Goal: Task Accomplishment & Management: Manage account settings

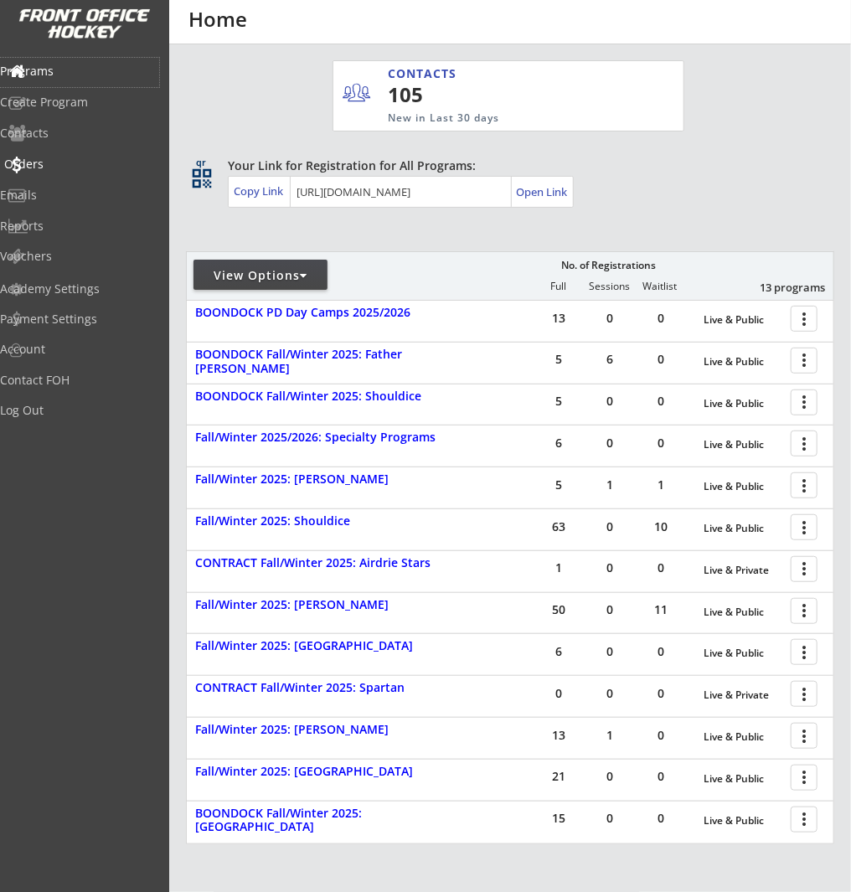
click at [65, 167] on div "Orders" at bounding box center [79, 164] width 151 height 12
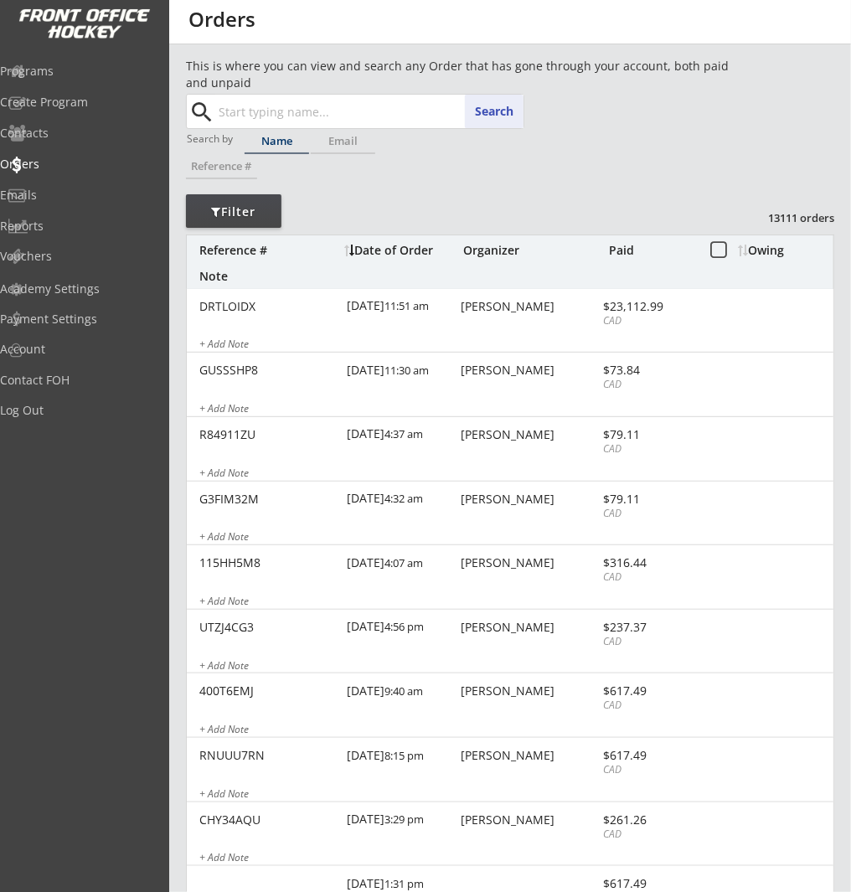
click at [256, 98] on input "text" at bounding box center [369, 111] width 308 height 33
type input "ash"
type input "ashley Knackstest"
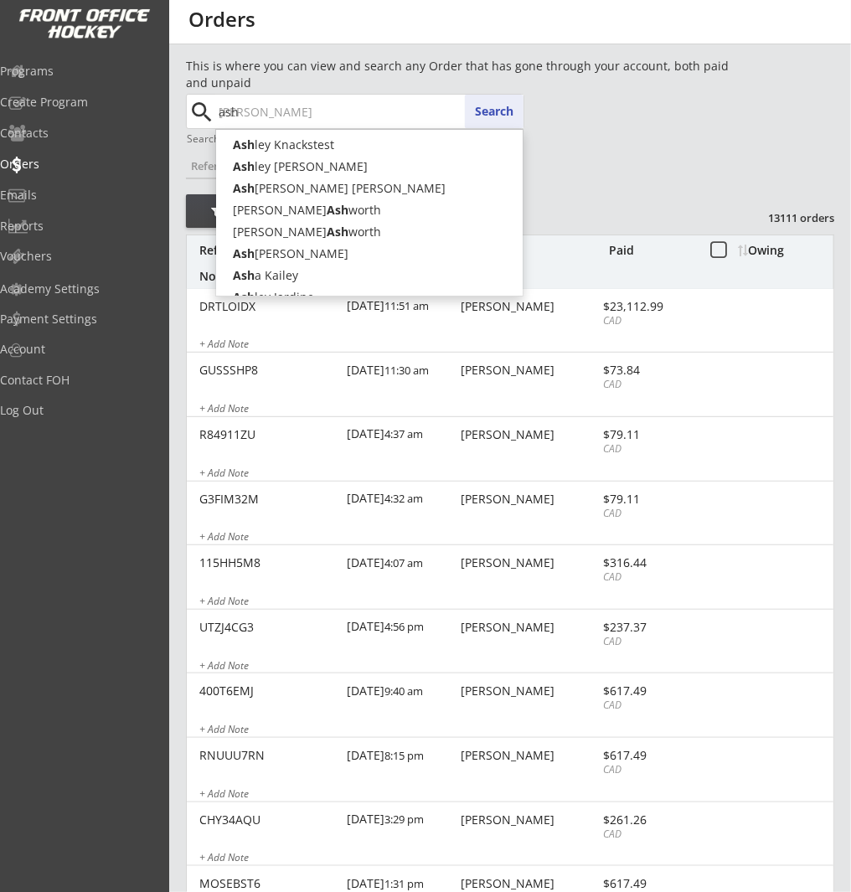
type input "as"
type input "asako Perejma"
type input "a"
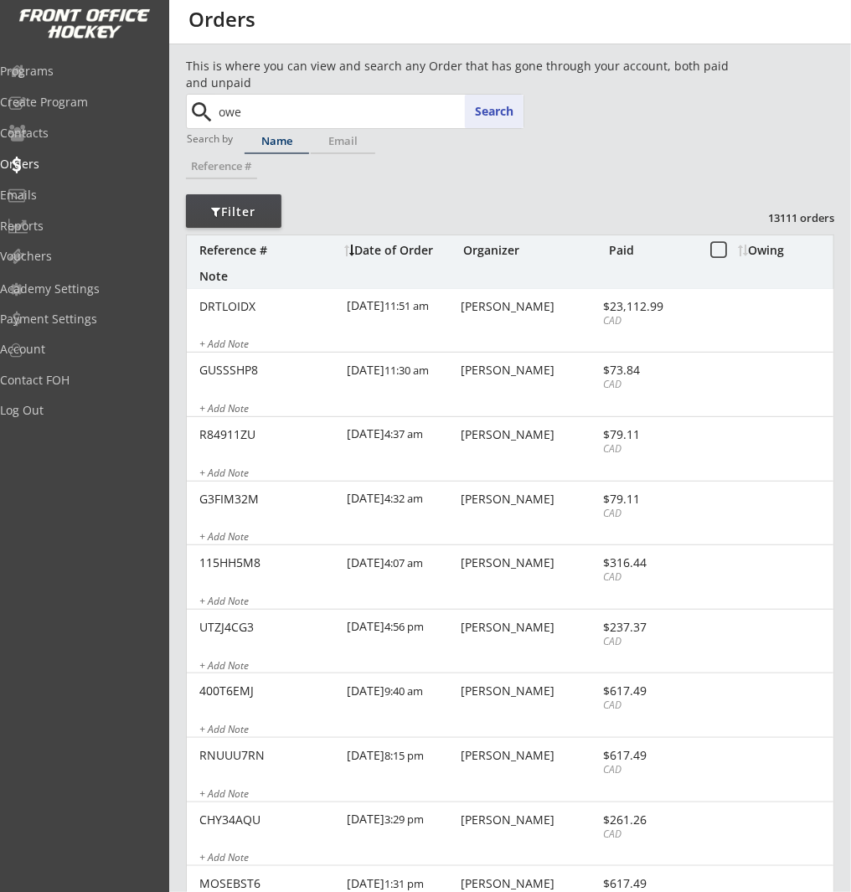
type input "owen"
type input "owen Borggard"
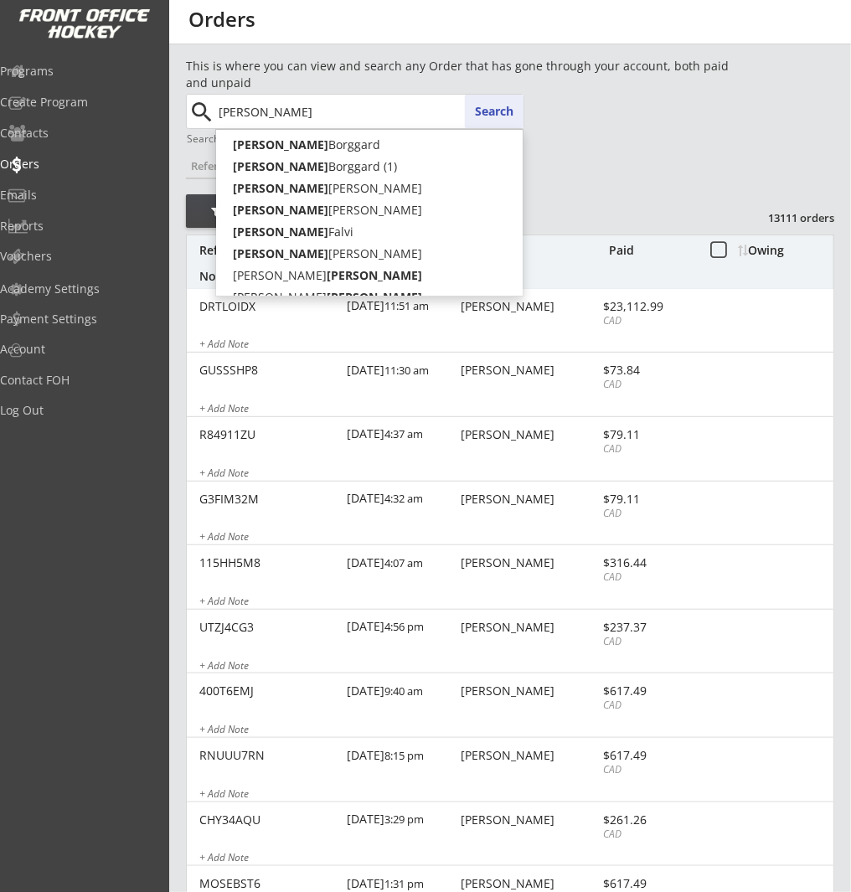
type input "owen"
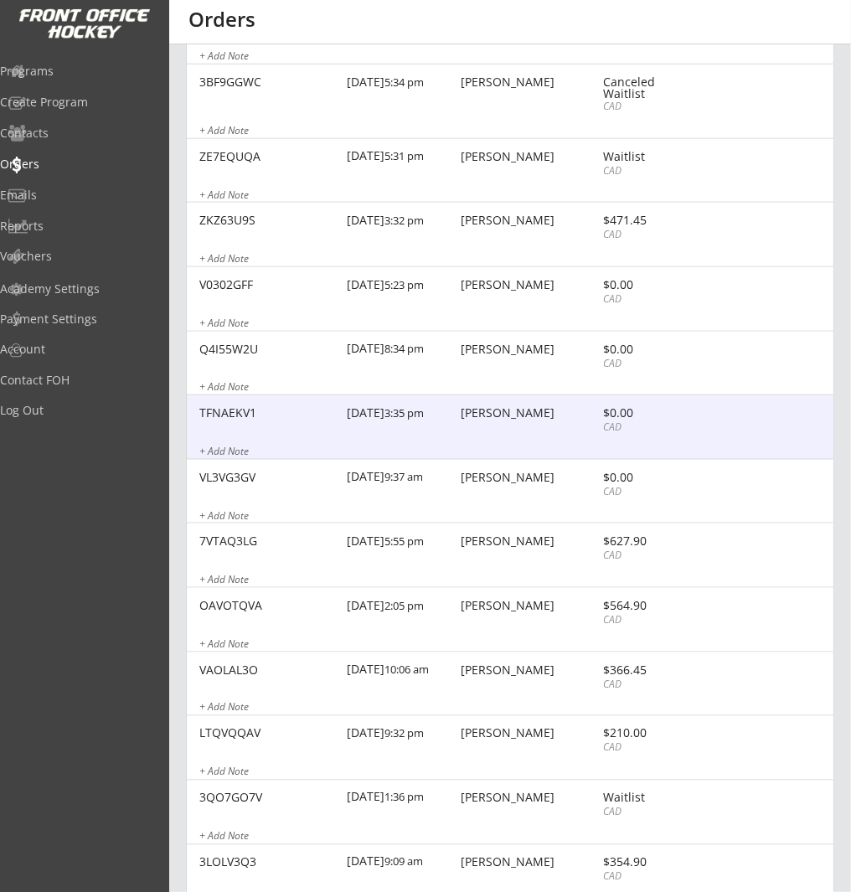
scroll to position [481, 0]
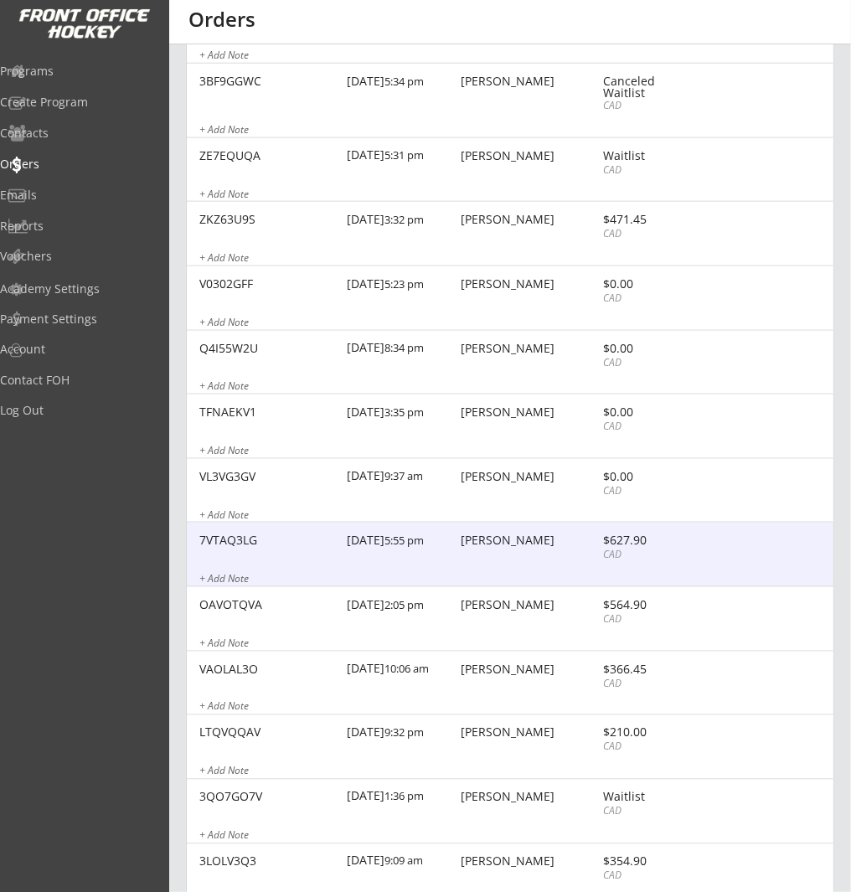
click at [522, 558] on div "7VTAQ3LG 1/09/19 5:55 pm Owen Borggard $627.90 CAD + Add Note" at bounding box center [510, 554] width 646 height 64
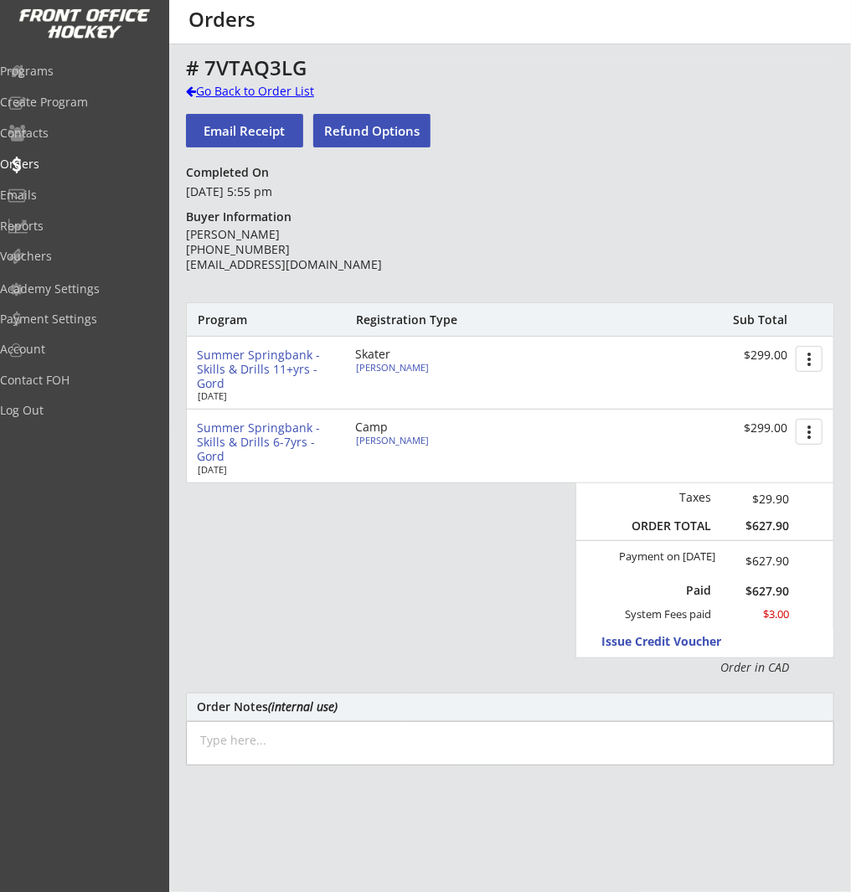
click at [192, 85] on div at bounding box center [191, 91] width 10 height 12
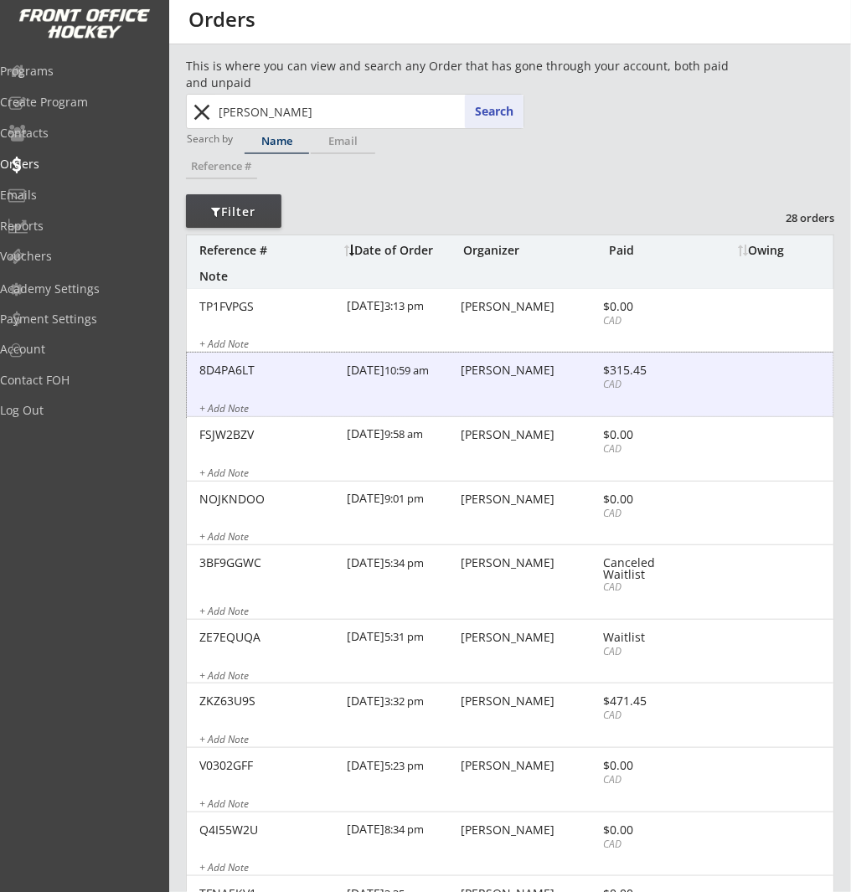
click at [481, 373] on div "Owen Bugbee" at bounding box center [529, 370] width 137 height 12
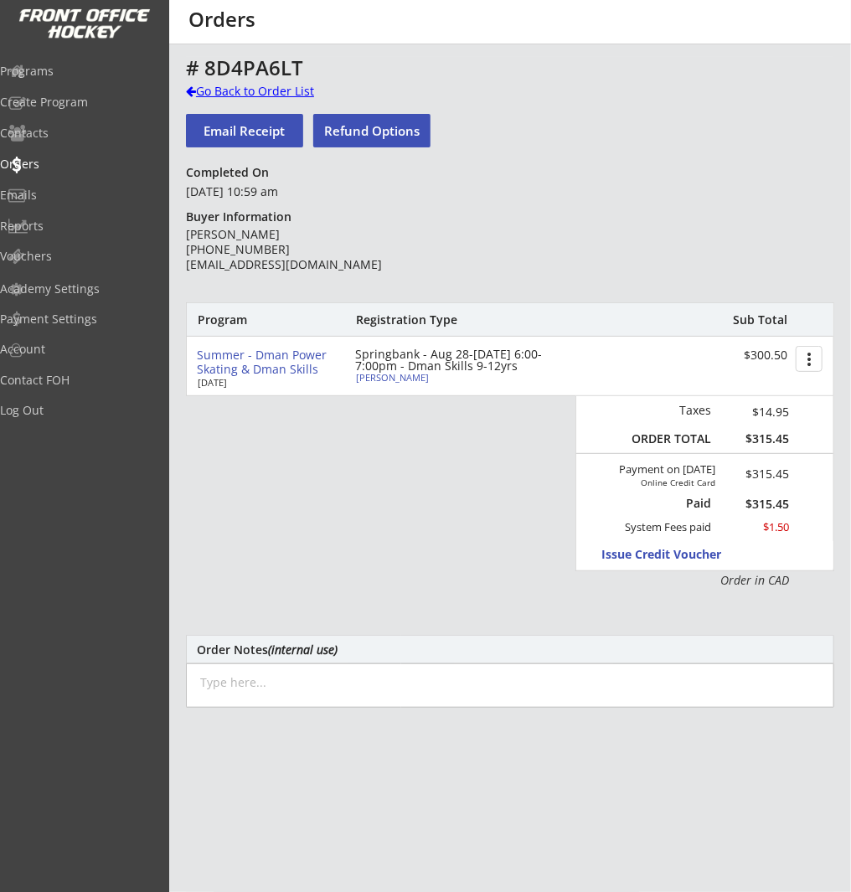
click at [210, 87] on div "Go Back to Order List" at bounding box center [272, 91] width 172 height 17
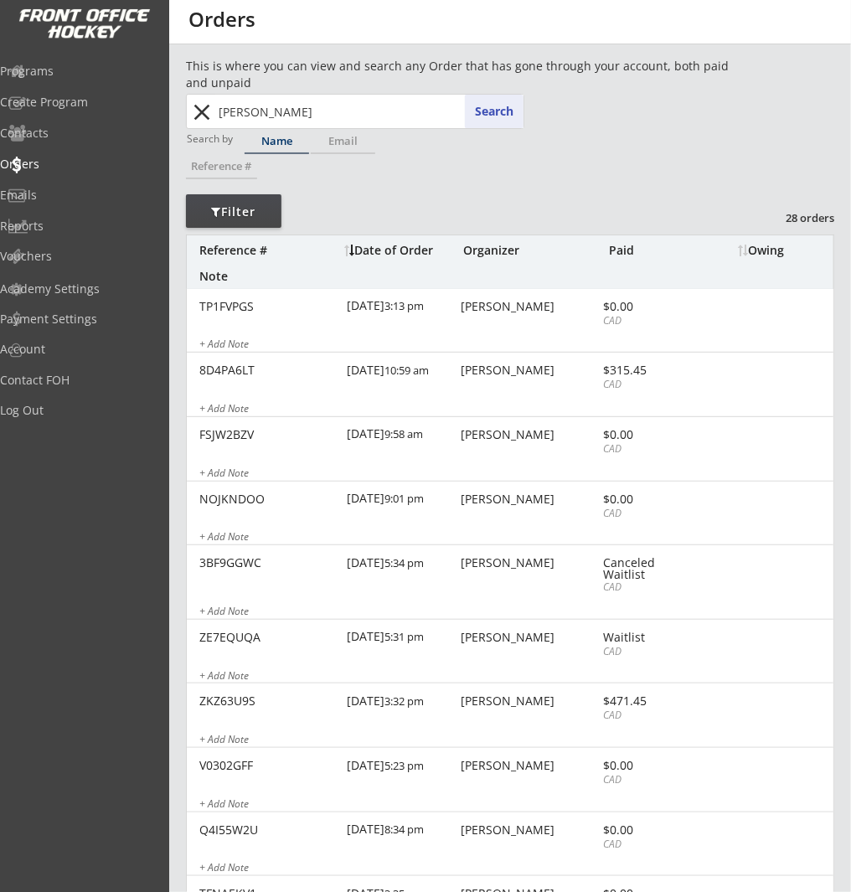
click at [315, 108] on input "owen" at bounding box center [369, 111] width 308 height 33
type input "as"
type input "asako Perejma"
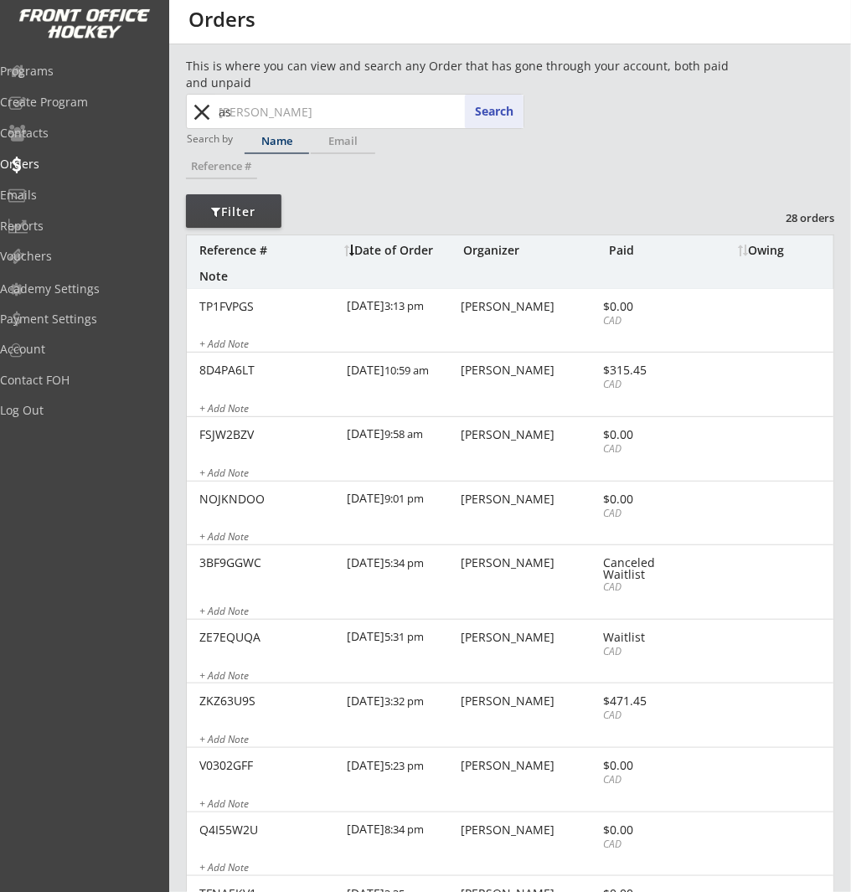
type input "ash"
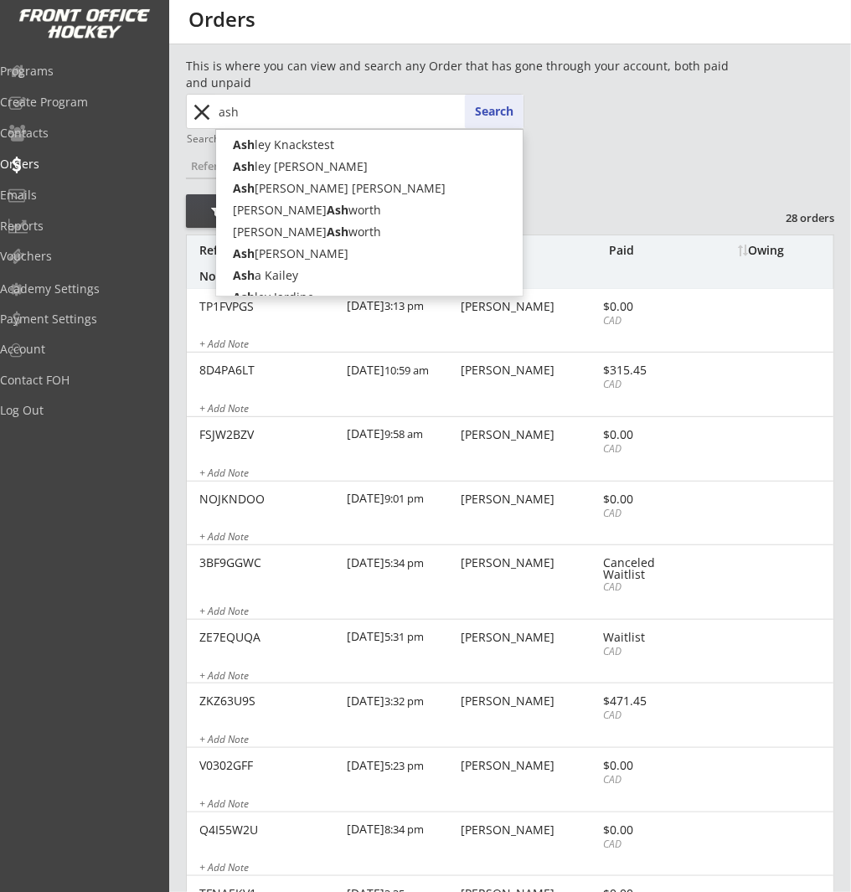
type input "ashley Knackstest"
type input "ashley"
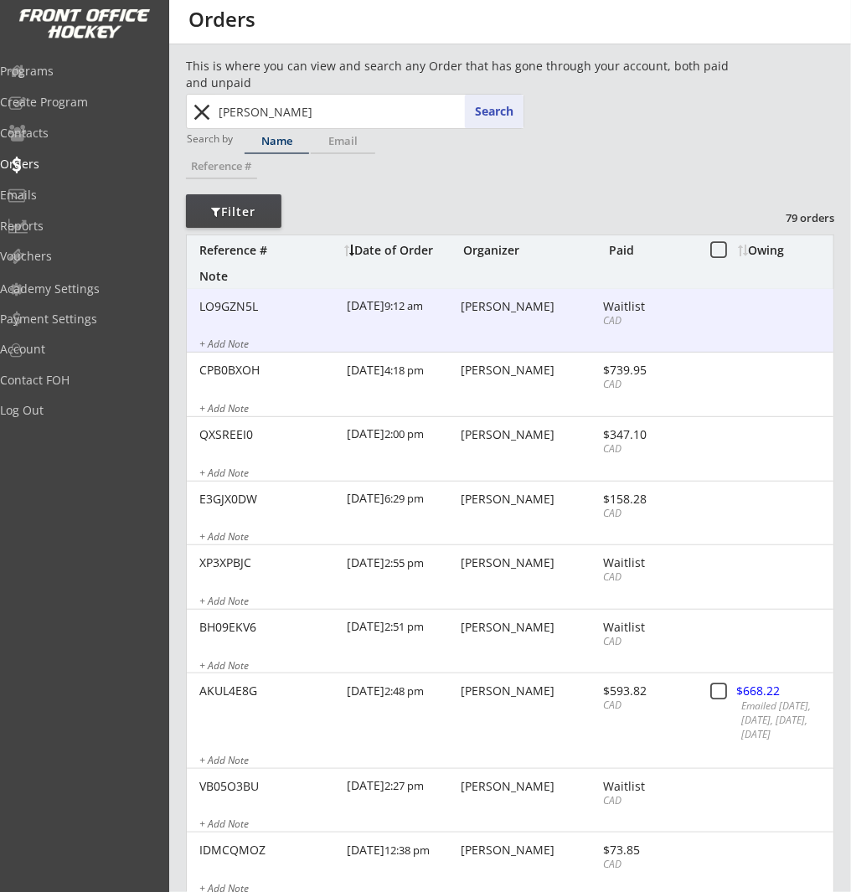
click at [548, 316] on div "LO9GZN5L 9/20/25 9:12 am Ashley Duguid Waitlist CAD + Add Note" at bounding box center [510, 321] width 646 height 64
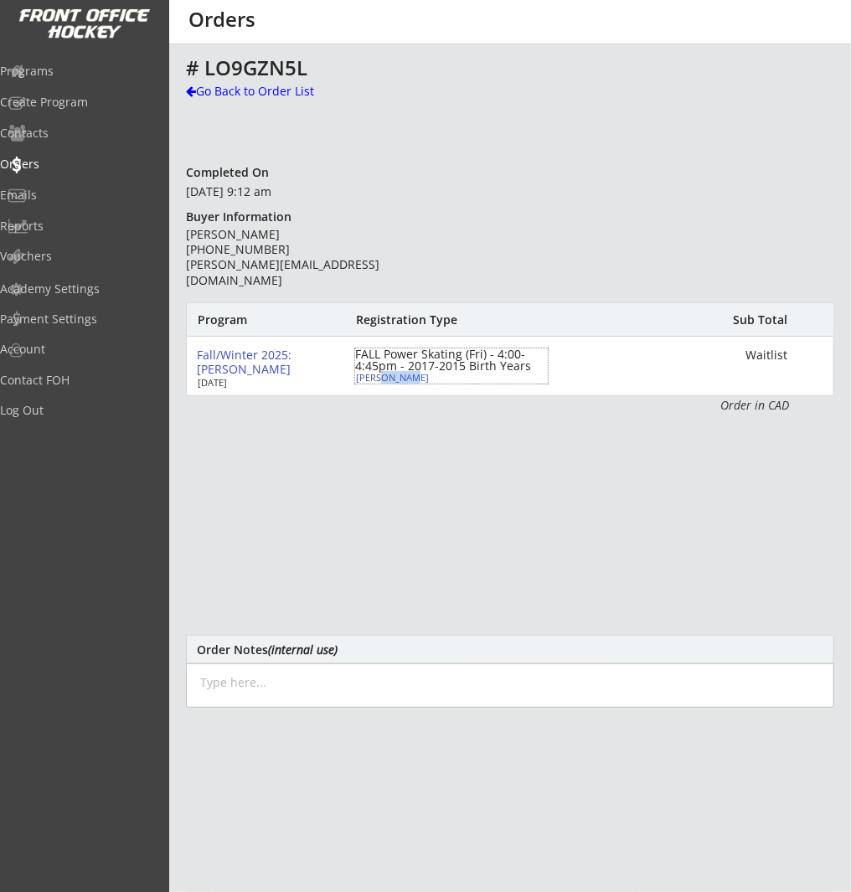
click at [453, 381] on div "Owen Farrar" at bounding box center [449, 378] width 187 height 11
select select ""Defense""
select select ""Youth S""
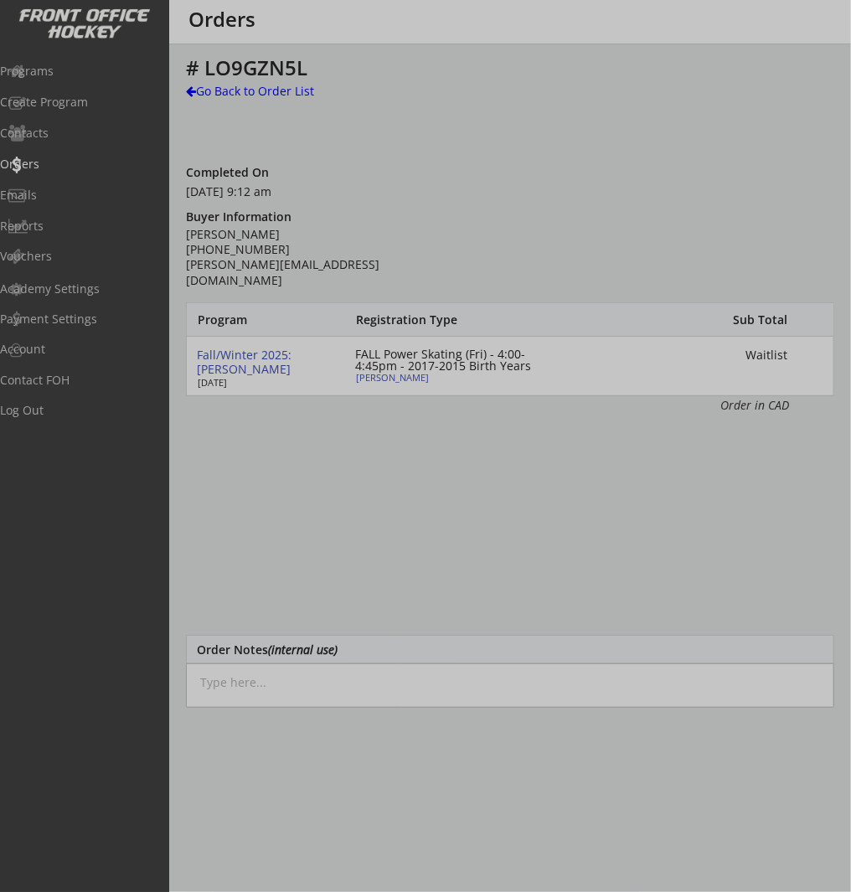
type input "Male"
type input "Southwest Hockey Association"
type input "U9"
type input "Division 1"
select select ""Southwest Hockey Association ""
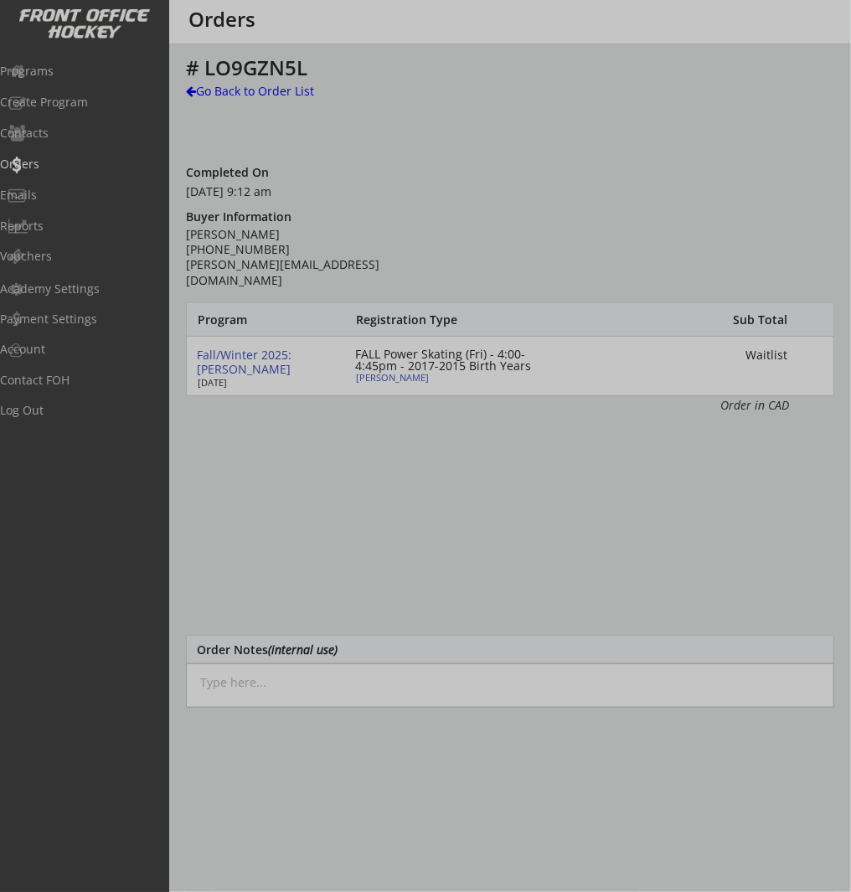
select select ""U9""
select select ""Division 1""
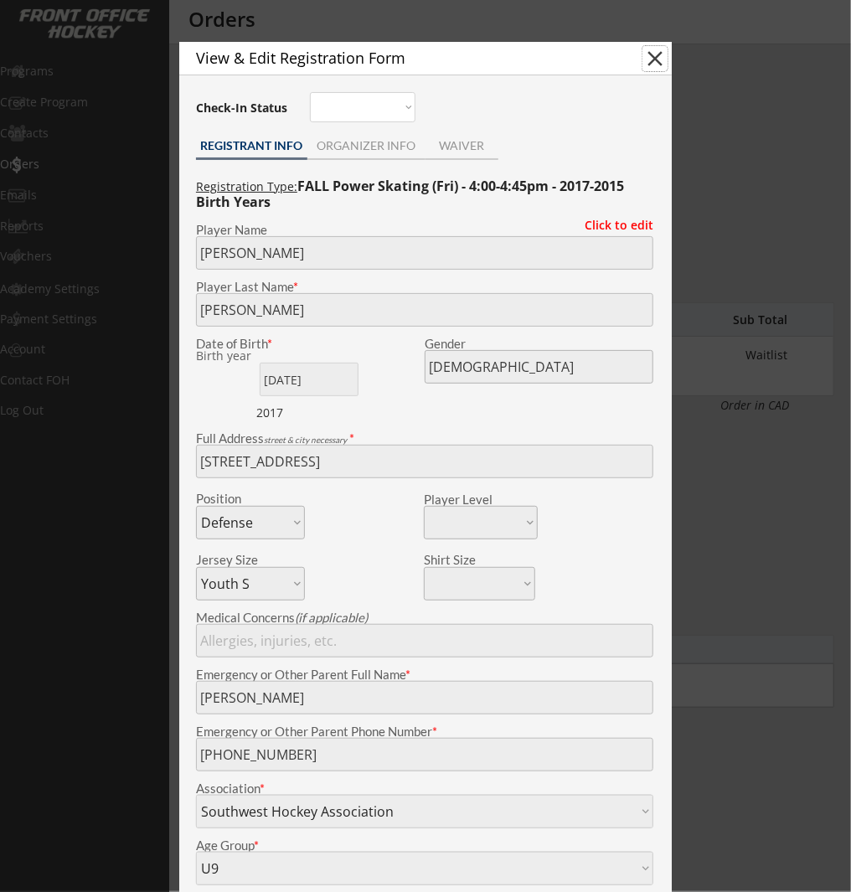
click at [657, 59] on button "close" at bounding box center [654, 58] width 25 height 25
select select ""PLACEHOLDER_1427118222253""
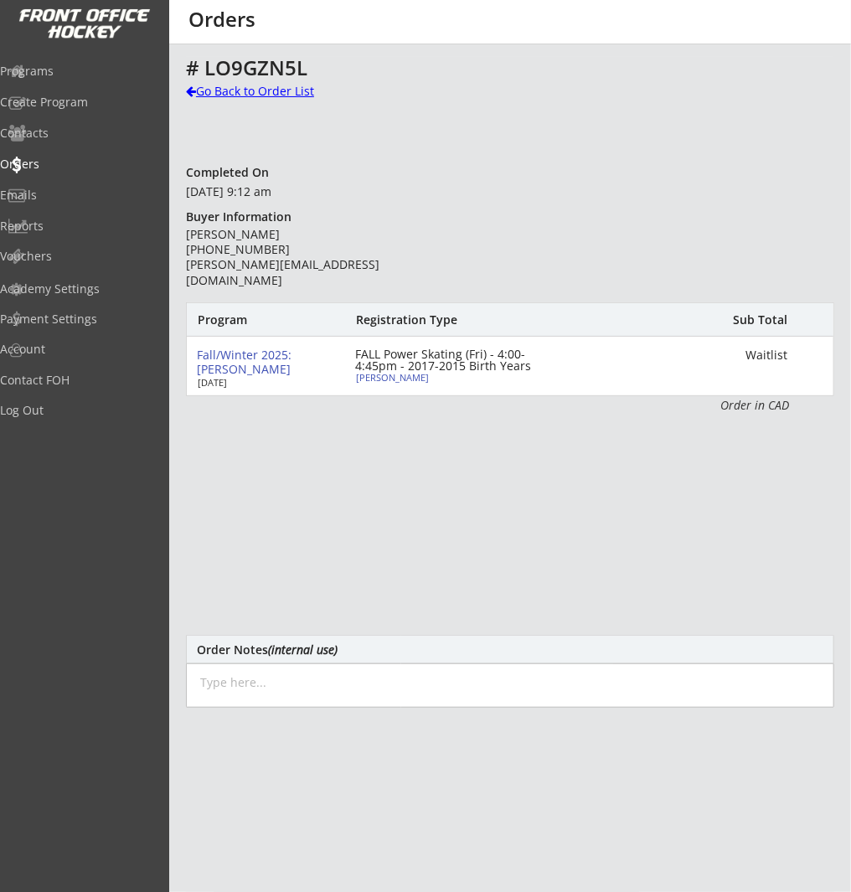
click at [209, 95] on div "Go Back to Order List" at bounding box center [272, 91] width 172 height 17
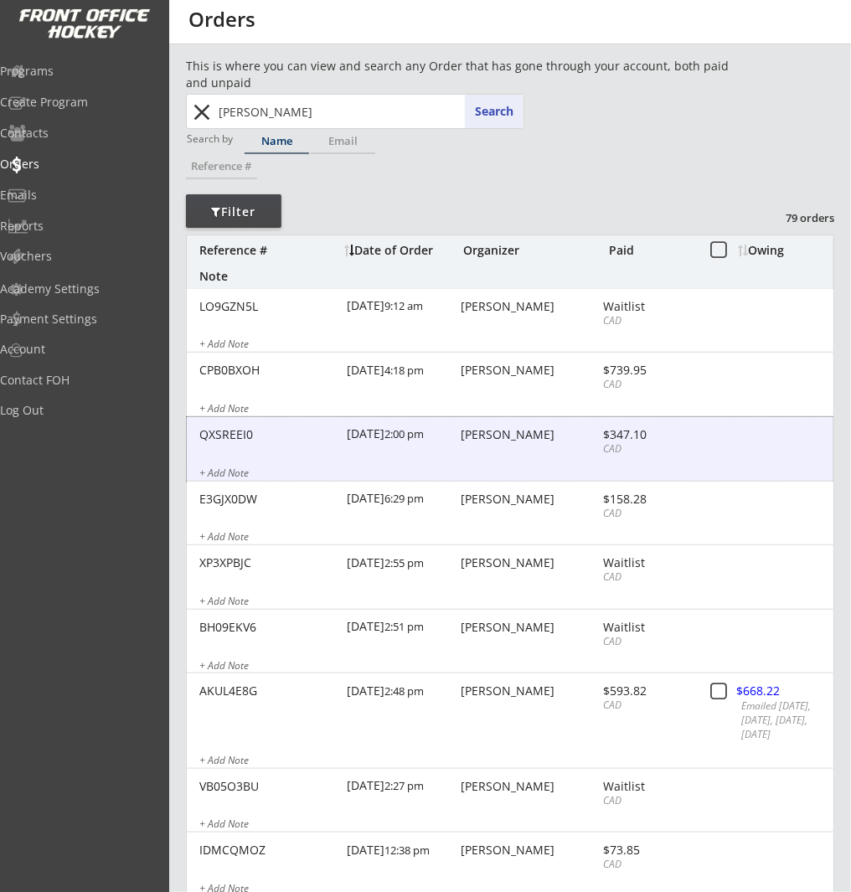
click at [517, 457] on div "QXSREEI0 7/29/25 2:00 pm Ashley Duguid $347.10 CAD + Add Note" at bounding box center [510, 449] width 646 height 64
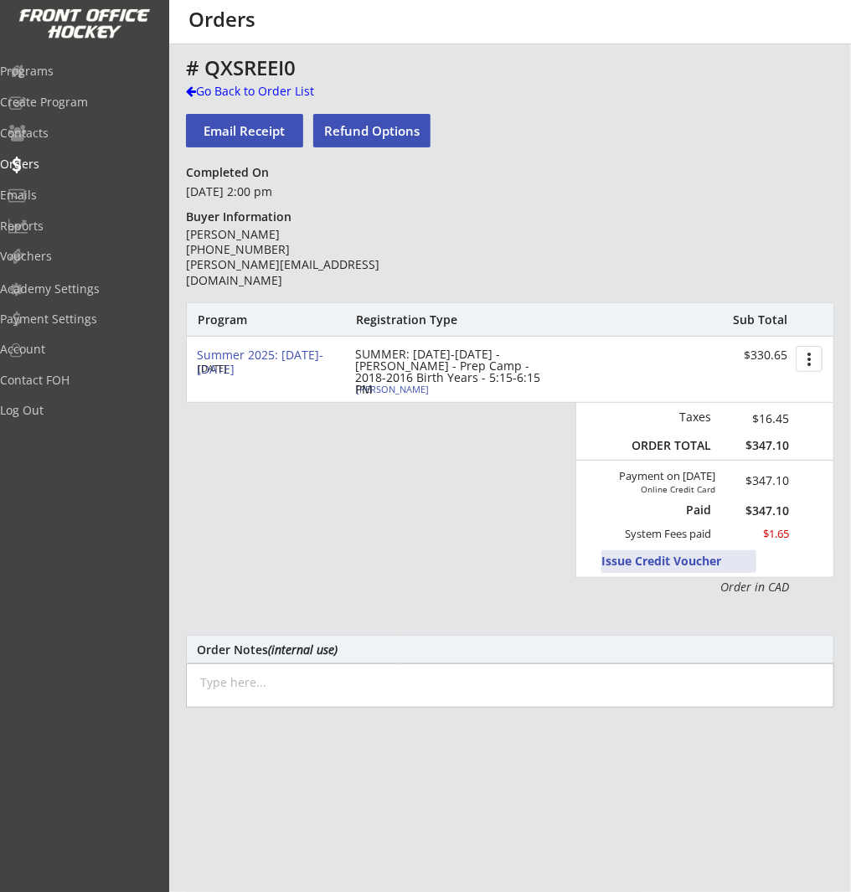
click at [683, 559] on button "Issue Credit Voucher" at bounding box center [678, 561] width 155 height 23
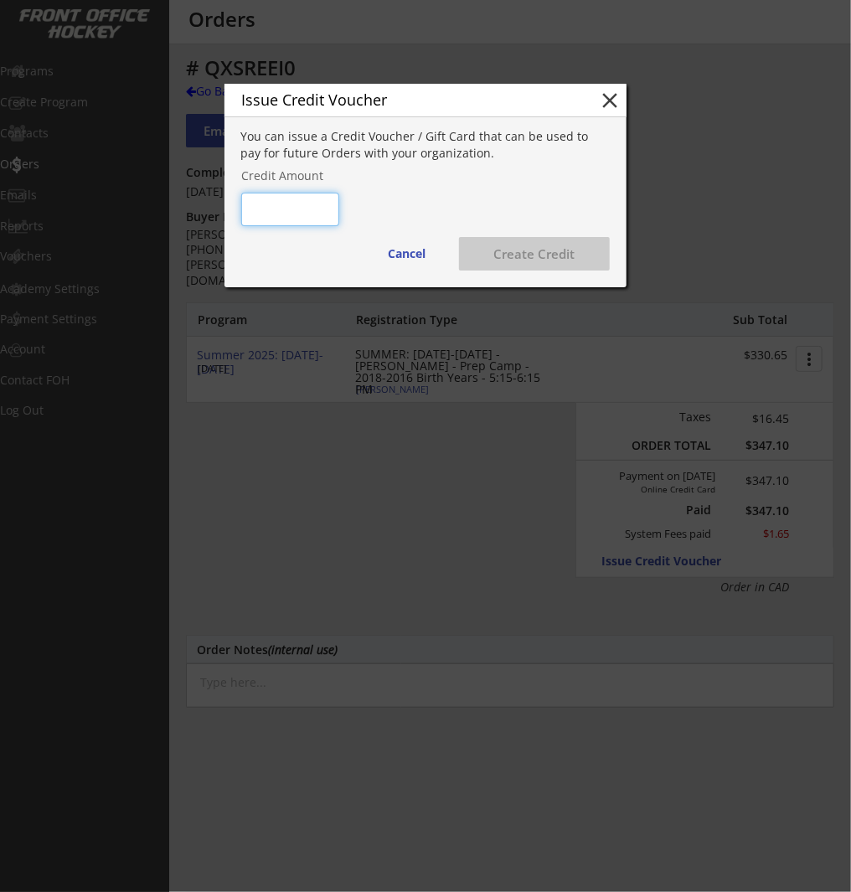
click at [311, 208] on input "input" at bounding box center [290, 209] width 98 height 33
click at [617, 95] on button "close" at bounding box center [609, 100] width 25 height 25
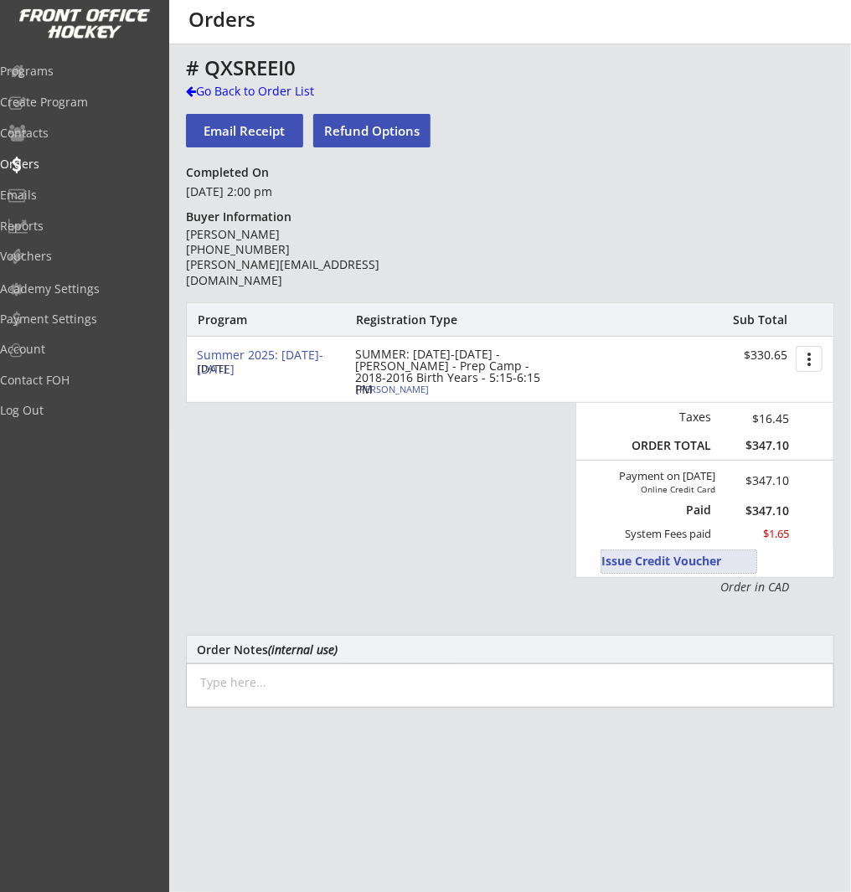
click at [660, 562] on button "Issue Credit Voucher" at bounding box center [678, 561] width 155 height 23
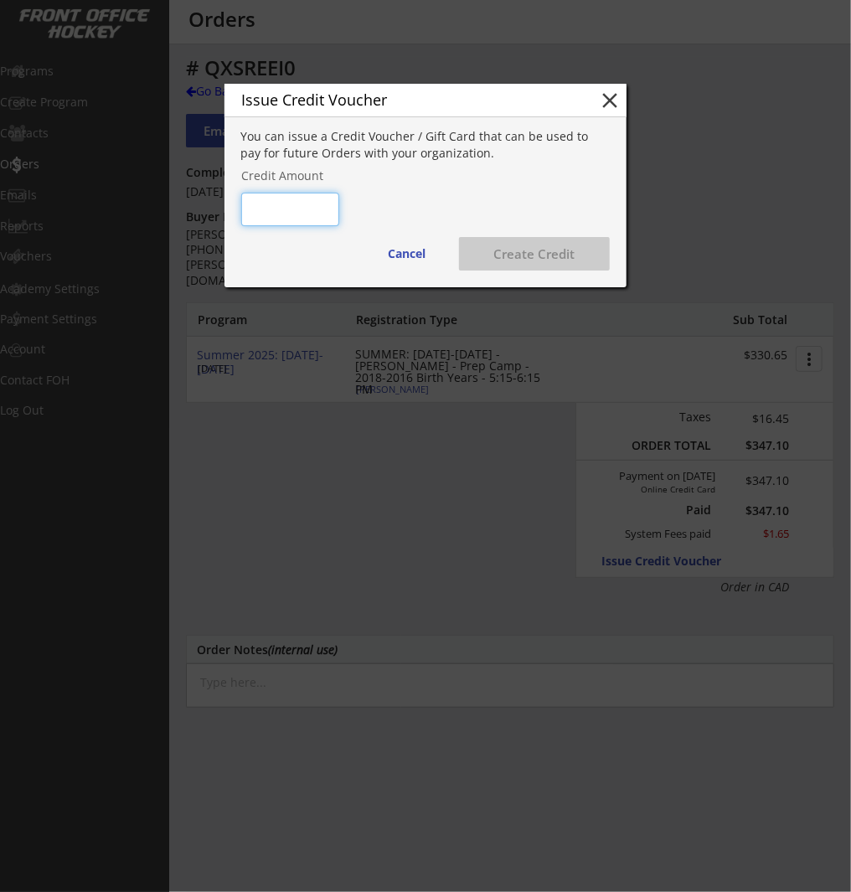
click at [321, 210] on input "input" at bounding box center [290, 209] width 98 height 33
type input "$200"
click at [562, 186] on div "You can issue a Credit Voucher / Gift Card that can be used to pay for future O…" at bounding box center [425, 207] width 402 height 159
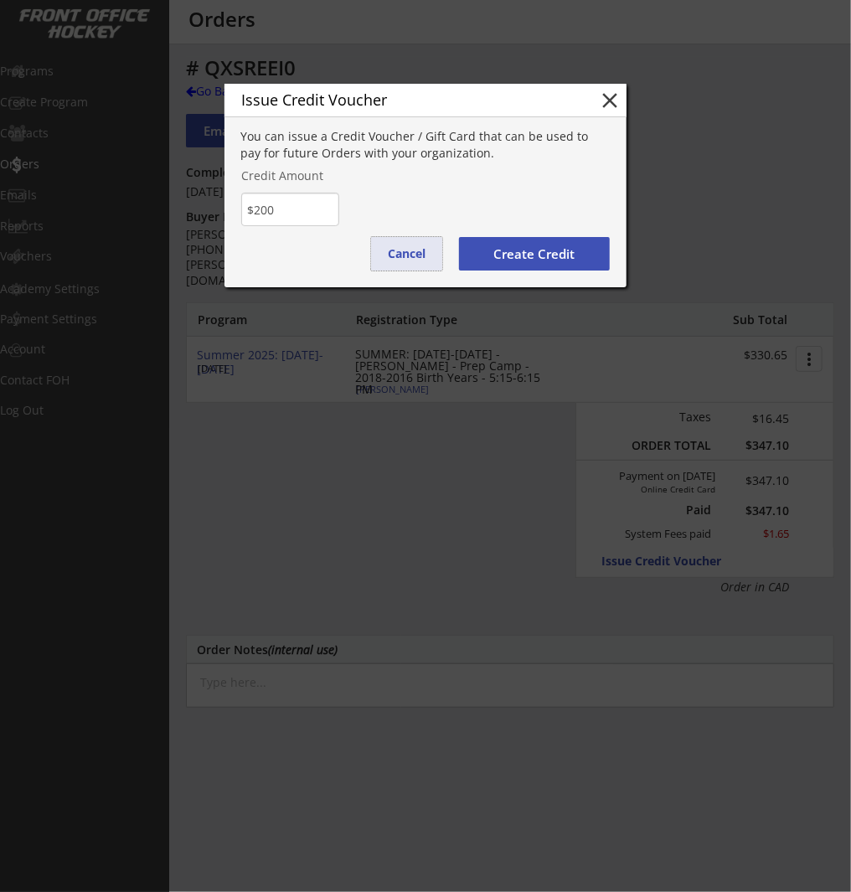
click at [409, 253] on button "Cancel" at bounding box center [406, 253] width 71 height 33
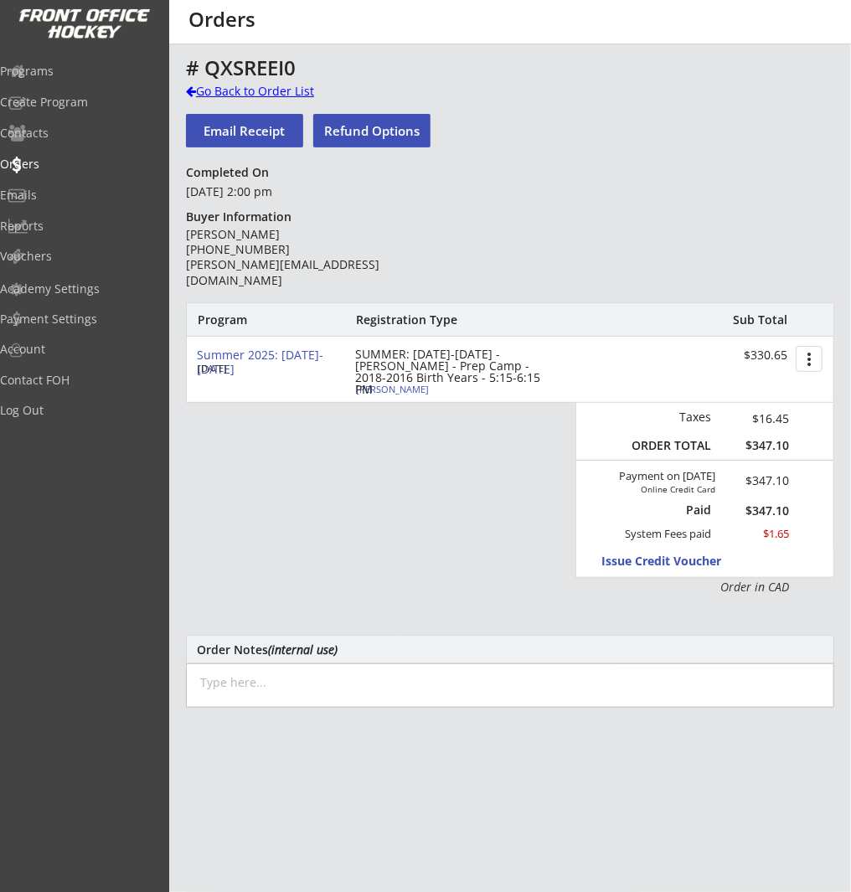
click at [224, 95] on div "Go Back to Order List" at bounding box center [272, 91] width 172 height 17
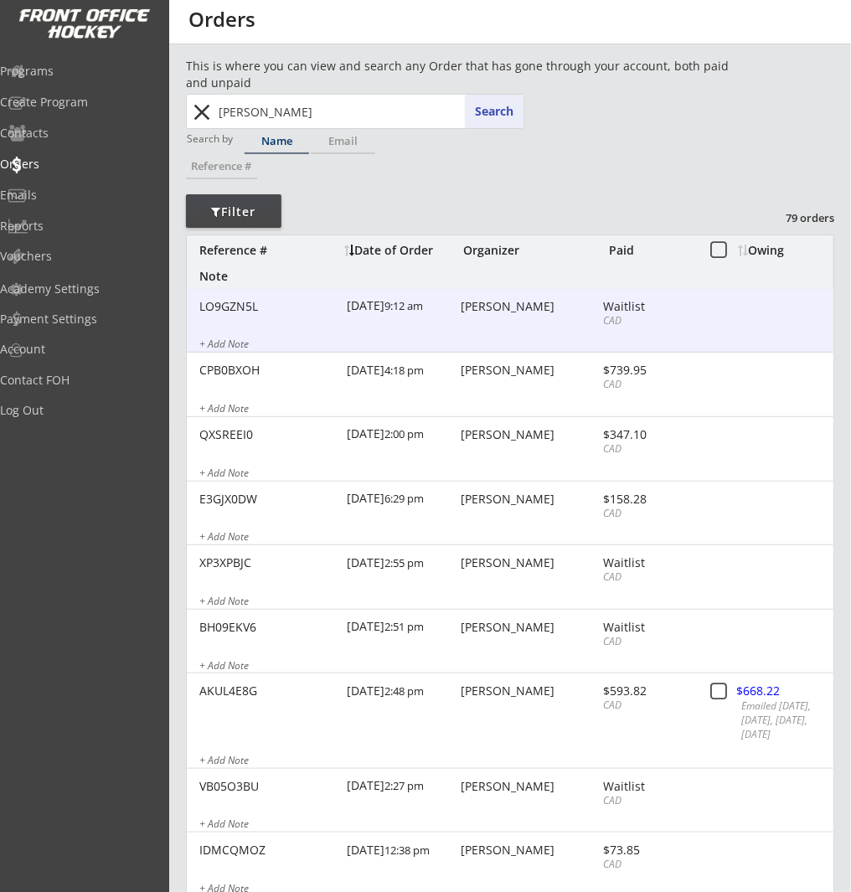
click at [604, 310] on div "Waitlist" at bounding box center [648, 307] width 90 height 12
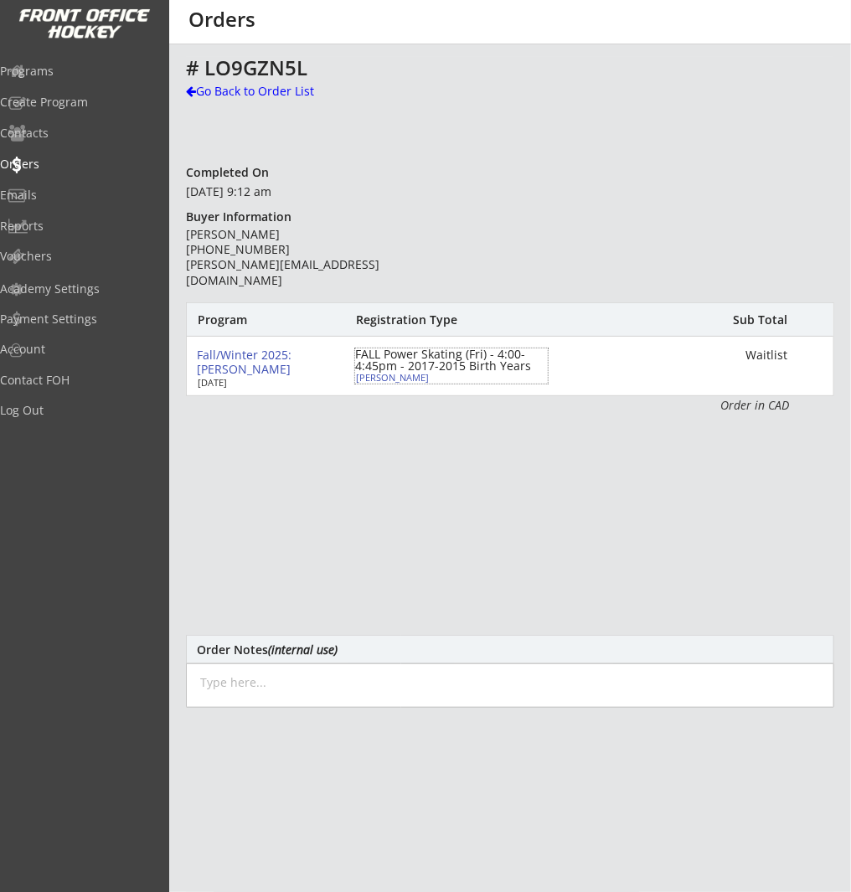
click at [398, 378] on div "Owen Farrar" at bounding box center [449, 377] width 187 height 9
type input "Owen"
type input "Farrar"
type input "09/29/2017"
type input "Male"
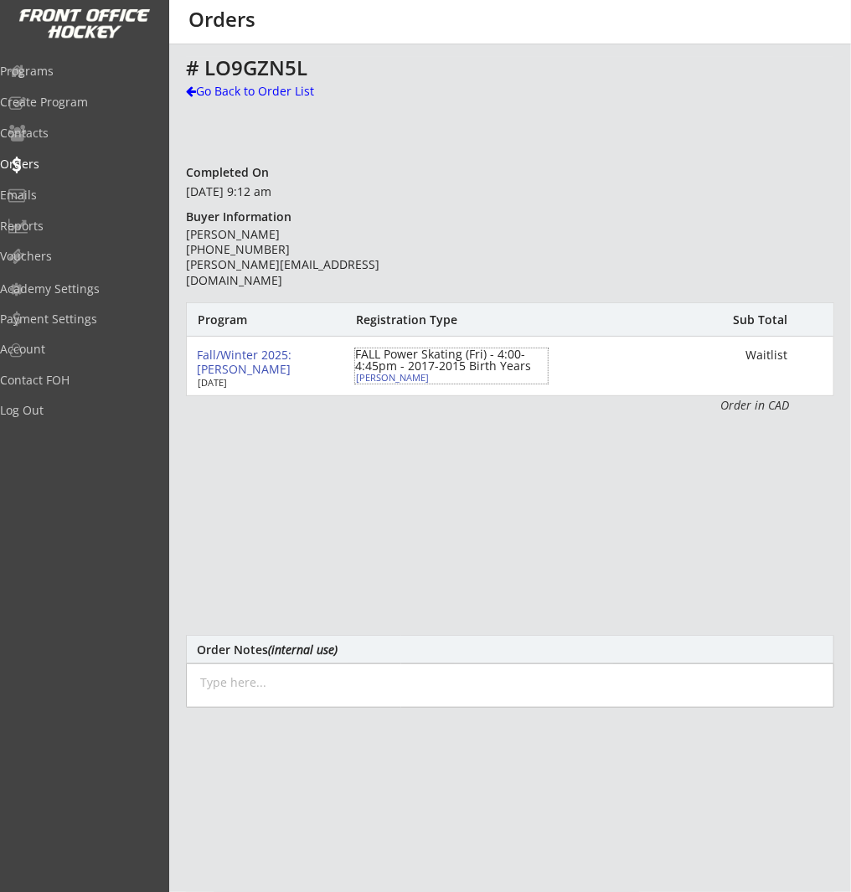
type input "119 Oakside Cir SW, Calgary, AB T2V 4H3, Canada"
select select ""Defense""
select select ""Youth S""
type input "Brett Farrar"
type input "(587) 229-0643"
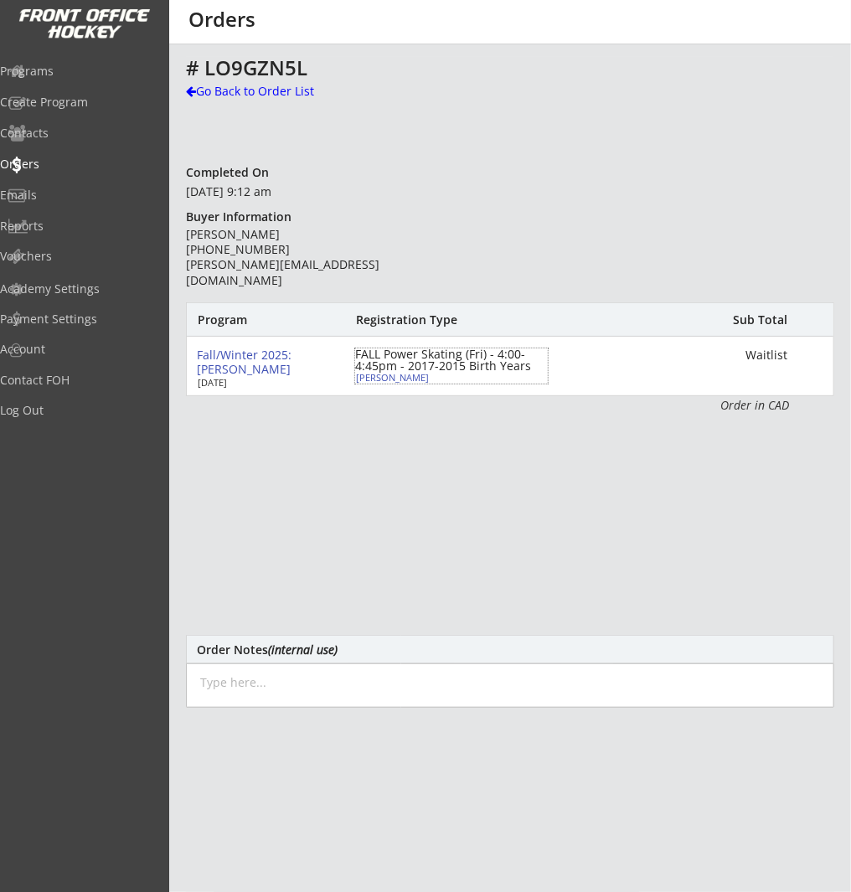
type input "Southwest Hockey Association"
select select ""Southwest Hockey Association ""
type input "U9"
select select ""U9""
type input "Division 1"
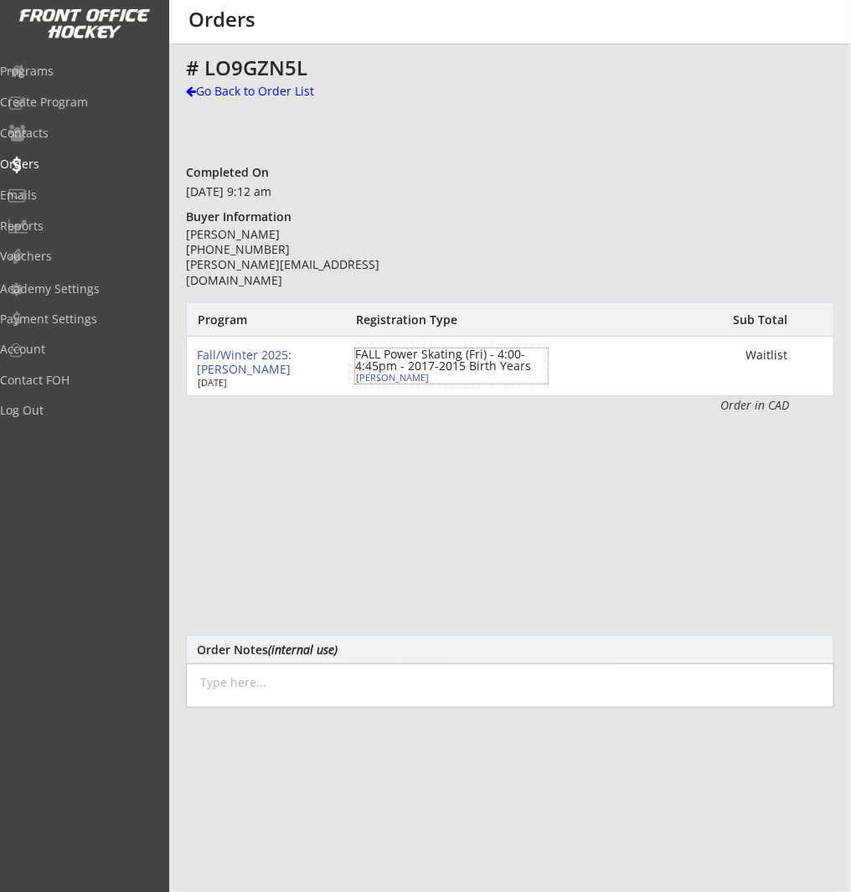
select select ""Division 1""
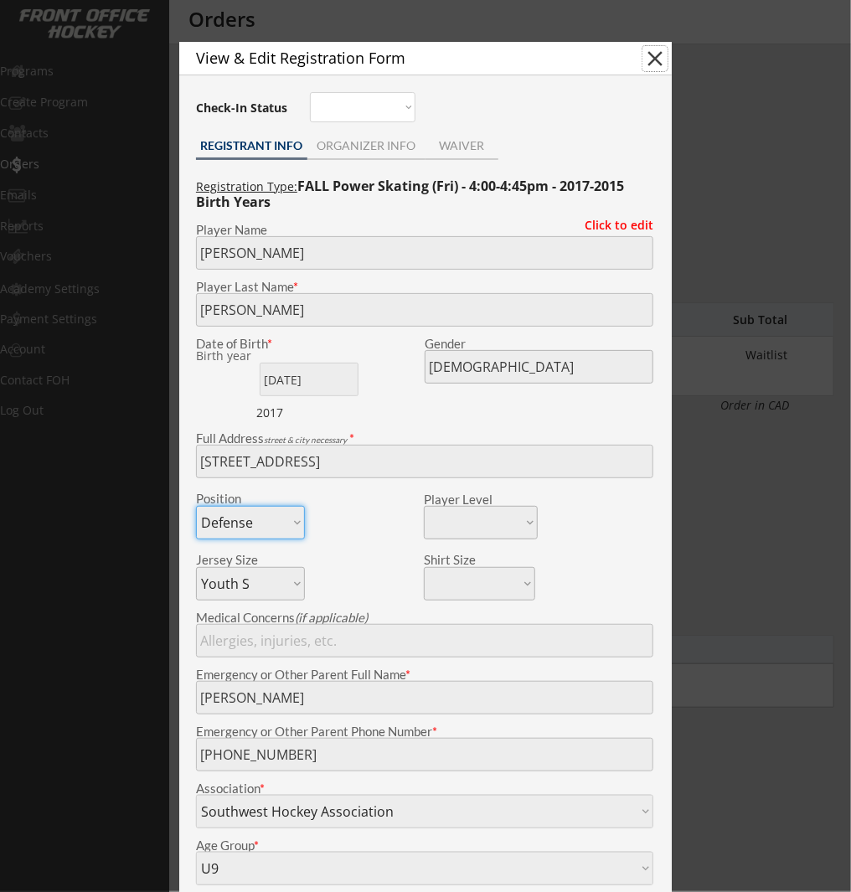
click at [651, 59] on button "close" at bounding box center [654, 58] width 25 height 25
select select ""PLACEHOLDER_1427118222253""
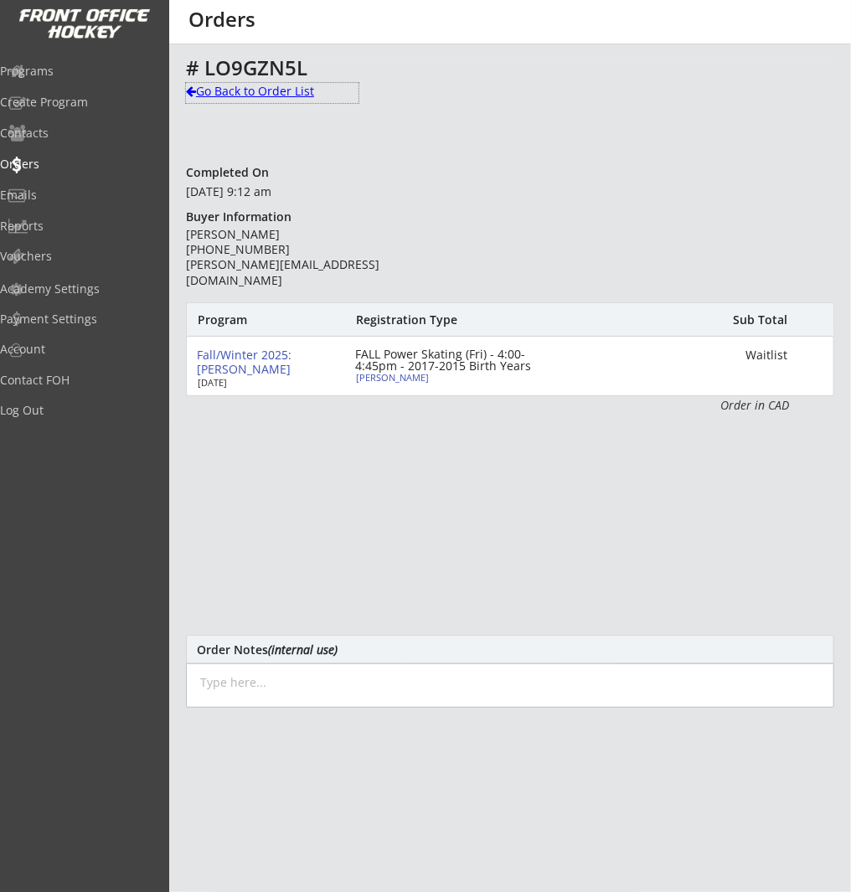
click at [222, 91] on div "Go Back to Order List" at bounding box center [272, 91] width 172 height 17
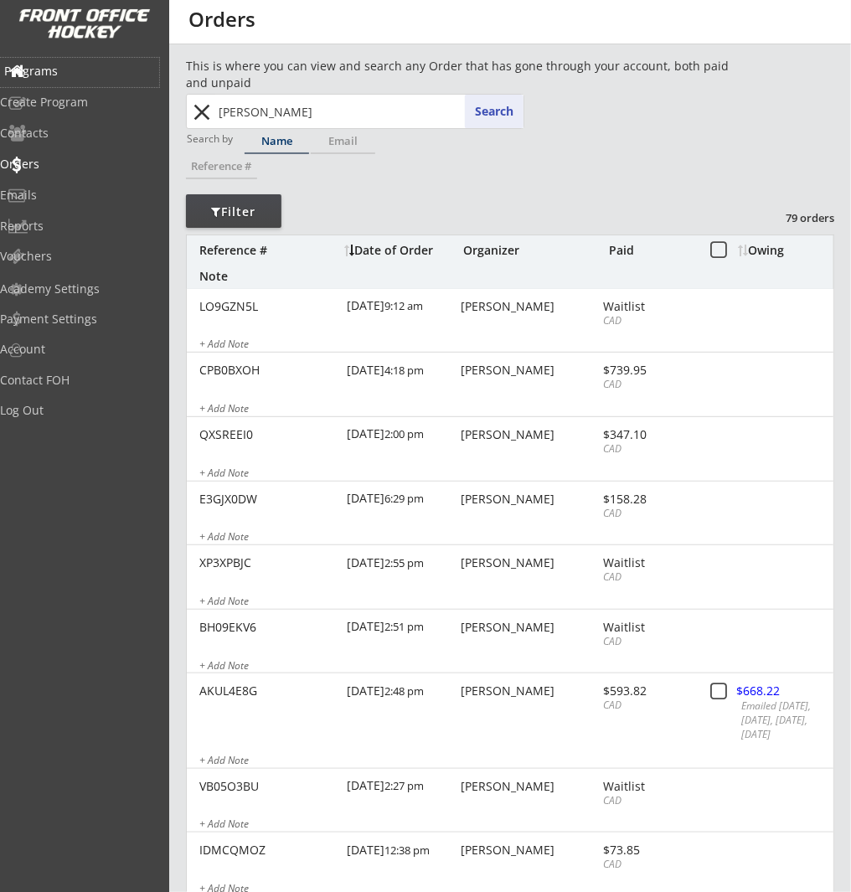
click at [80, 70] on div "Programs" at bounding box center [79, 71] width 151 height 12
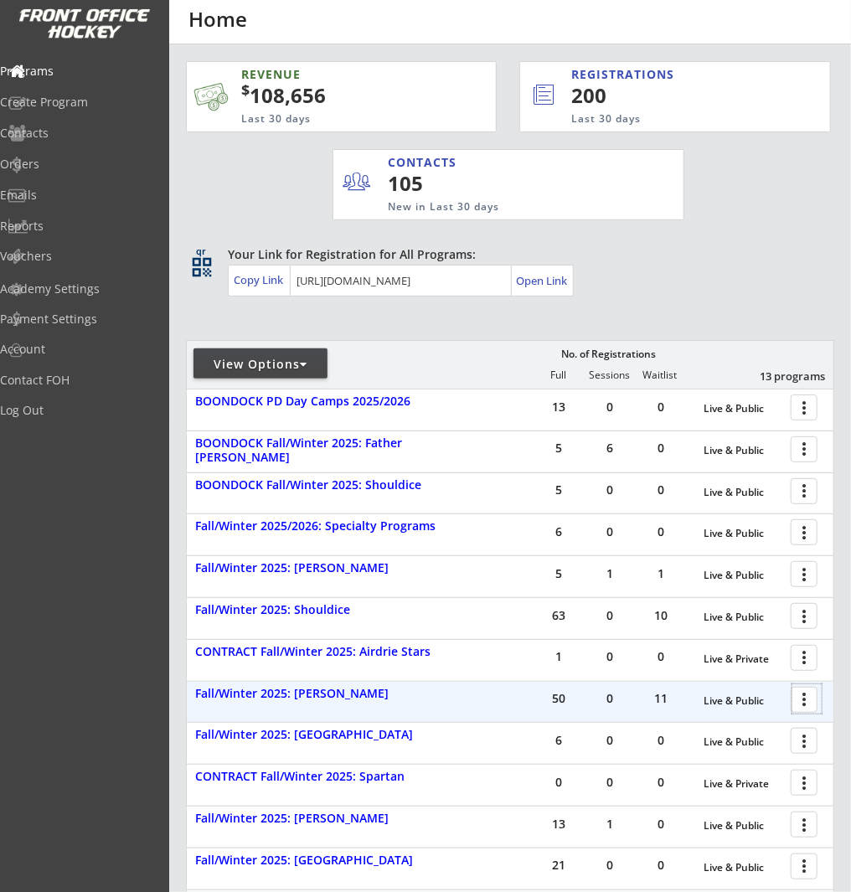
click at [802, 699] on div at bounding box center [806, 698] width 29 height 29
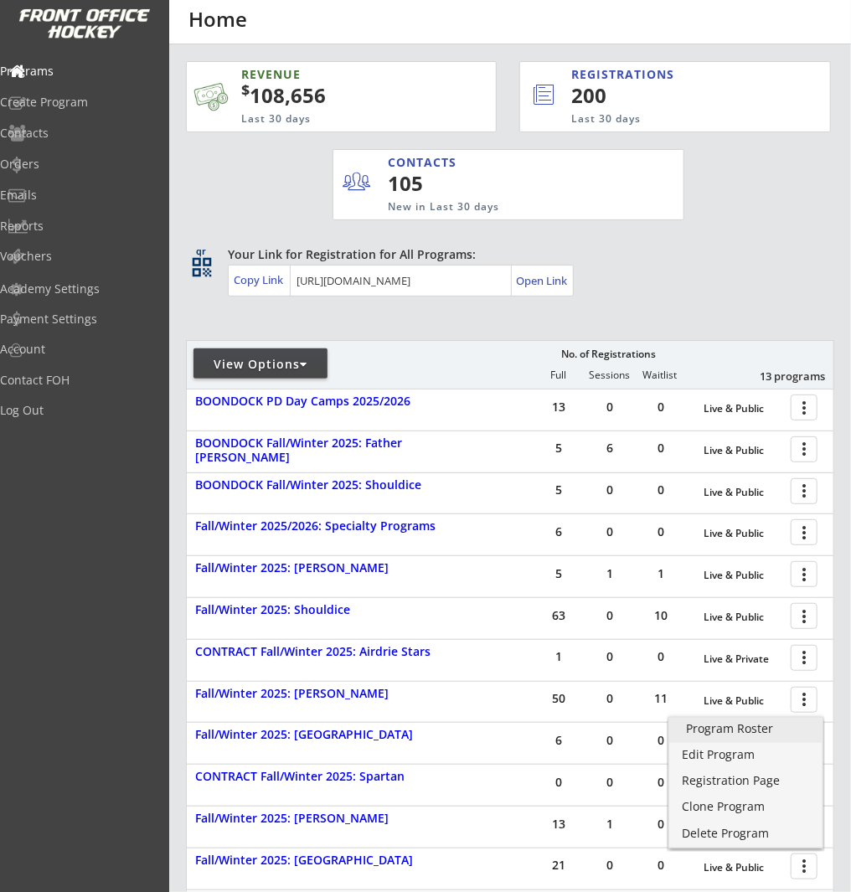
click at [775, 729] on div "Program Roster" at bounding box center [746, 729] width 120 height 12
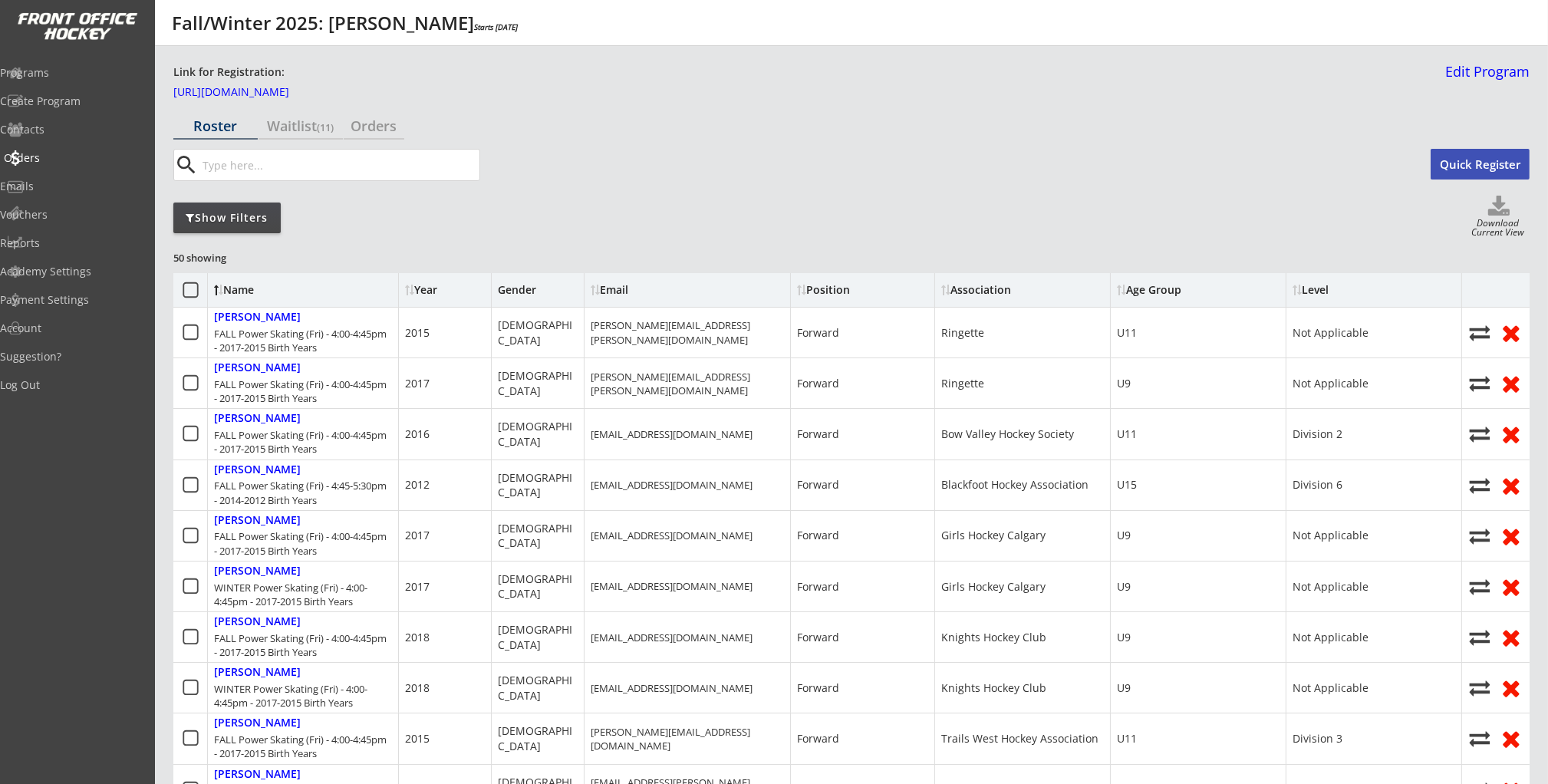
click at [46, 158] on div "Orders" at bounding box center [72, 158] width 138 height 11
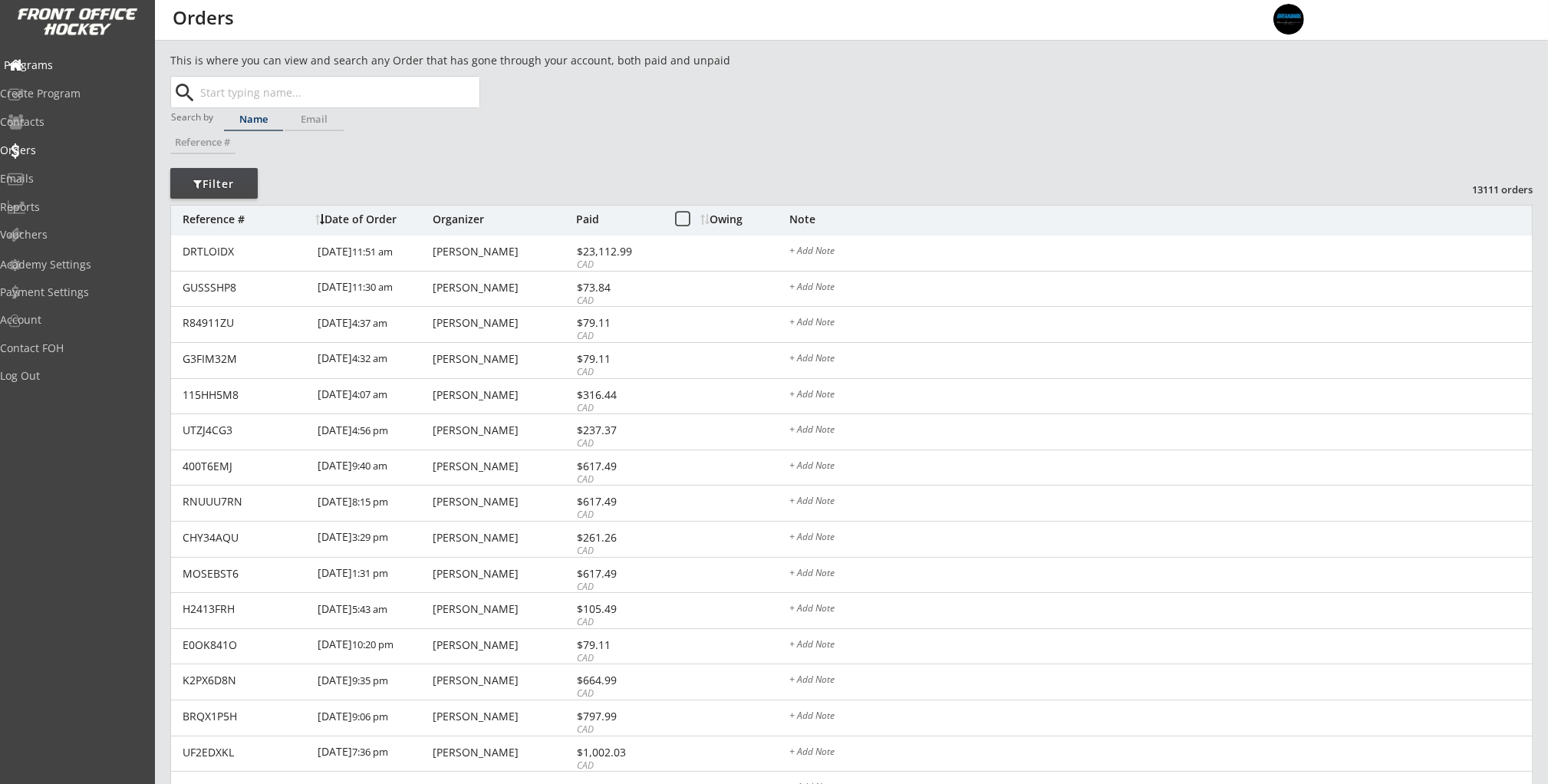
click at [54, 63] on div "Programs" at bounding box center [72, 65] width 138 height 11
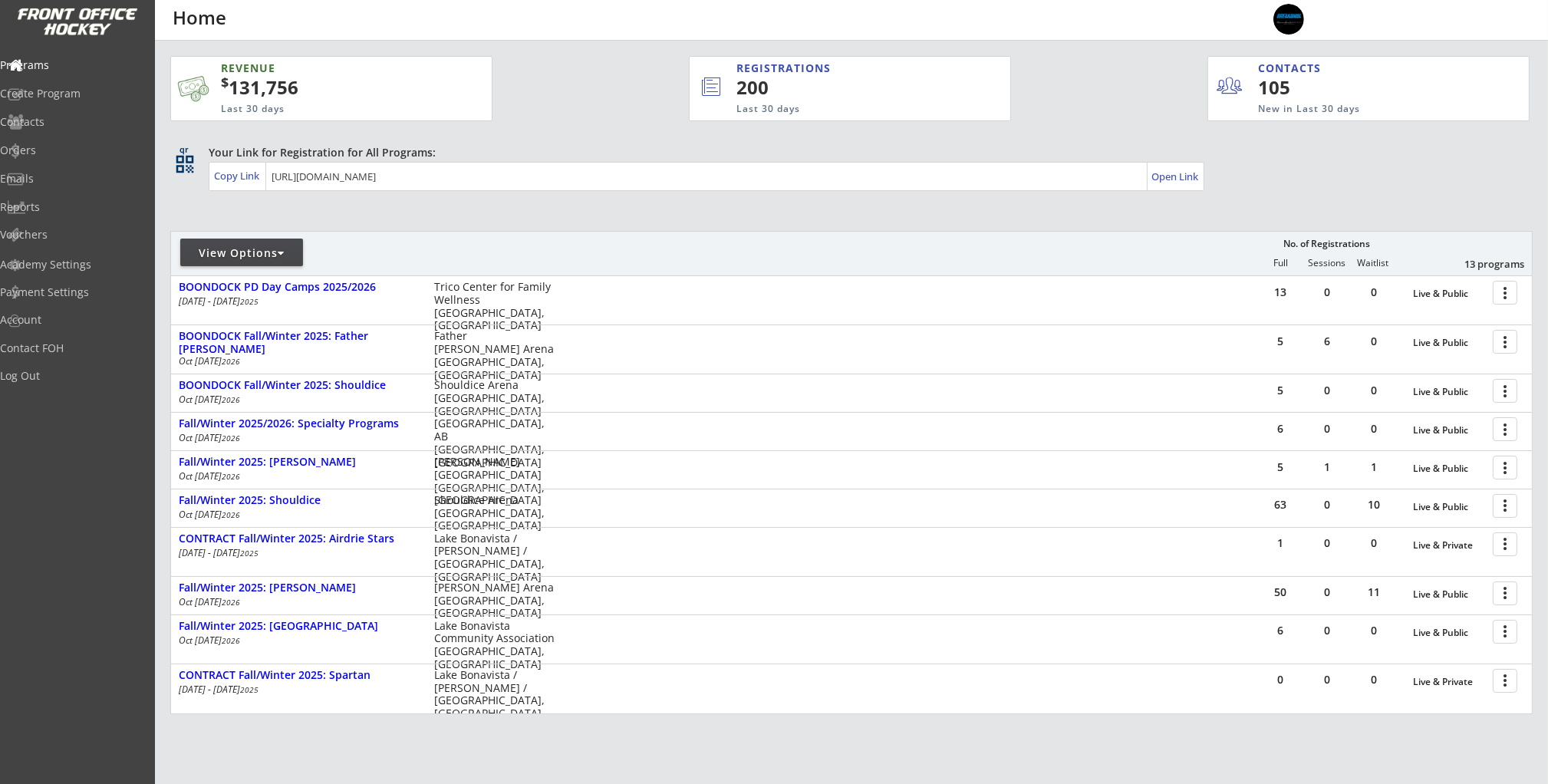
drag, startPoint x: 387, startPoint y: 92, endPoint x: 234, endPoint y: 91, distance: 153.0
click at [234, 92] on div "$ 131,756" at bounding box center [332, 87] width 223 height 26
click at [93, 201] on div "Reports" at bounding box center [72, 208] width 146 height 27
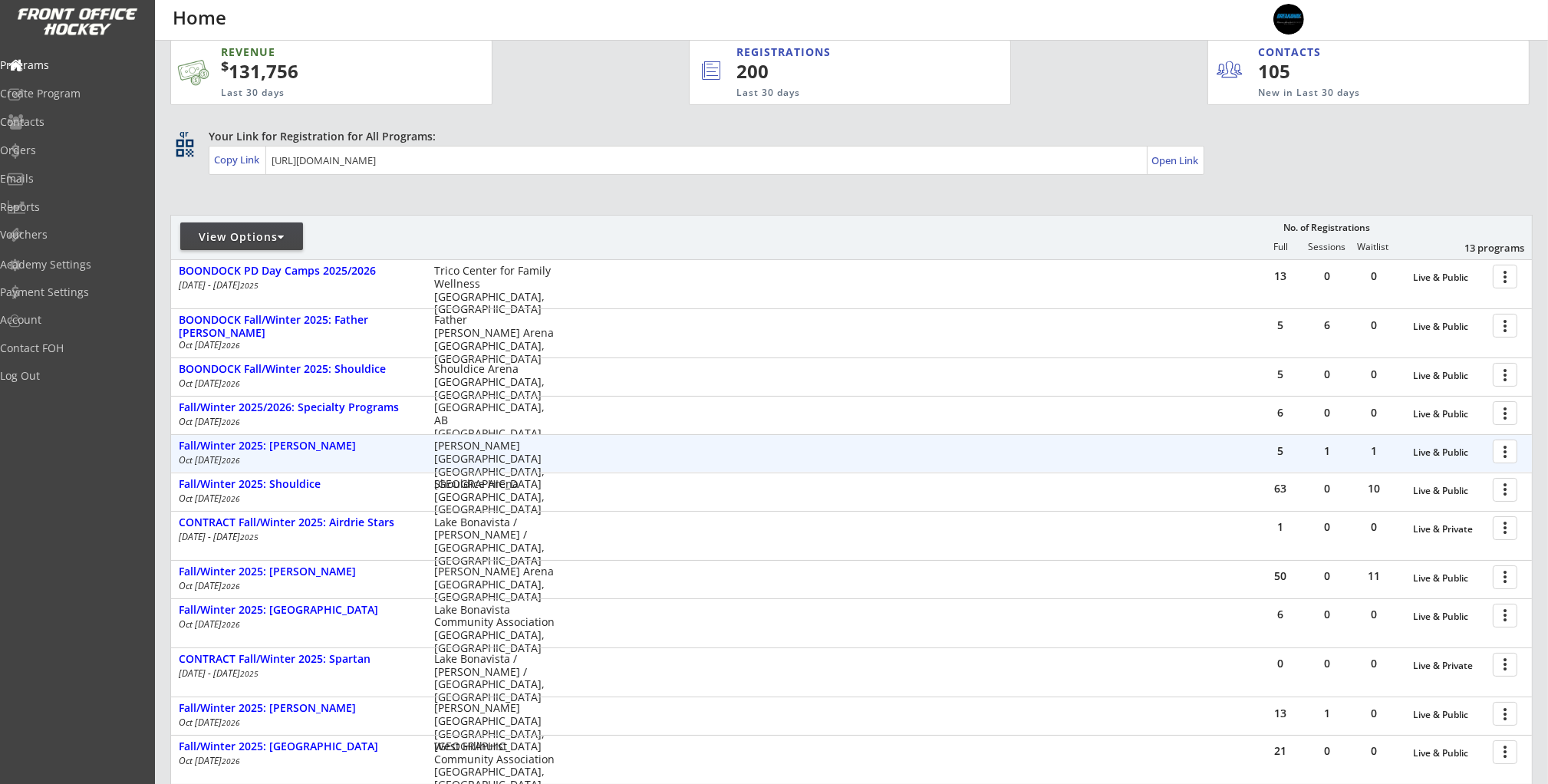
scroll to position [16, 0]
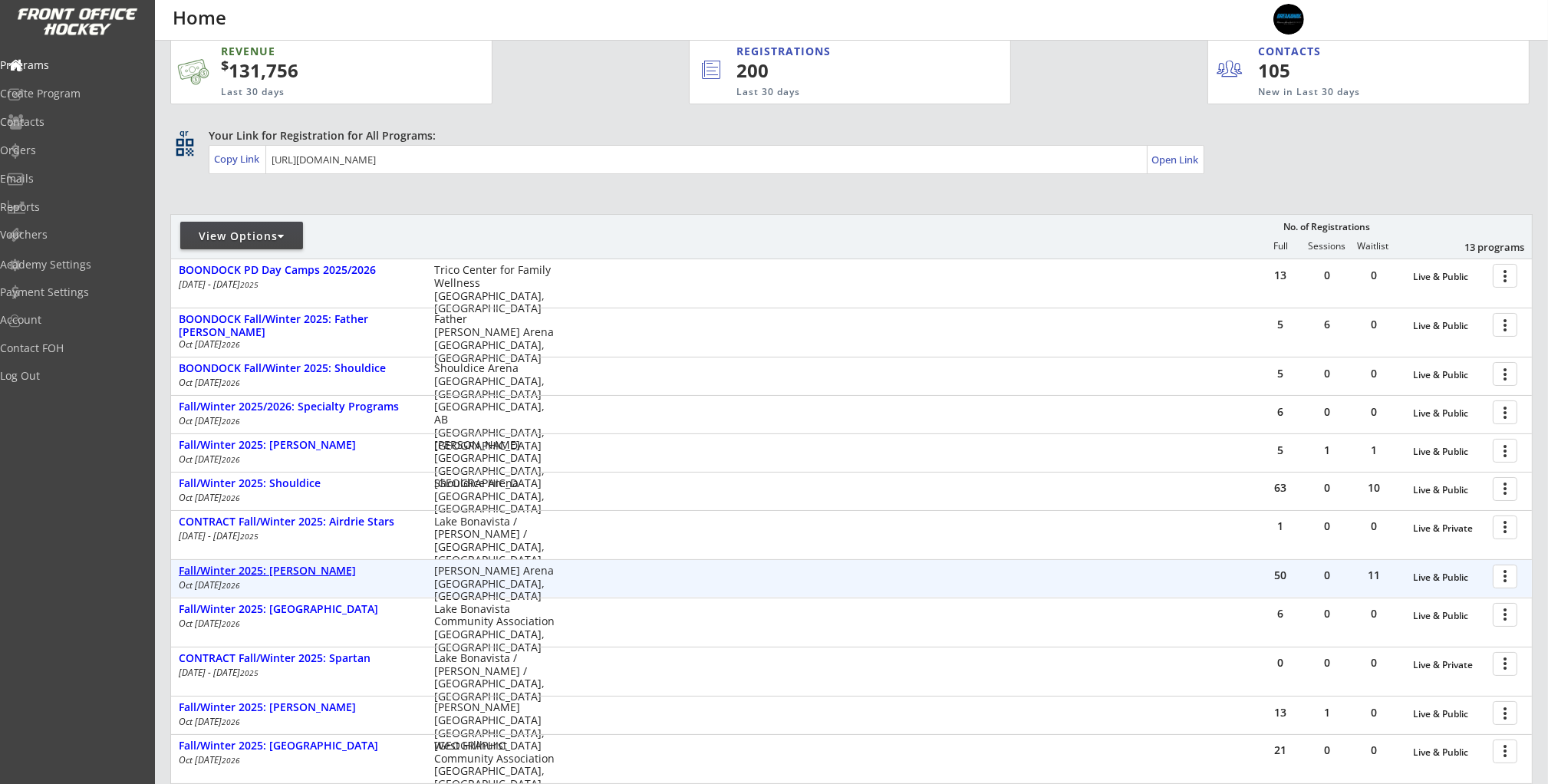
click at [245, 569] on div "Fall/Winter 2025: [PERSON_NAME]" at bounding box center [298, 571] width 239 height 13
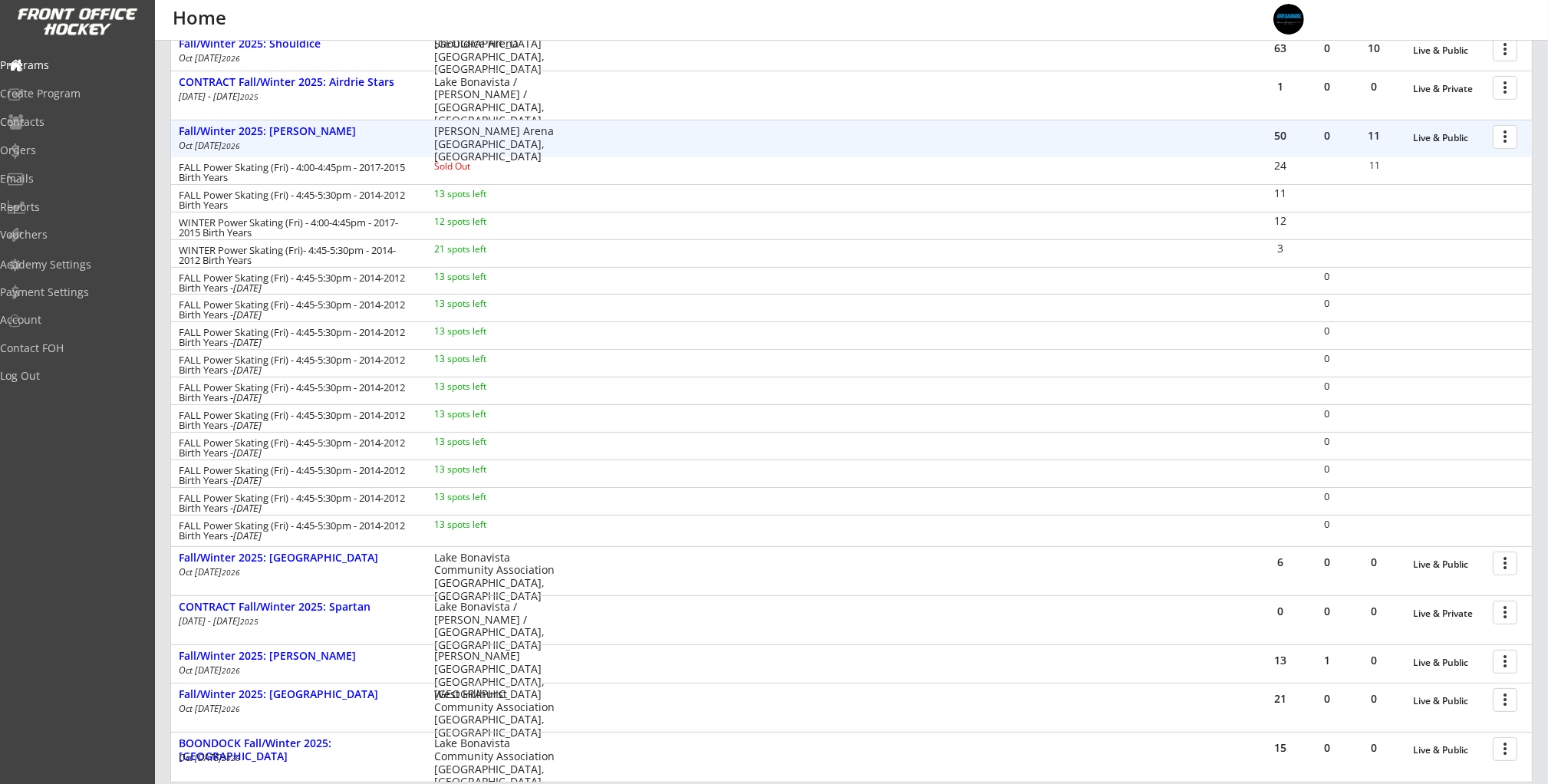
scroll to position [453, 0]
click at [1502, 144] on div at bounding box center [1507, 138] width 27 height 27
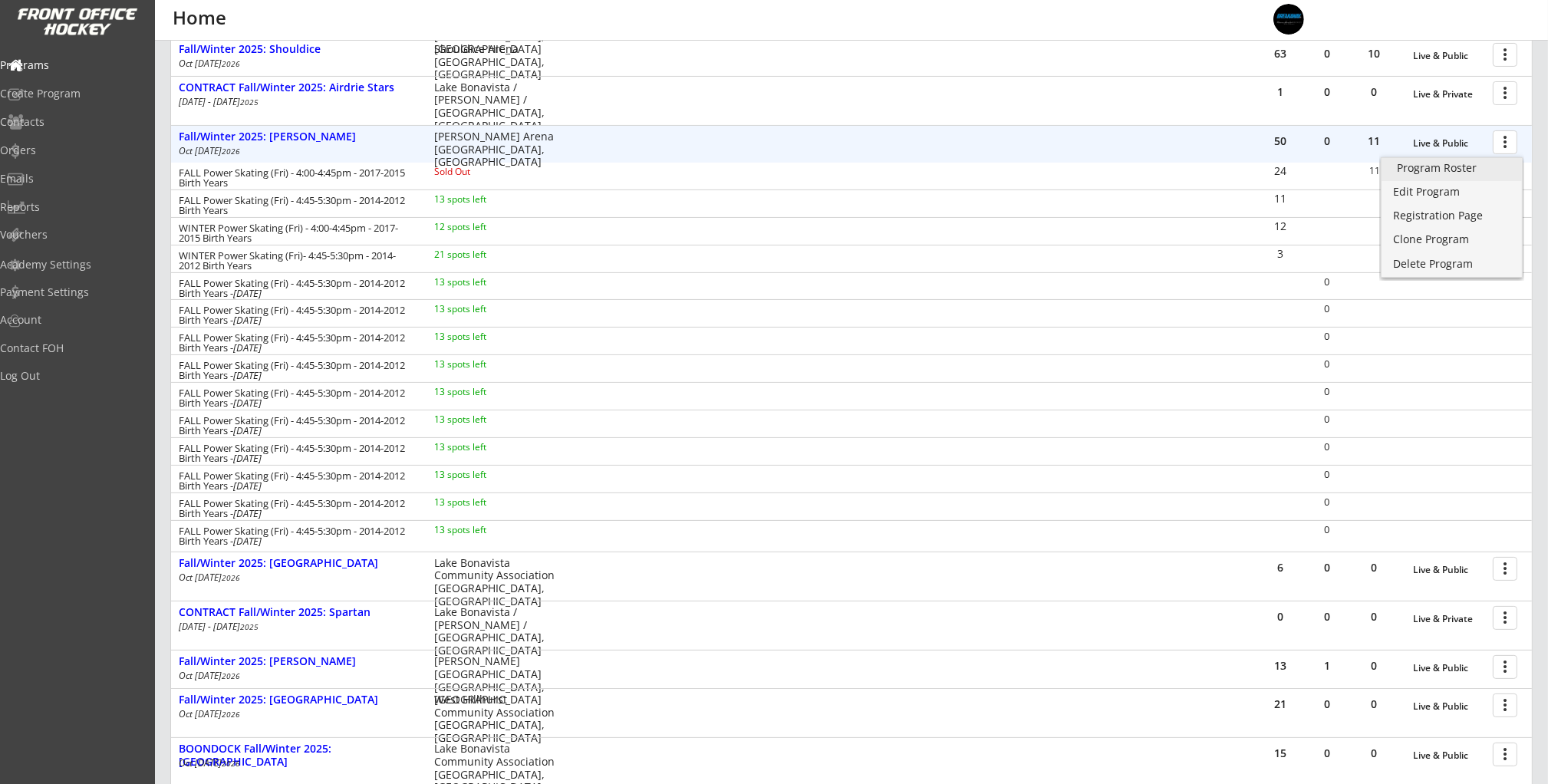
click at [1474, 167] on div "Program Roster" at bounding box center [1452, 169] width 110 height 11
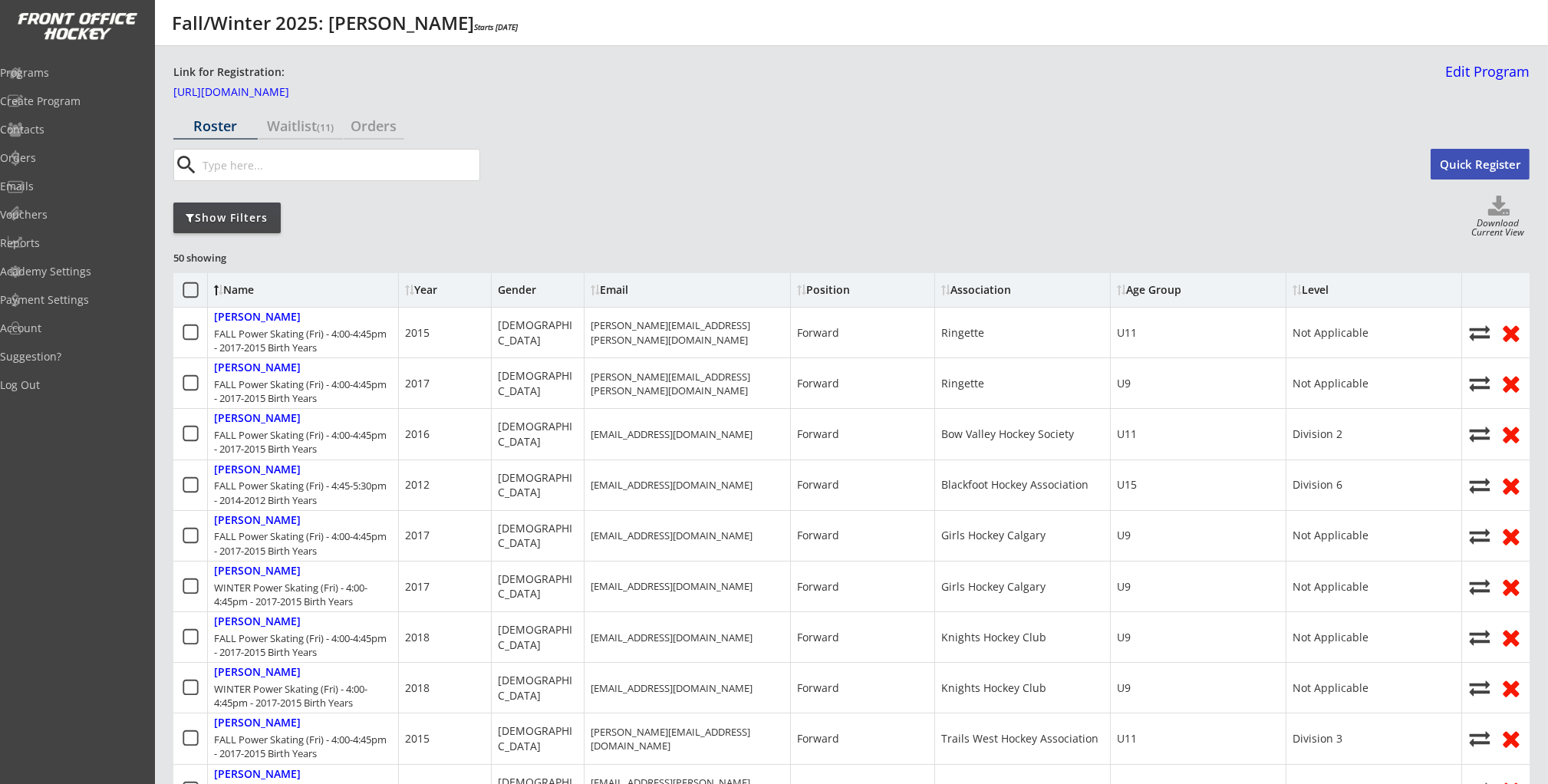
click at [199, 221] on div "Show Filters" at bounding box center [226, 217] width 107 height 16
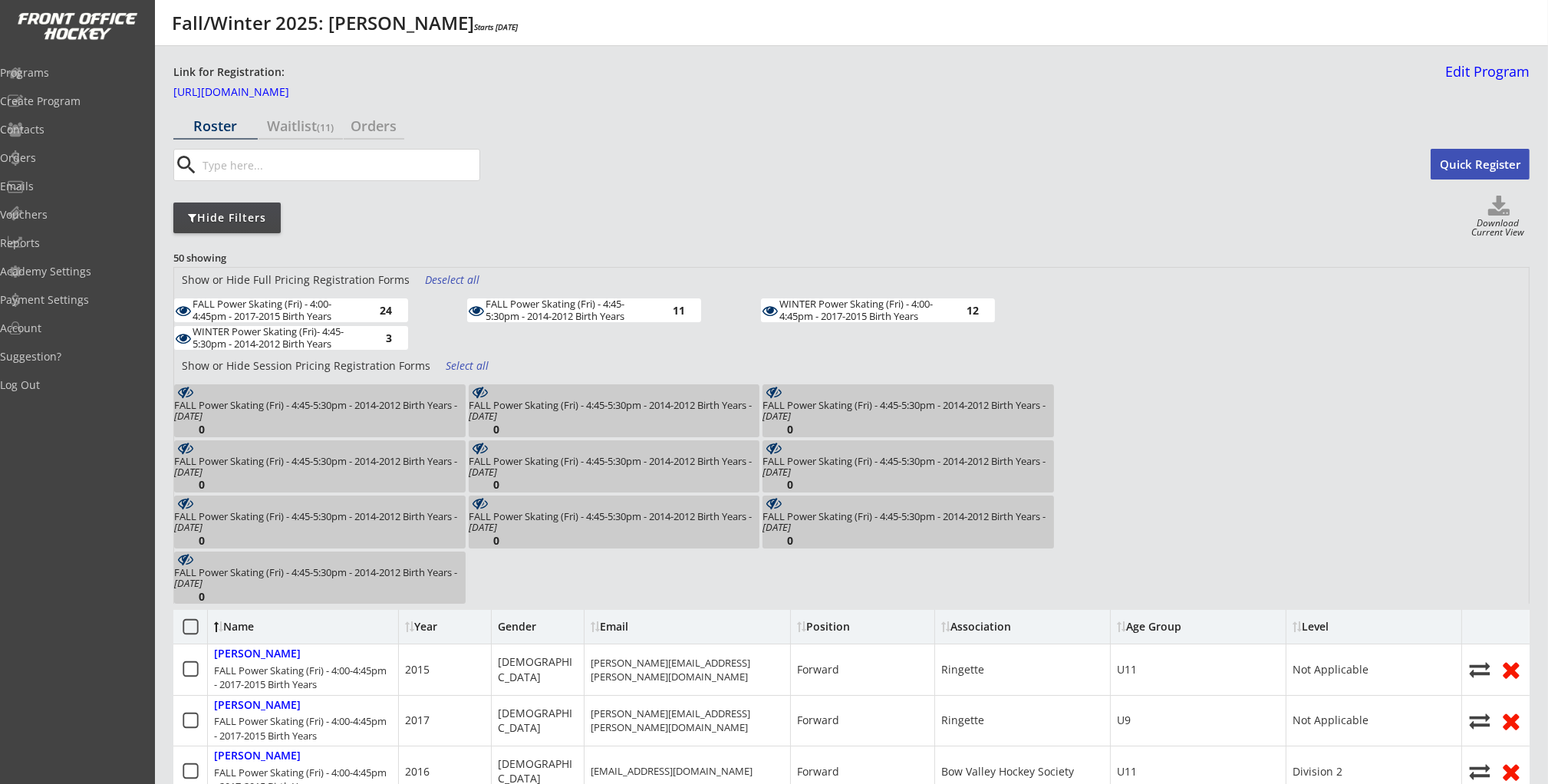
click at [354, 337] on div "WINTER Power Skating (Fri)- 4:45-5:30pm - 2014-2012 Birth Years" at bounding box center [277, 338] width 169 height 24
drag, startPoint x: 530, startPoint y: 309, endPoint x: 596, endPoint y: 309, distance: 66.0
click at [530, 309] on div "FALL Power Skating (Fri) - 4:45-5:30pm - 2014-2012 Birth Years" at bounding box center [570, 310] width 169 height 24
click at [856, 310] on div "WINTER Power Skating (Fri) - 4:00-4:45pm - 2017-2015 Birth Years" at bounding box center [864, 310] width 169 height 24
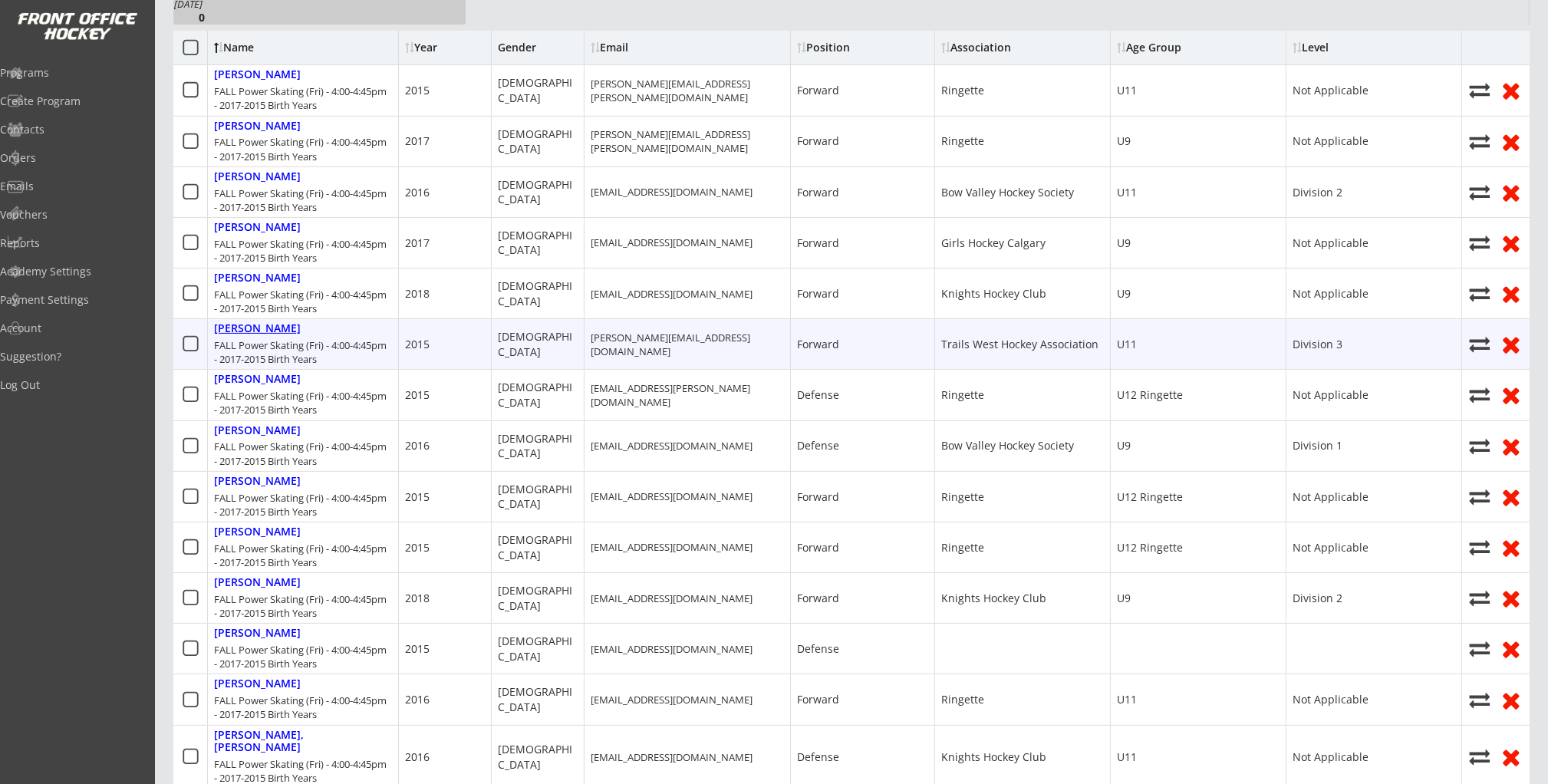
scroll to position [581, 0]
click at [254, 327] on div "Cooper, Dax" at bounding box center [257, 327] width 87 height 13
select select ""Forward""
select select ""Youth S""
select select ""Trails West Hockey Association ""
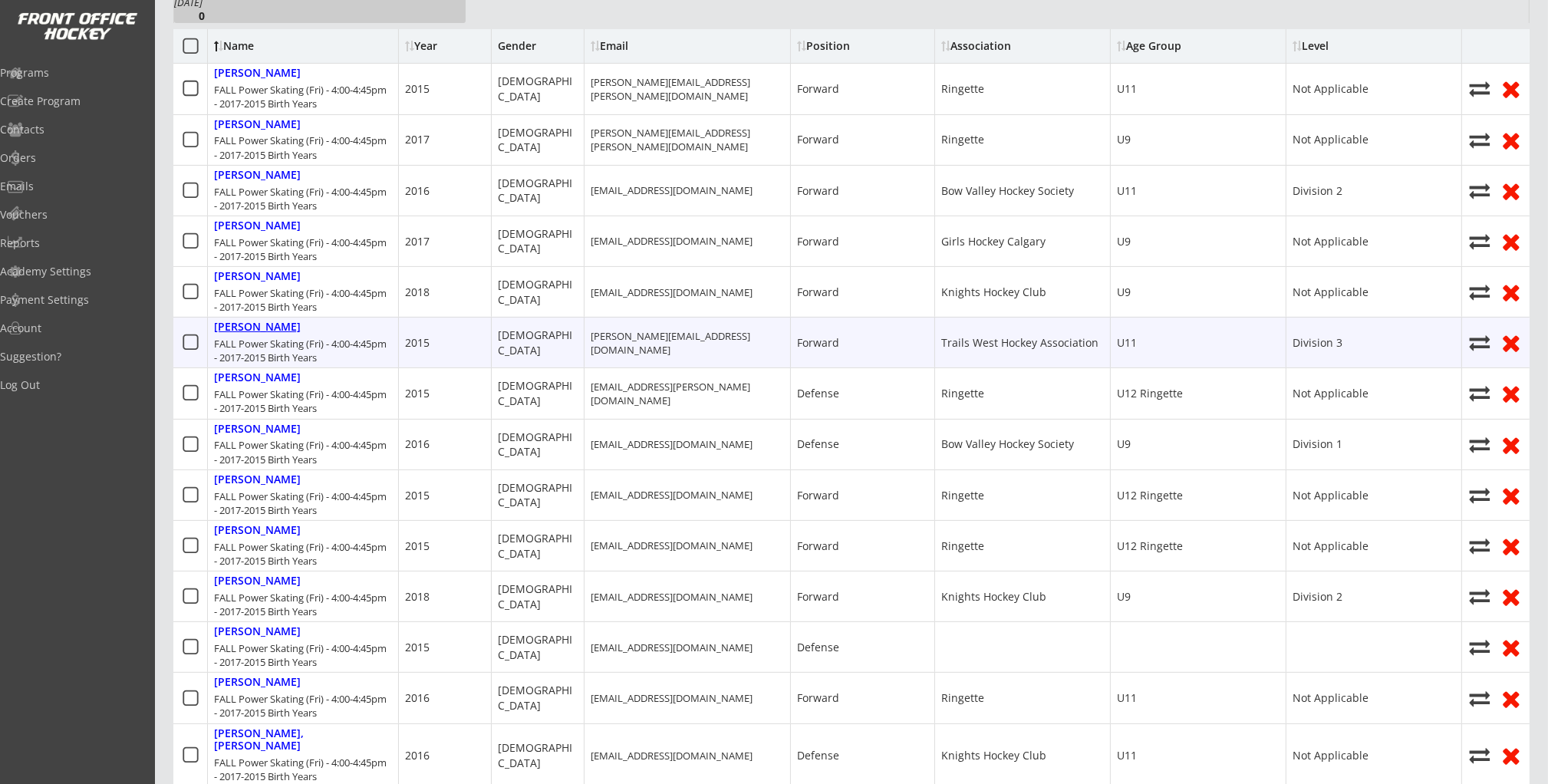
select select ""U11""
select select ""Division 3""
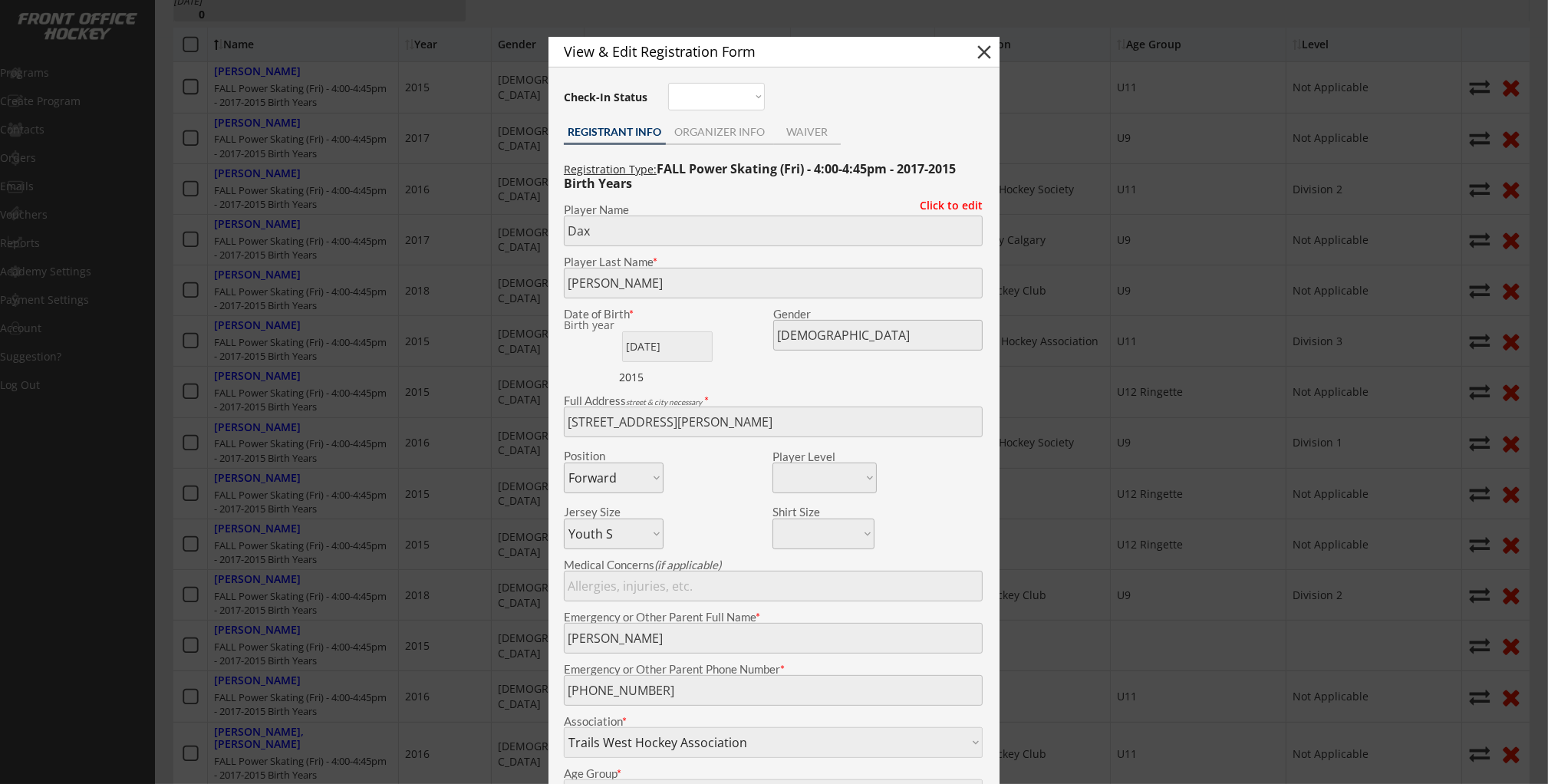
scroll to position [583, 0]
click at [318, 266] on div at bounding box center [774, 392] width 1548 height 784
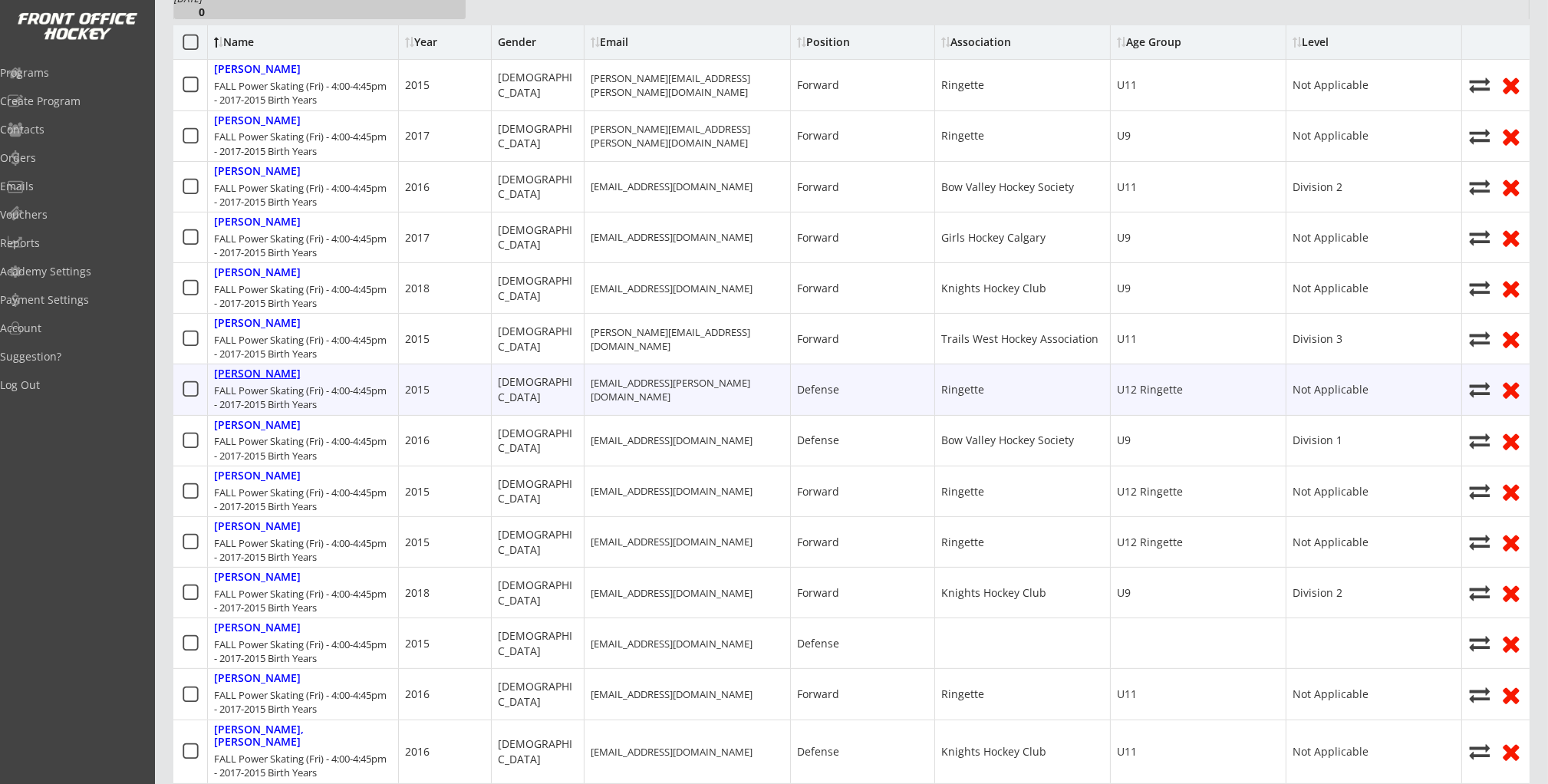
scroll to position [583, 0]
click at [300, 379] on div "Cuthbertson, Olivia FALL Power Skating (Fri) - 4:00-4:45pm - 2017-2015 Birth Ye…" at bounding box center [303, 390] width 191 height 49
click at [300, 376] on div "Cuthbertson, Olivia" at bounding box center [257, 373] width 87 height 13
type input "Olivia"
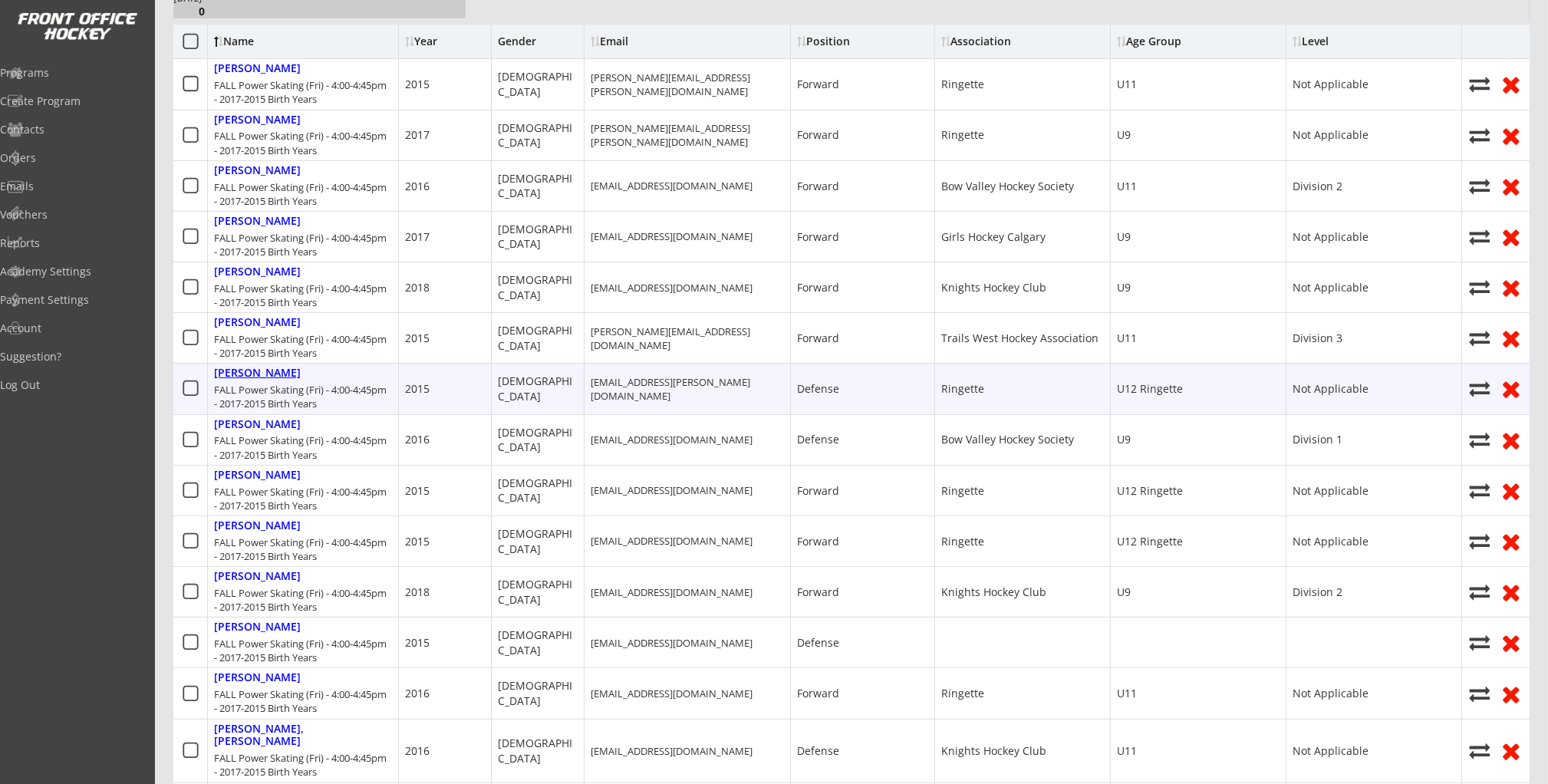
type input "Cuthbertson"
type input "11/03/2015"
type input "Female"
type input "5645 Forand St SW, Calgary, AB T3E 1N8, Canada"
select select ""Defense""
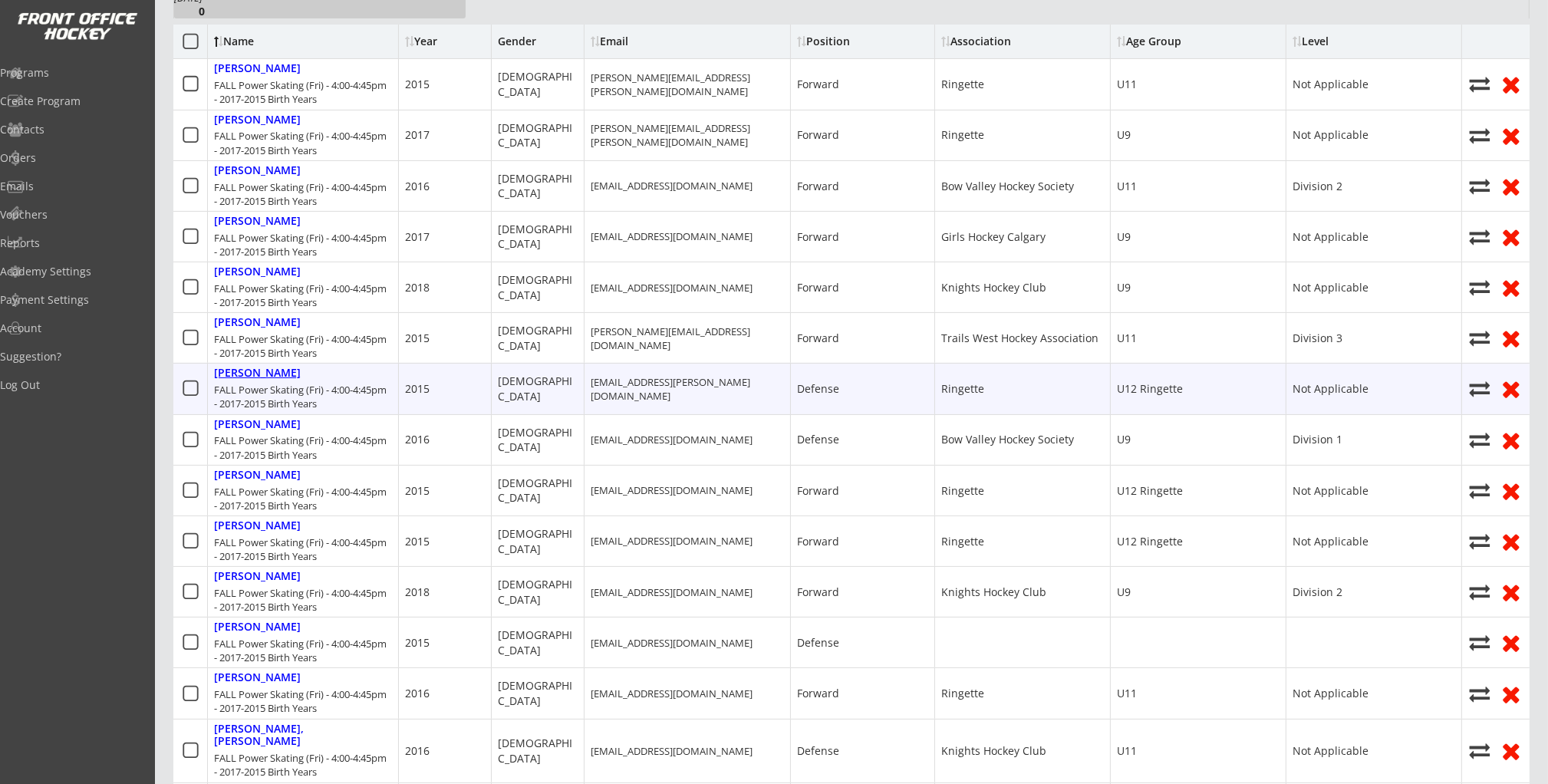
select select ""Youth XL""
type input "None"
type input "Dan Cuthbertson"
type input "(587) 437-7504"
type input "Ringette"
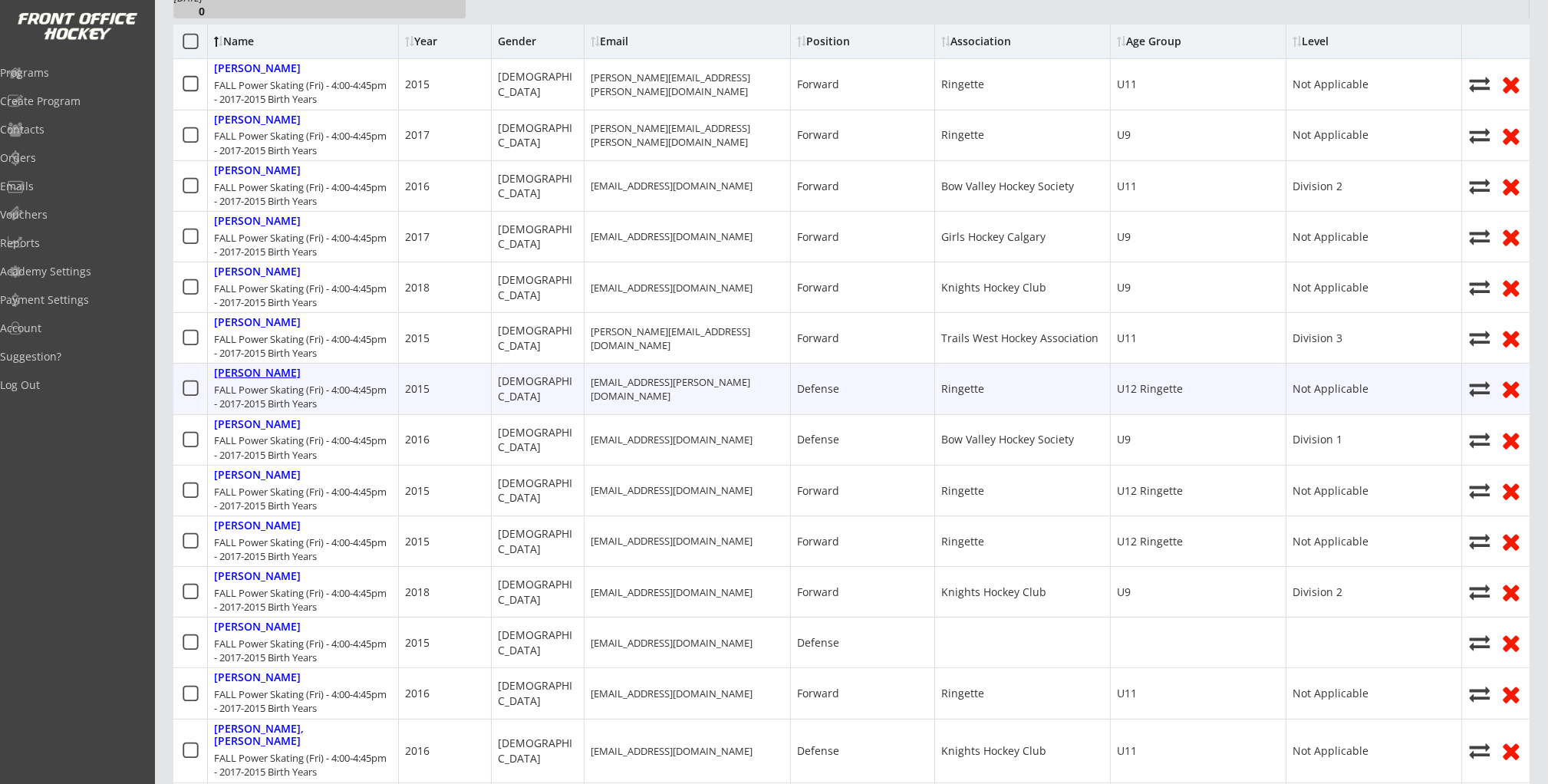
select select ""Ringette""
type input "U12 Ringette"
select select ""U12 Ringette""
type input "Not Applicable"
select select ""Not Applicable ""
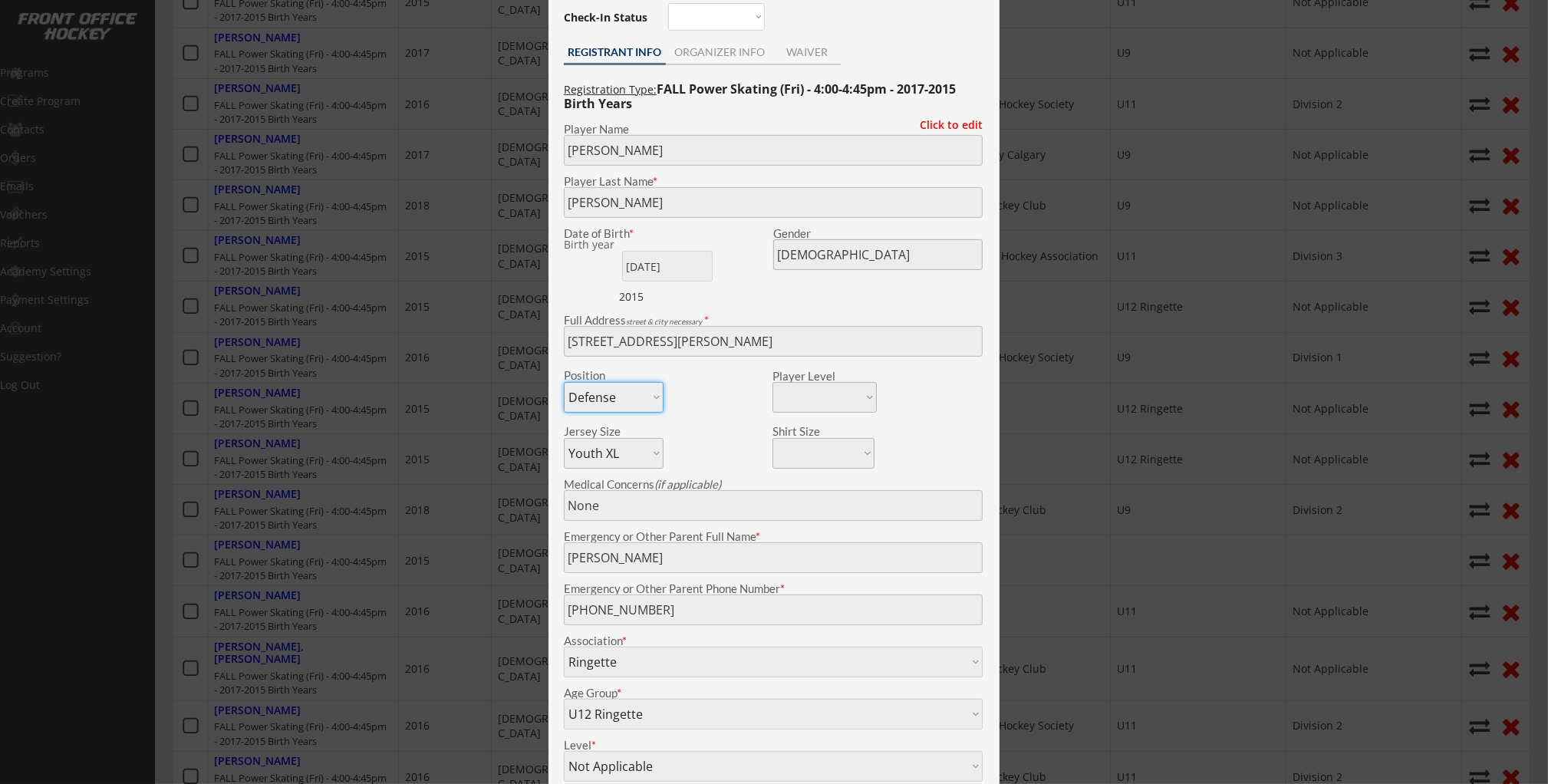
scroll to position [618, 0]
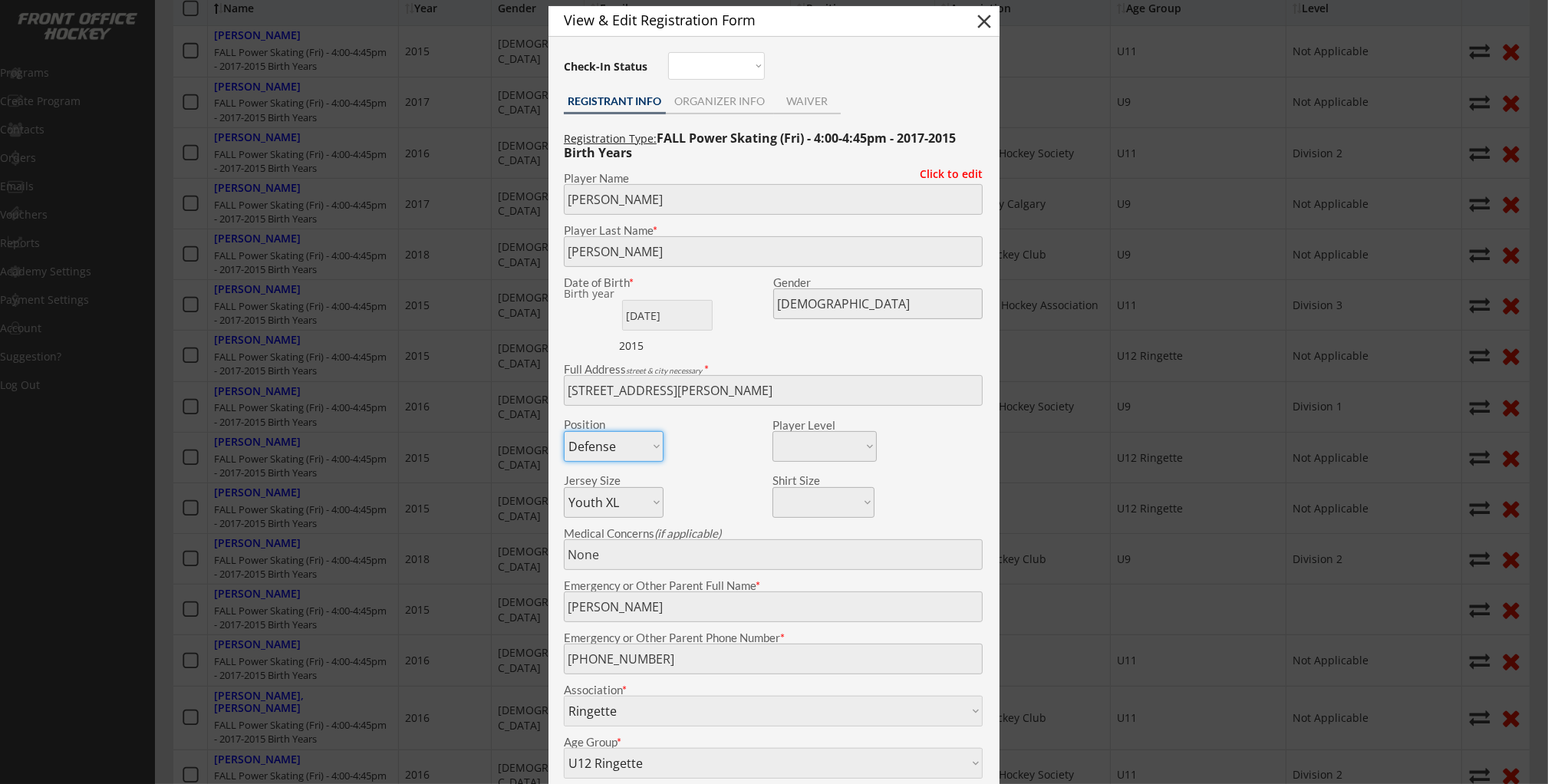
click at [469, 385] on div at bounding box center [774, 392] width 1548 height 784
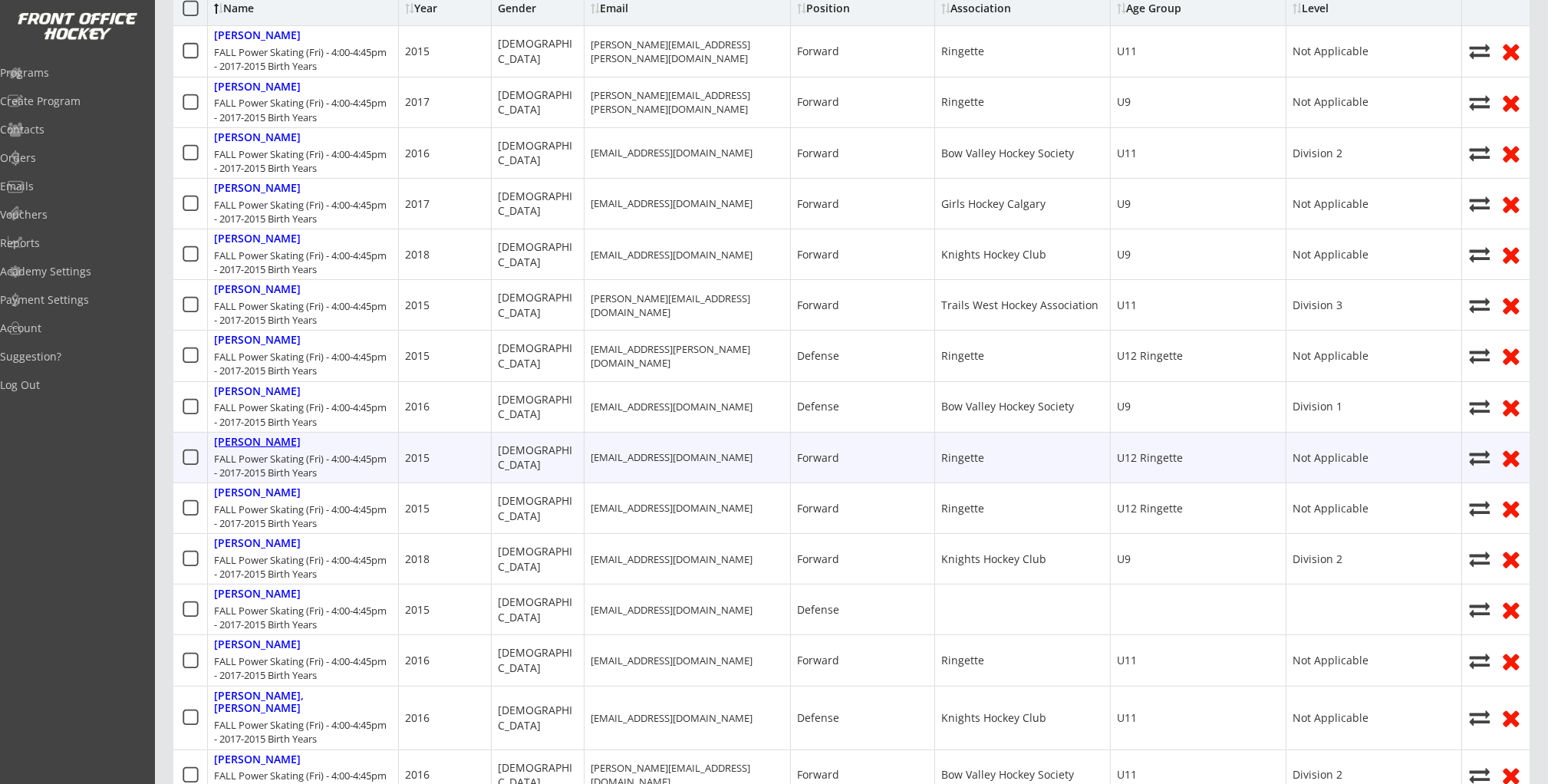
click at [256, 444] on div "Giraldo, April" at bounding box center [257, 442] width 87 height 13
type input "April"
type input "Giraldo"
type input "06/18/2015"
type input "3307 Lakeside Crescent SW, Calgary, AB T3E 6A7, Canada"
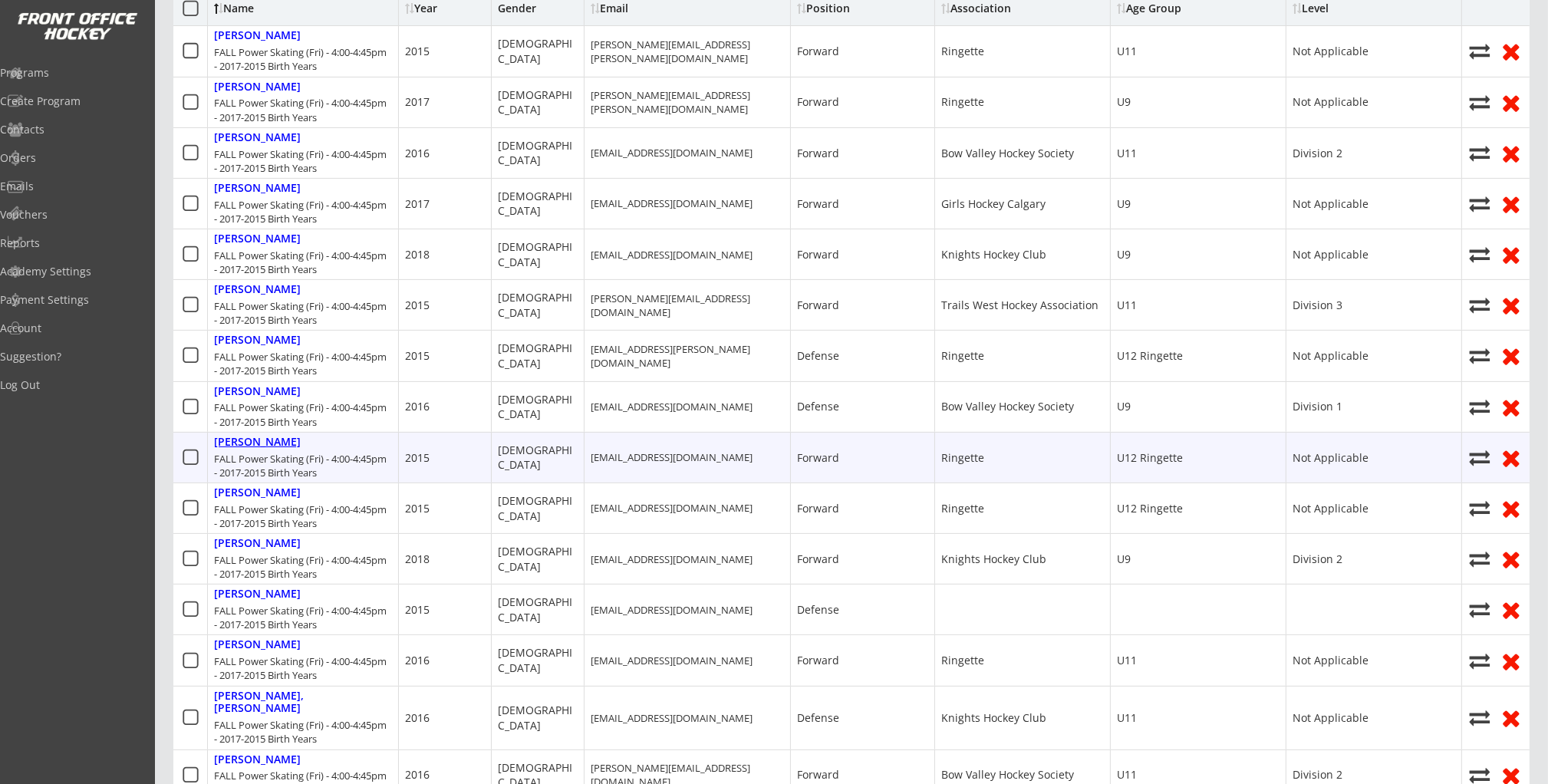
select select ""Forward""
select select ""Youth L""
type input "Felipe Giraldo"
type input "(403) 815-0603"
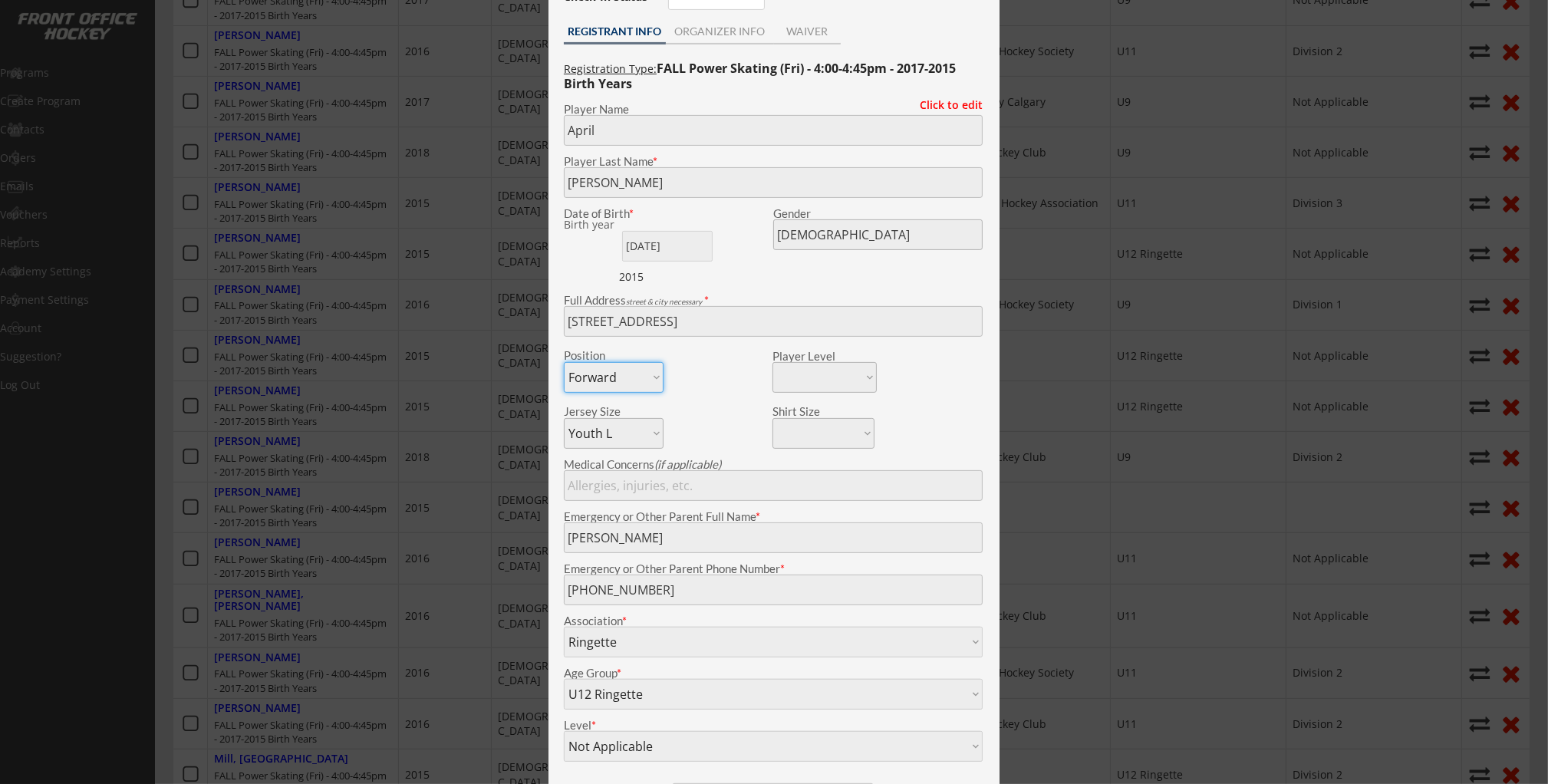
scroll to position [749, 0]
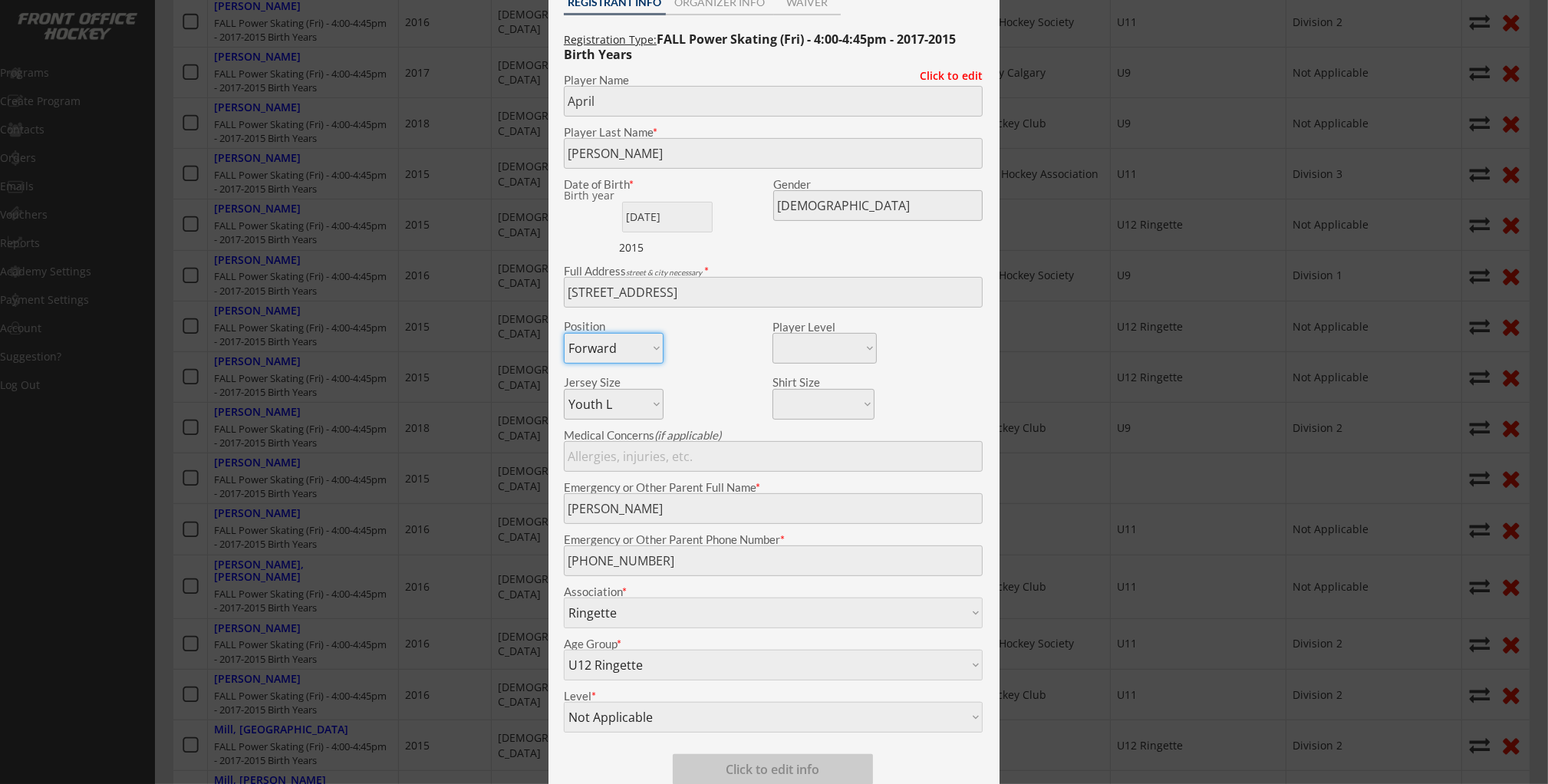
click at [343, 471] on div at bounding box center [774, 392] width 1548 height 784
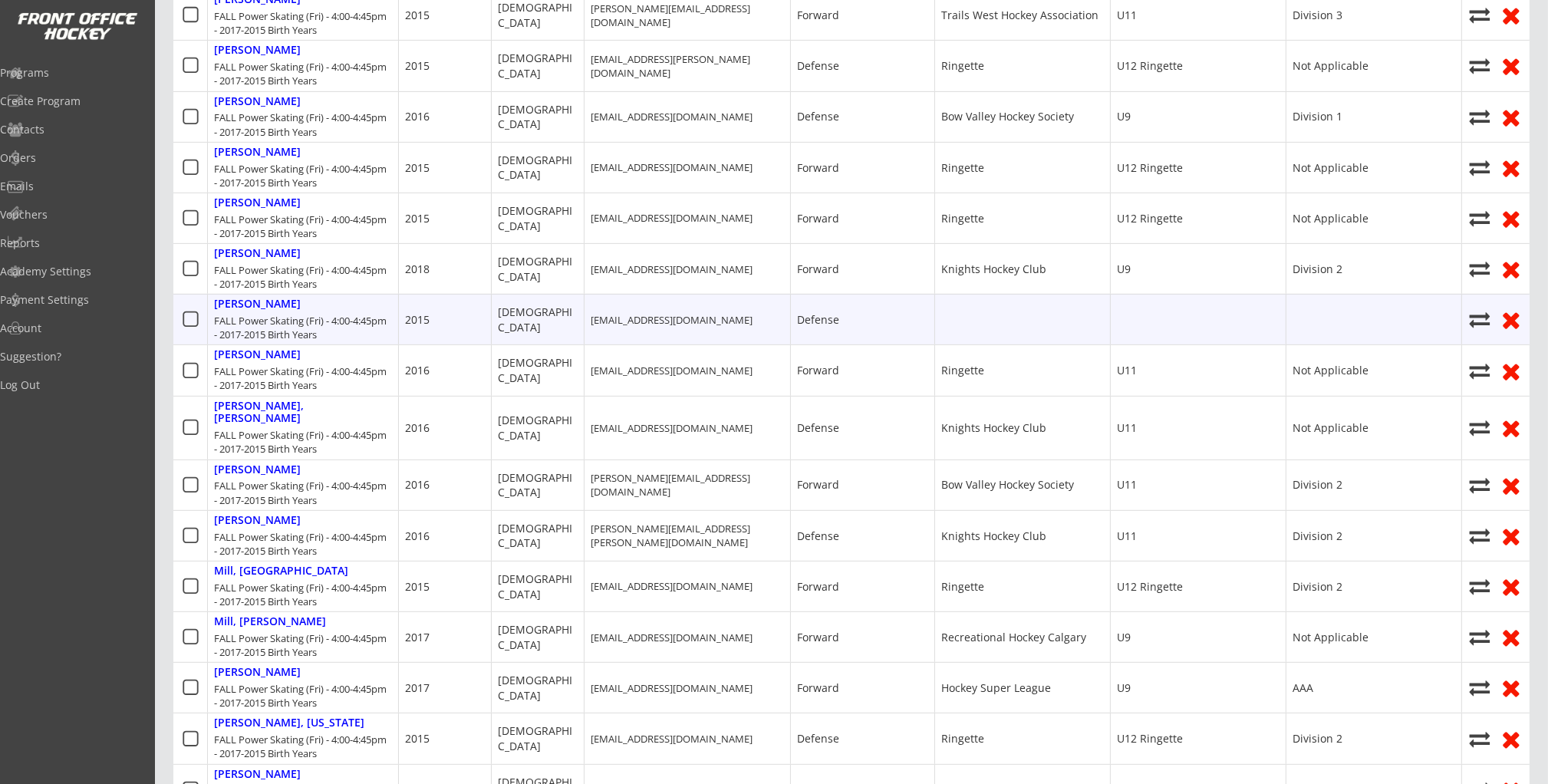
scroll to position [910, 0]
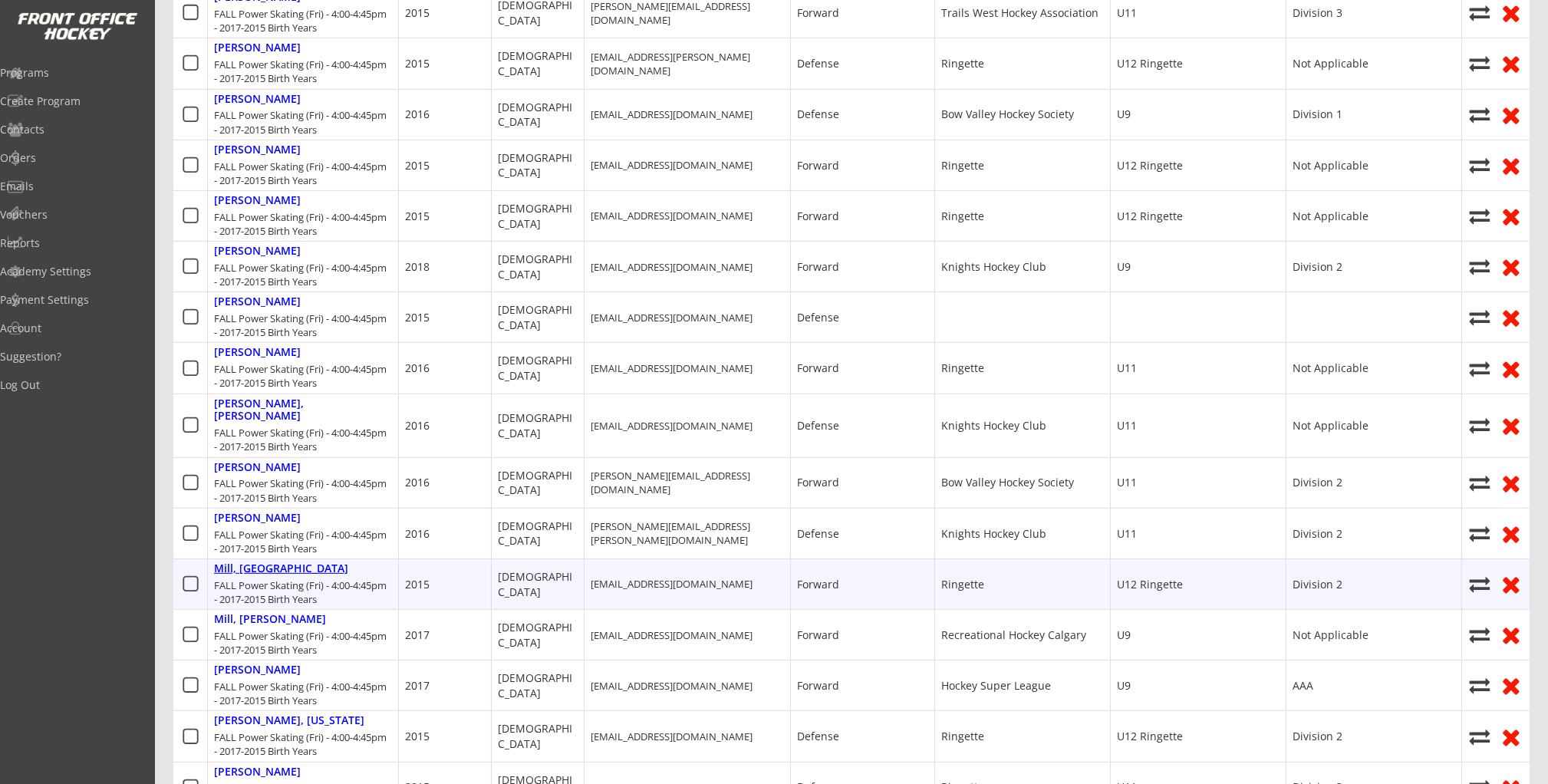
click at [266, 562] on div "Mill, Madison" at bounding box center [281, 569] width 135 height 13
type input "Madison"
type input "Mill"
type input "05/06/2015"
type input "97 Joseph Marquis Cres SW, Calgary, AB T3E 7S3, Canada"
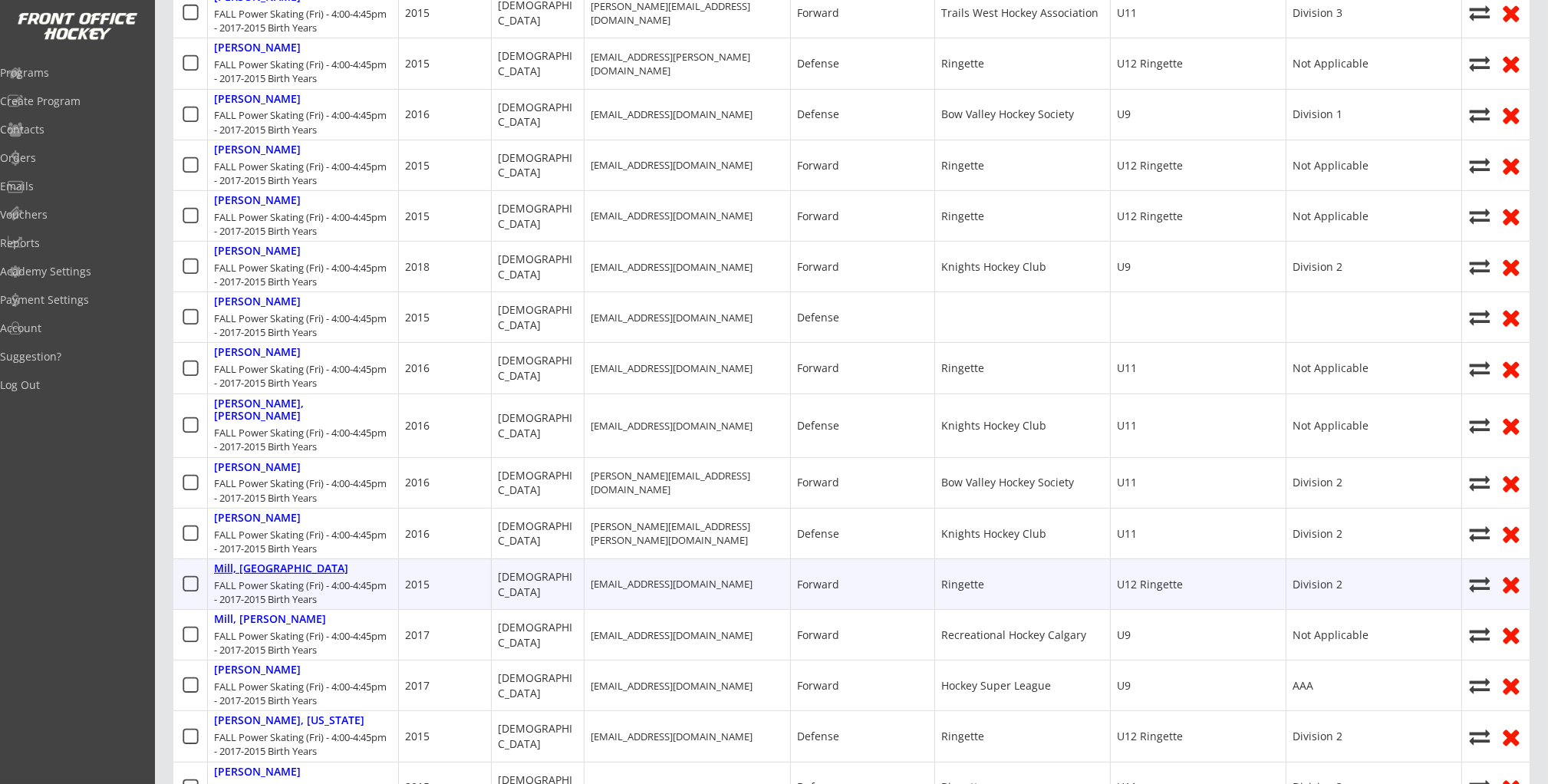
type input "Dayna Mill"
type input "(403) 993-9460"
type input "Division 2"
select select ""Division 2""
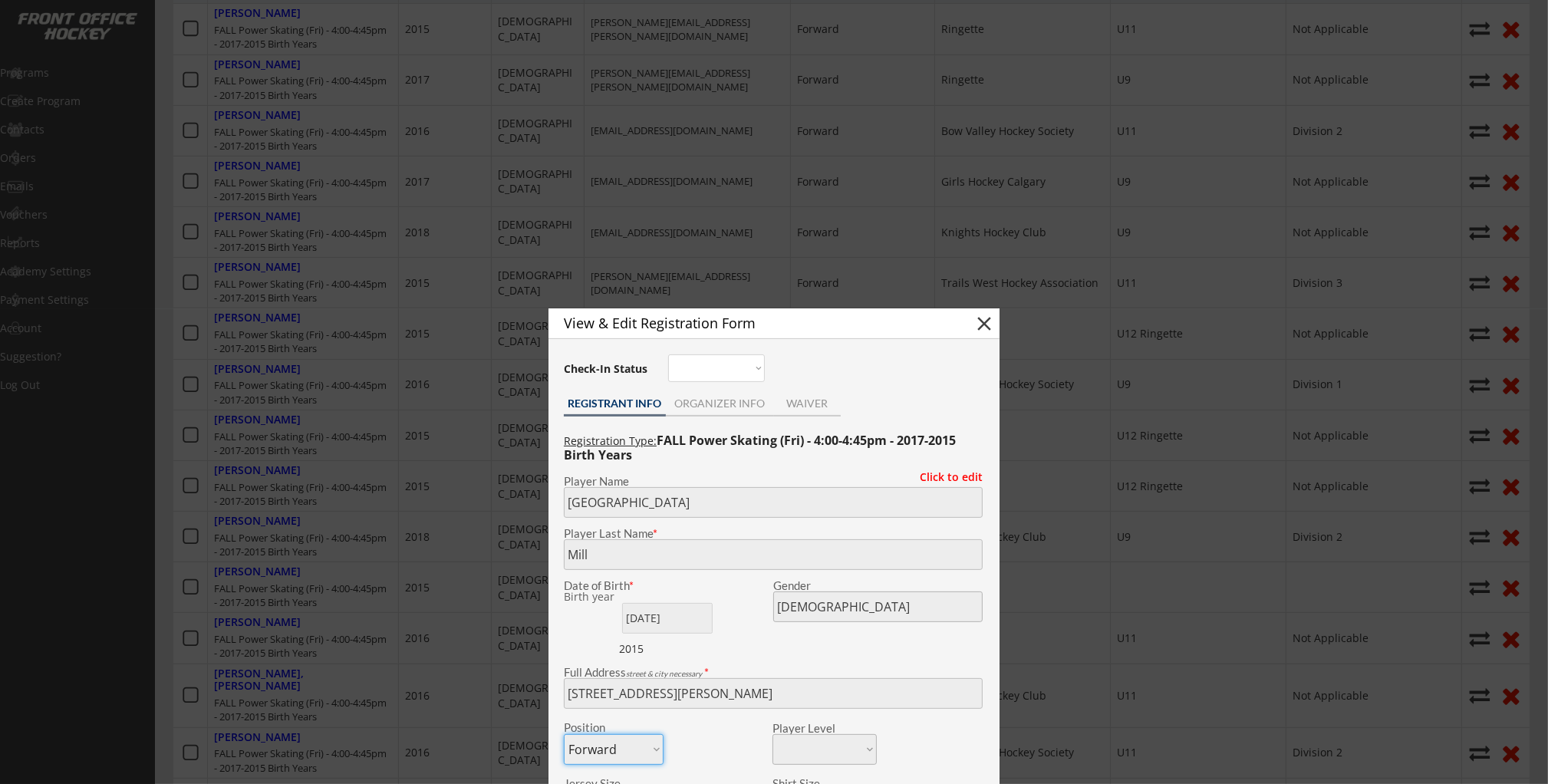
scroll to position [657, 0]
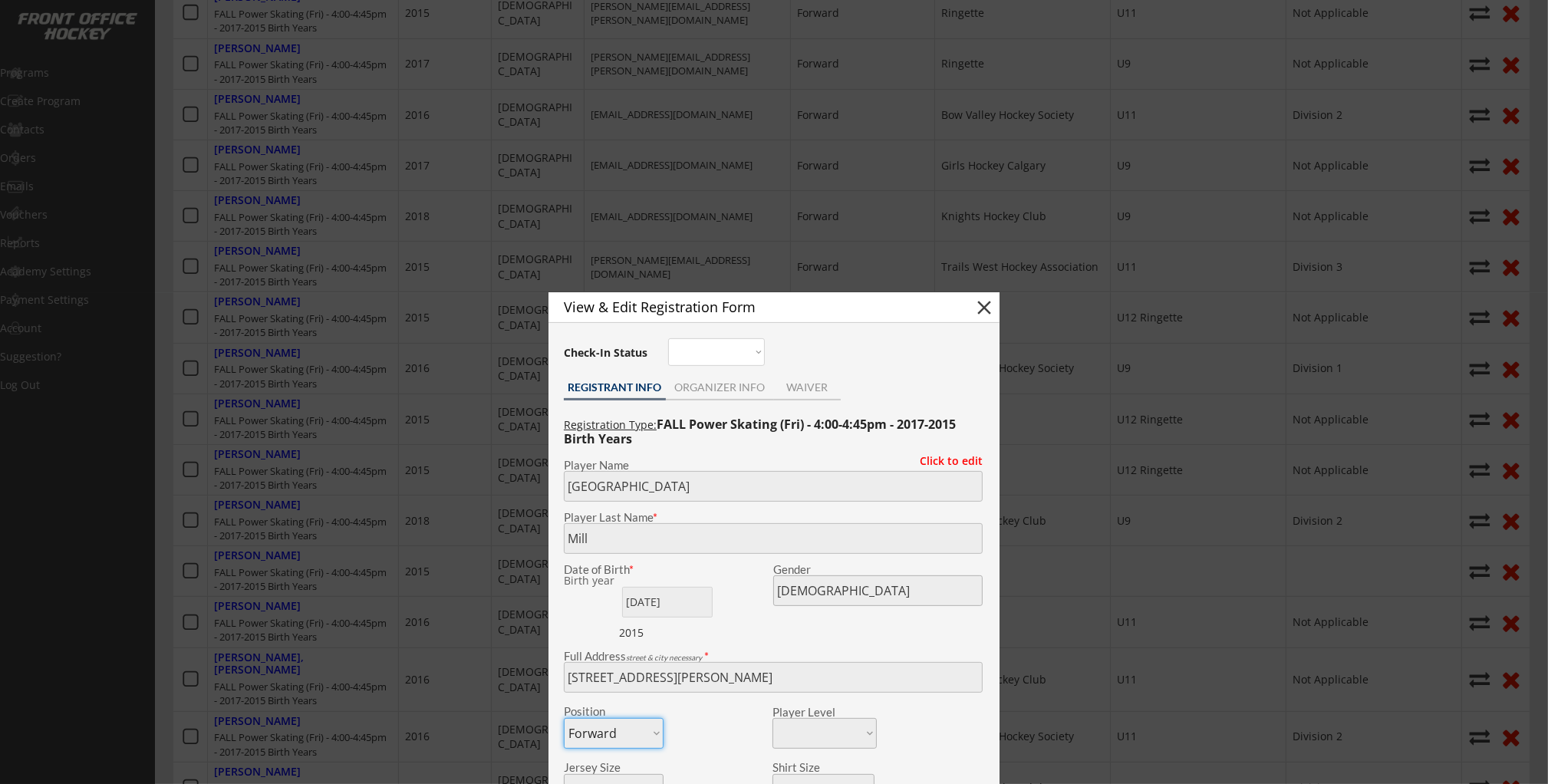
click at [988, 306] on button "close" at bounding box center [984, 307] width 23 height 23
select select ""PLACEHOLDER_1427118222253""
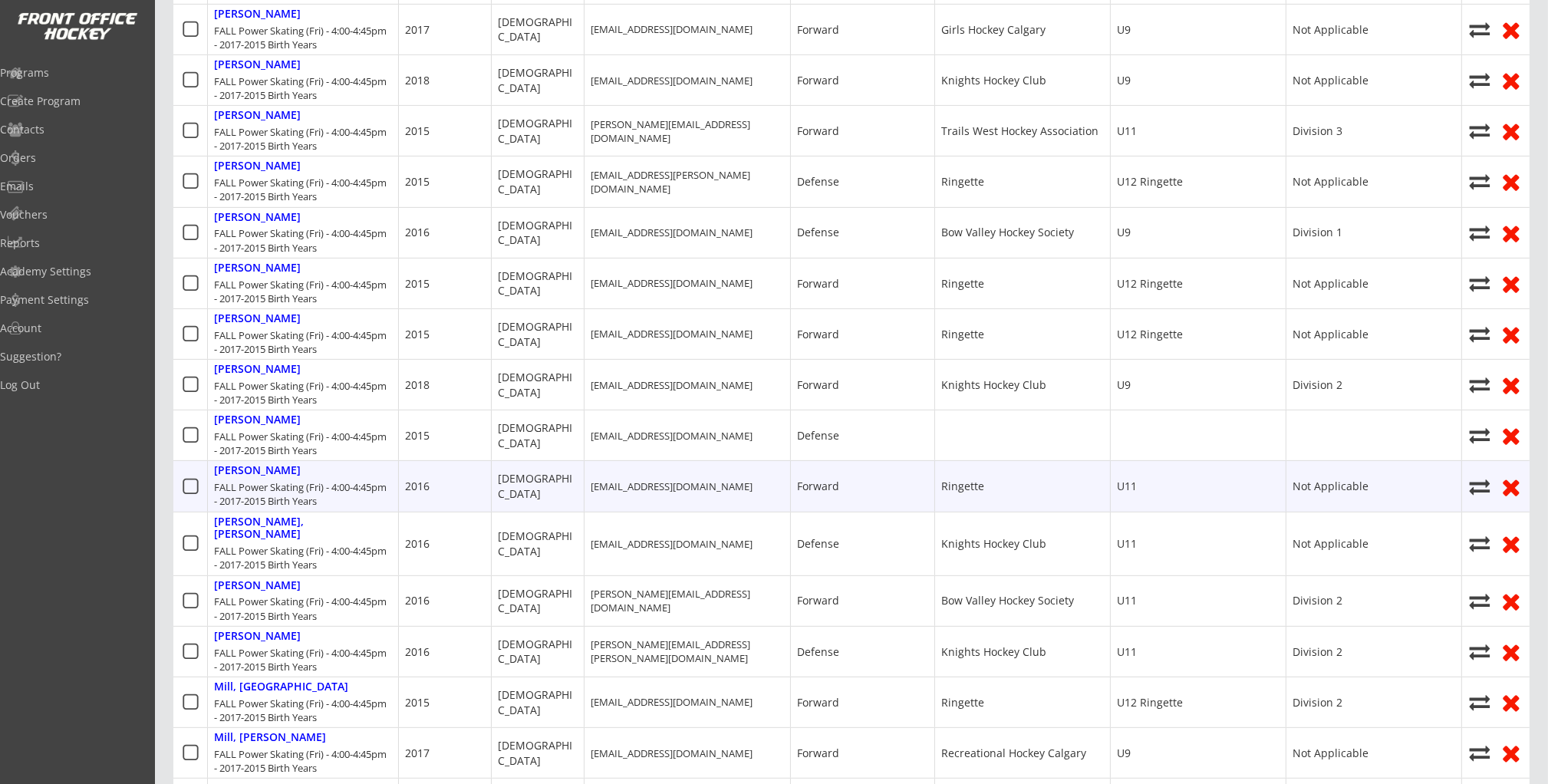
scroll to position [798, 0]
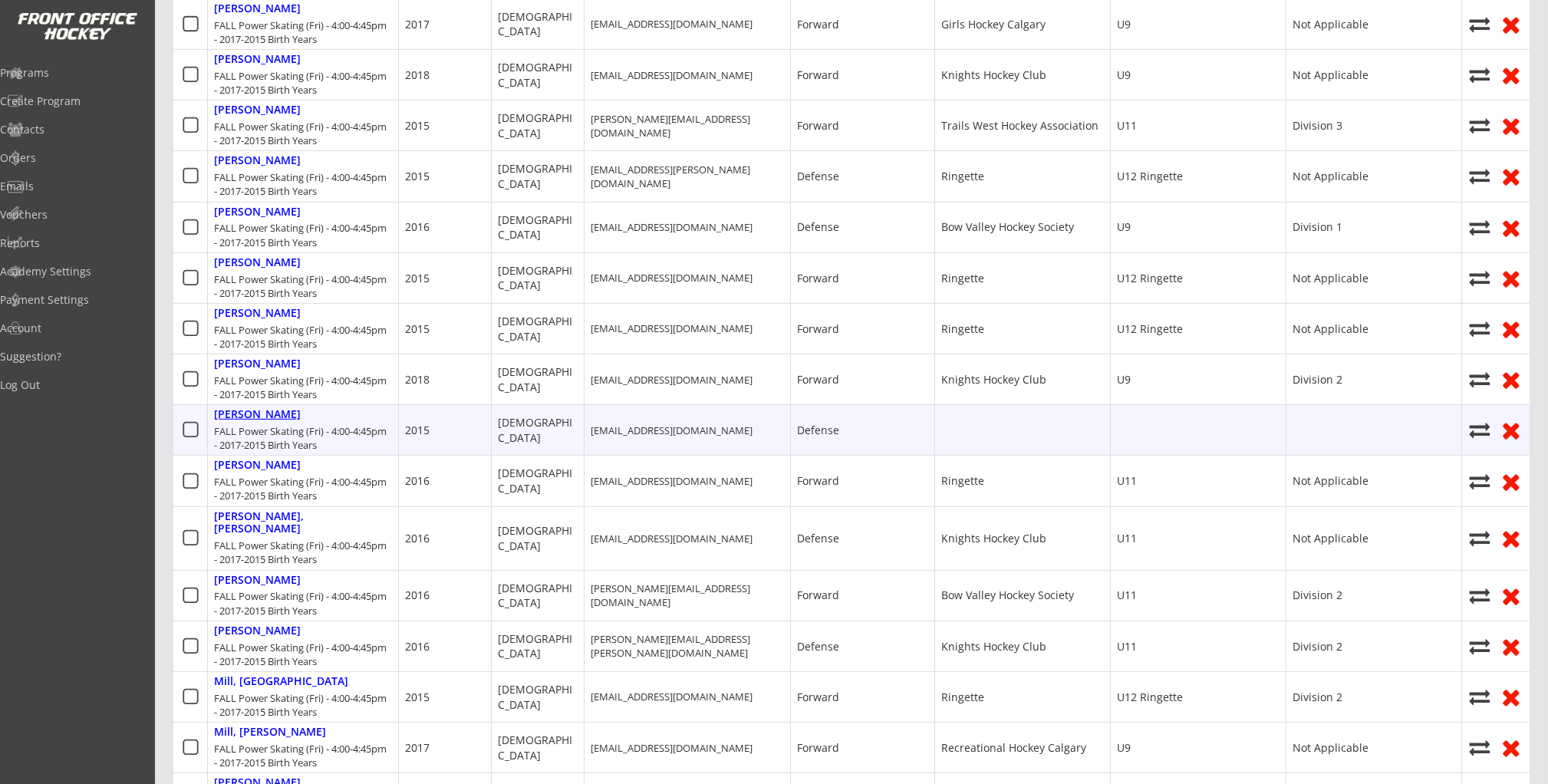
click at [252, 410] on div "Grant, Rosalyn" at bounding box center [257, 414] width 87 height 13
type input "Rosalyn"
type input "Grant"
type input "Female"
type input "1394 Sunwood Rd SE, Calgary, AB T2X 2L5, Canada"
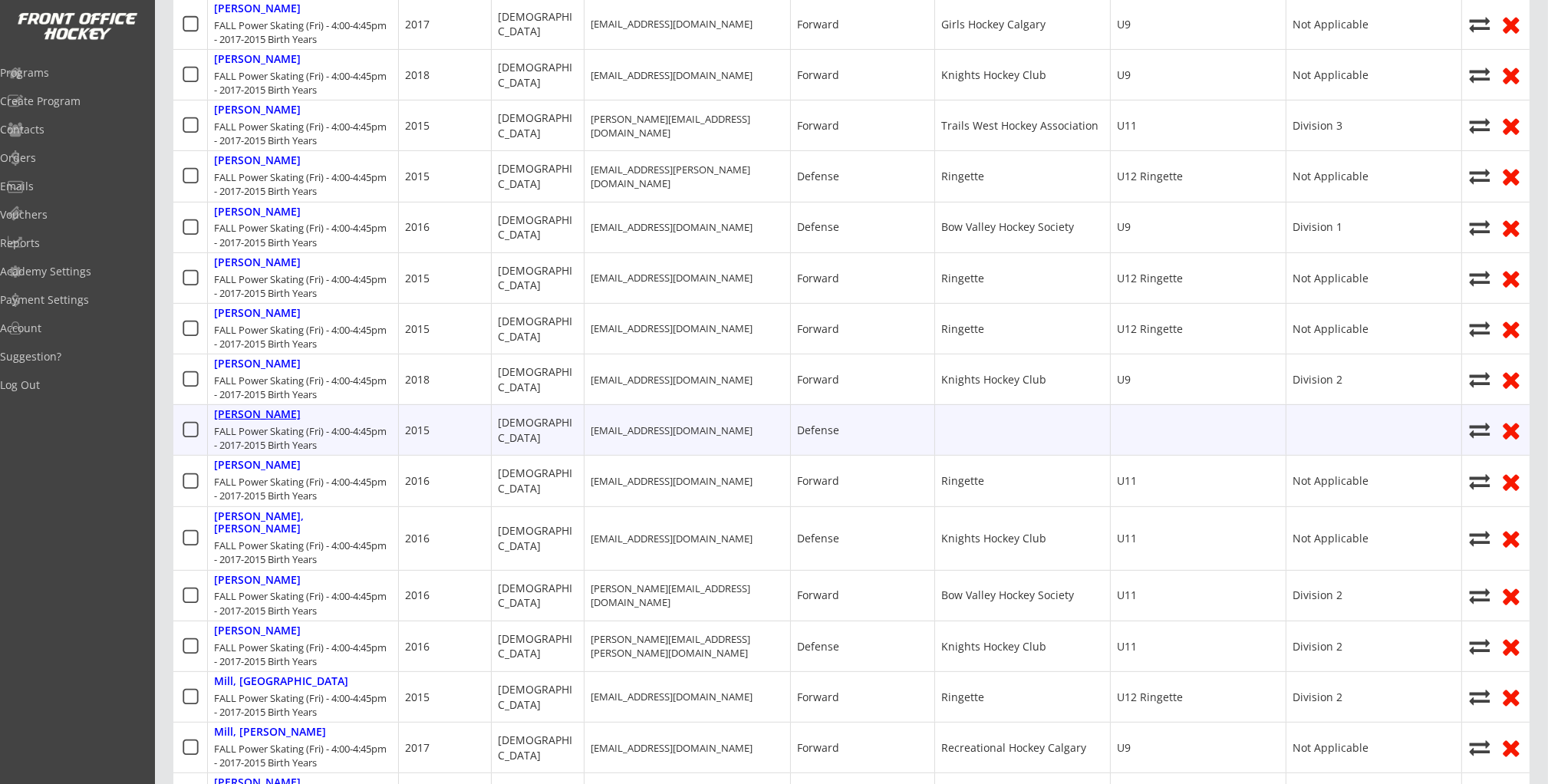
select select ""Defense""
select select ""Youth XL""
type input "Calvin Grant"
type input "(403) 805-4666"
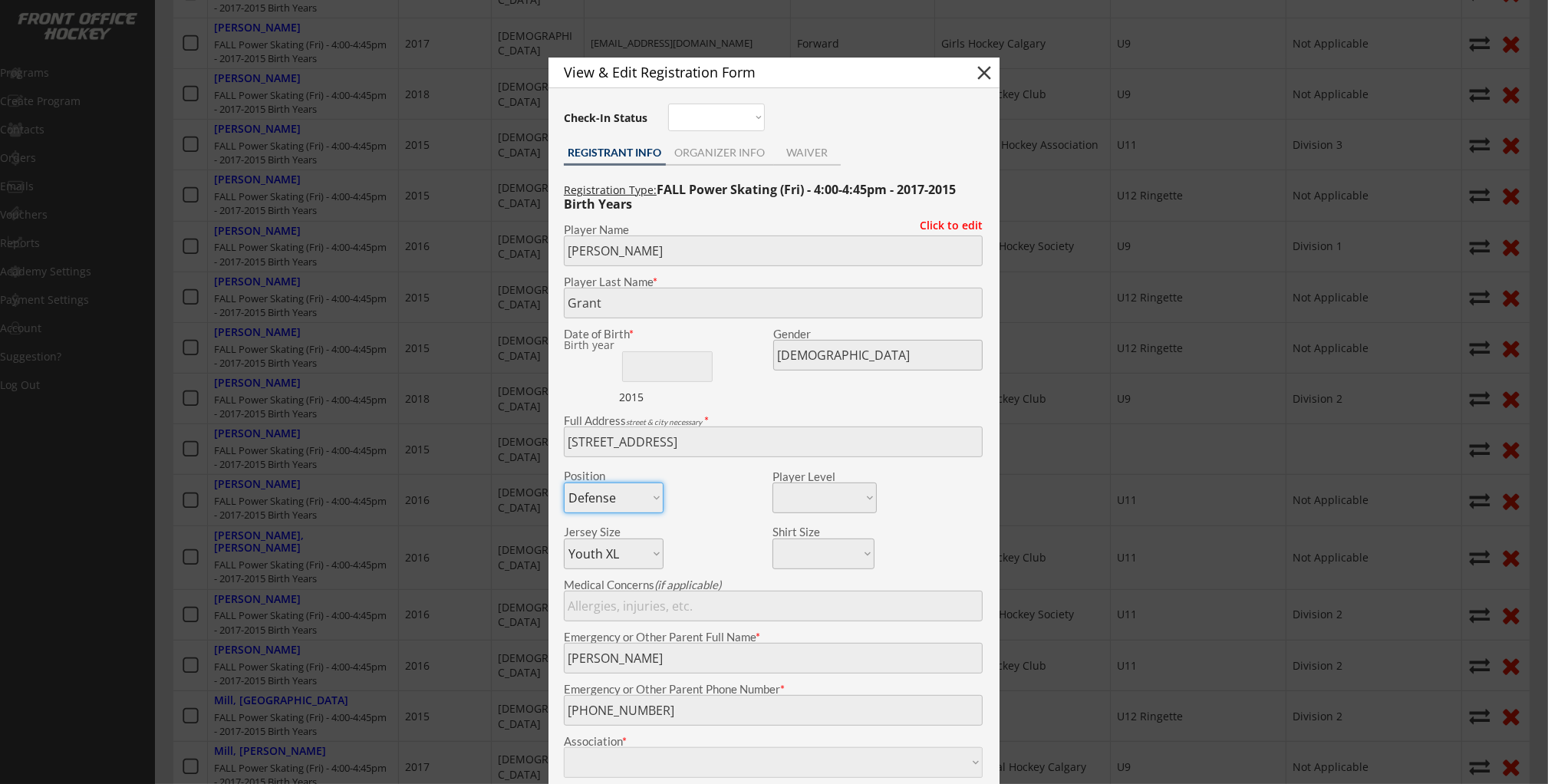
scroll to position [775, 0]
click at [982, 81] on button "close" at bounding box center [984, 76] width 23 height 23
select select ""PLACEHOLDER_1427118222253""
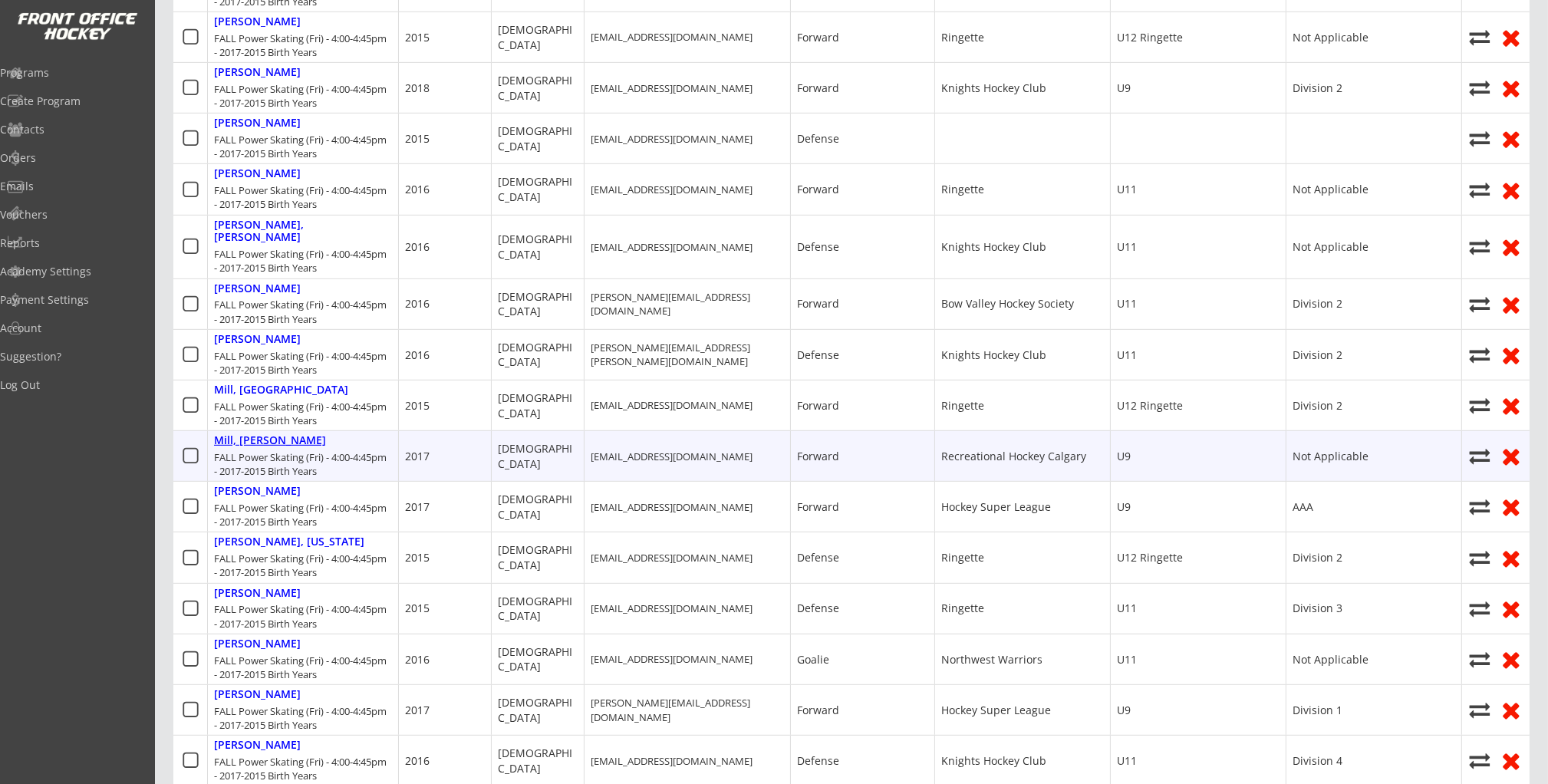
scroll to position [1092, 0]
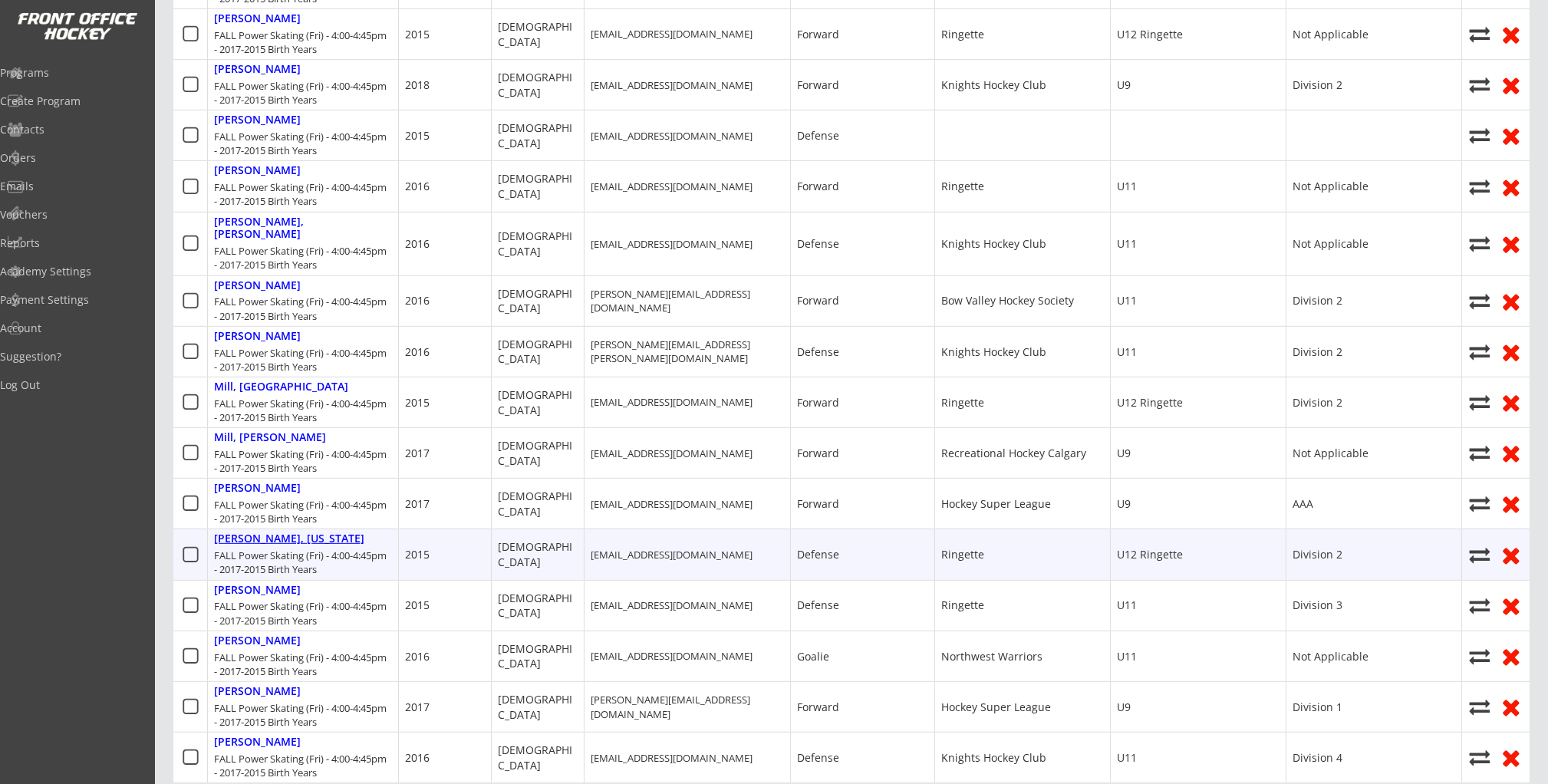
click at [281, 532] on div "Reinhart, Georgia" at bounding box center [289, 539] width 150 height 13
type input "Georgia"
type input "Reinhart"
type input "11/22/2015"
type input "Female"
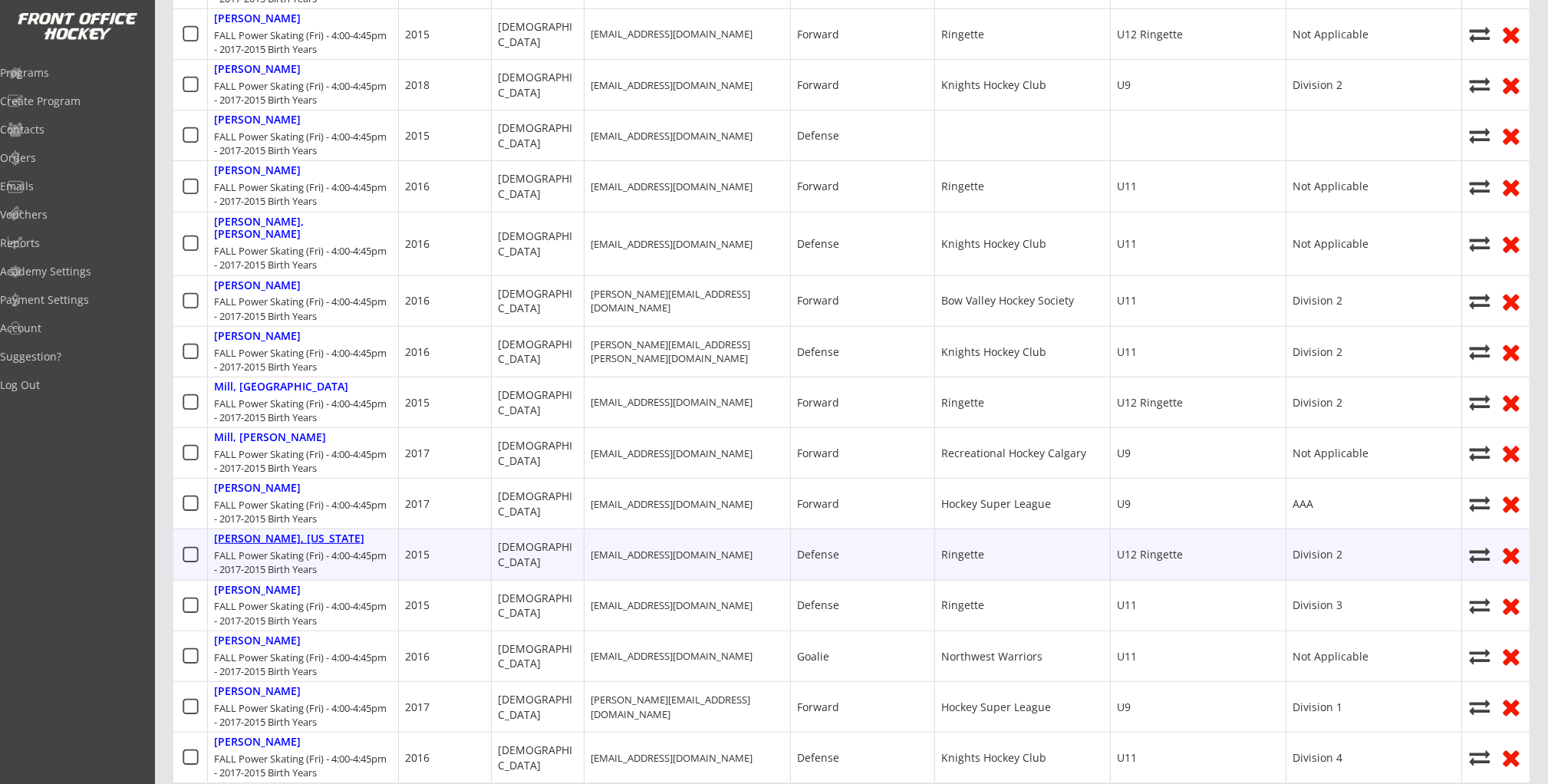
type input "29 Cougar Ridge Cove SW, Calgary, AB T3H 0S5, Canada"
select select ""Defense""
select select ""Youth L""
type input "Michael Reinhart"
type input "(403) 828-4648"
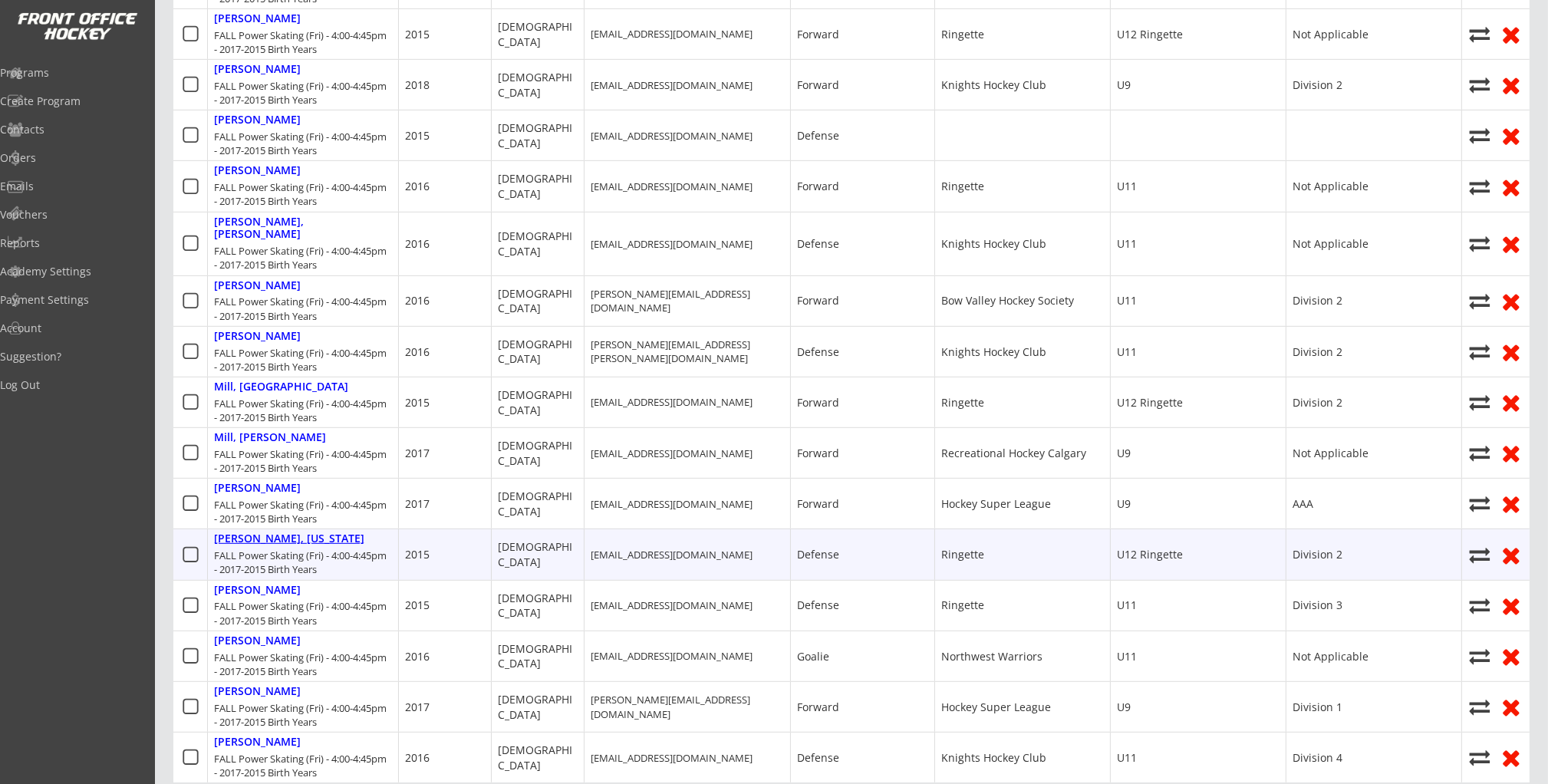
type input "Ringette"
select select ""Ringette""
type input "U12 Ringette"
select select ""U12 Ringette""
type input "Division 2"
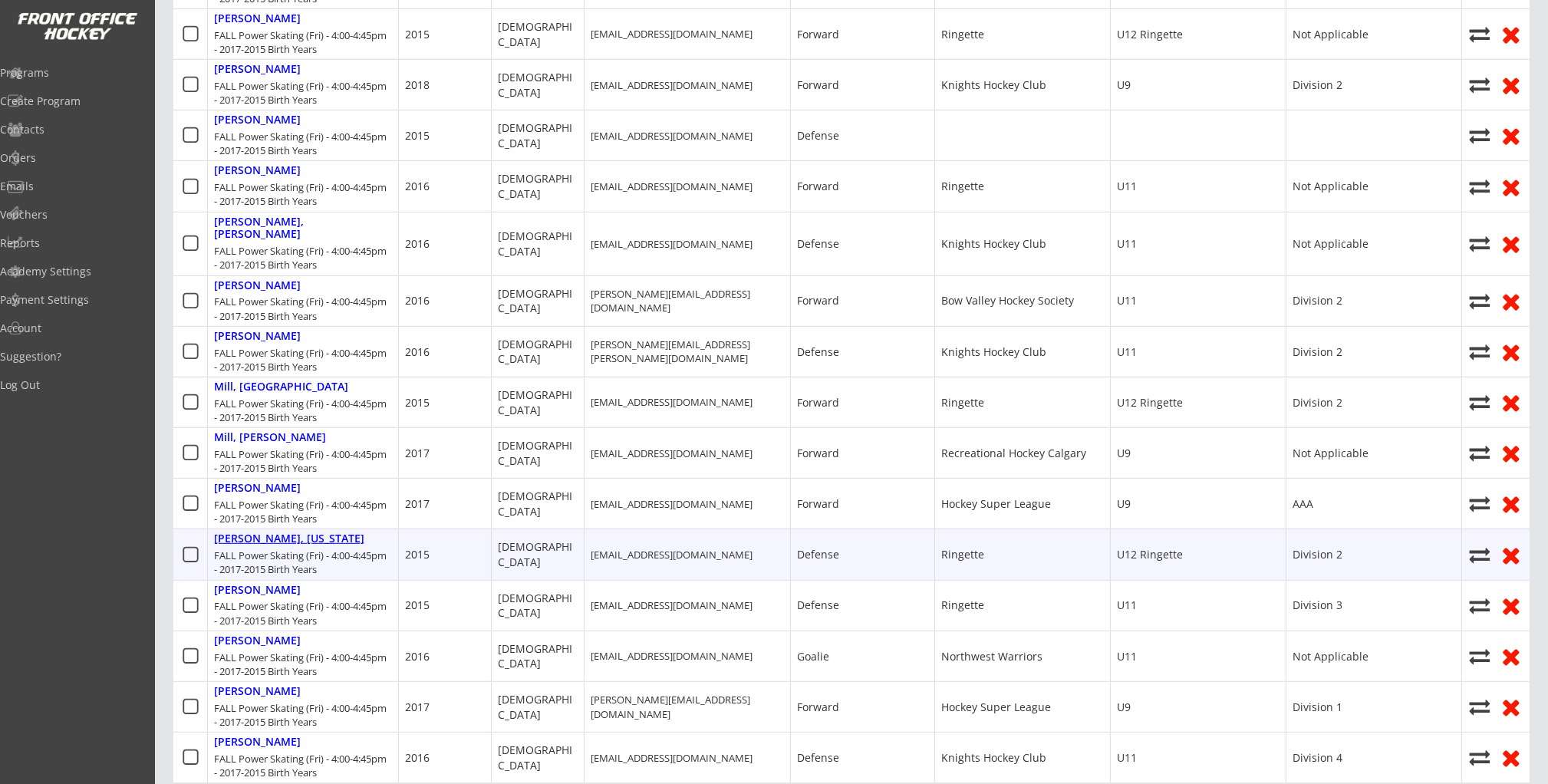
select select ""Division 2""
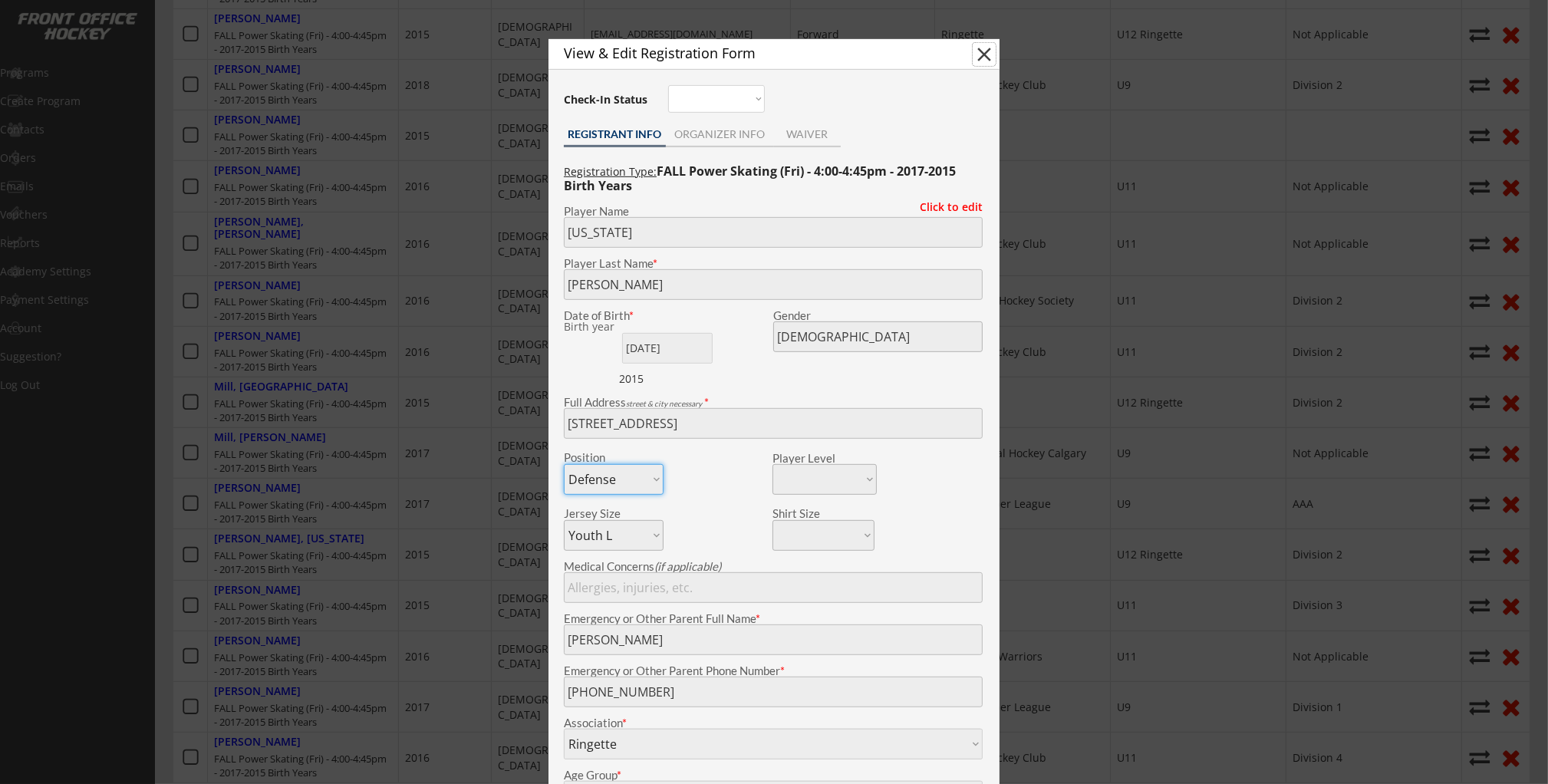
drag, startPoint x: 990, startPoint y: 58, endPoint x: 977, endPoint y: 74, distance: 20.6
click at [989, 58] on button "close" at bounding box center [984, 54] width 23 height 23
select select ""PLACEHOLDER_1427118222253""
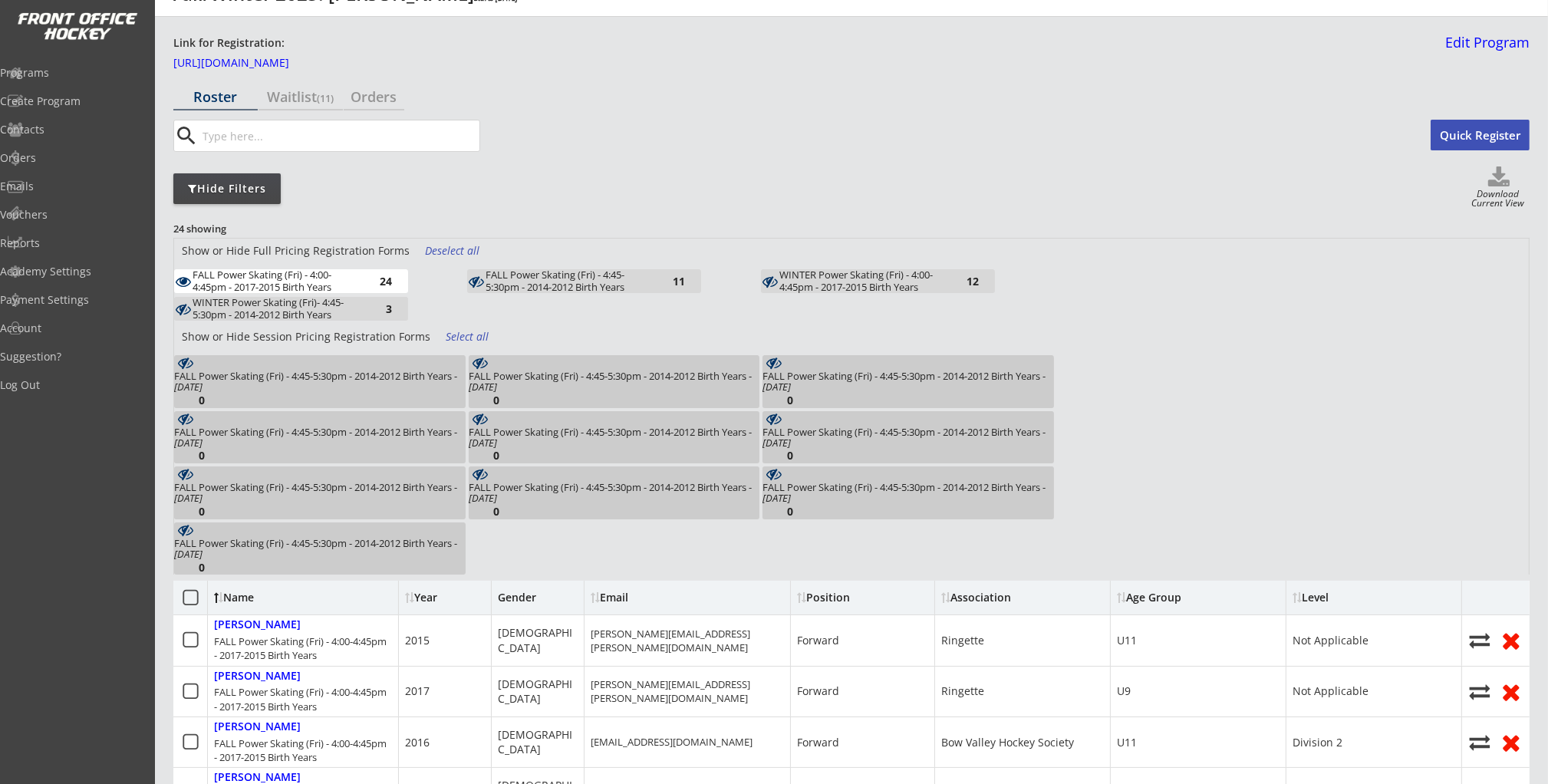
scroll to position [0, 0]
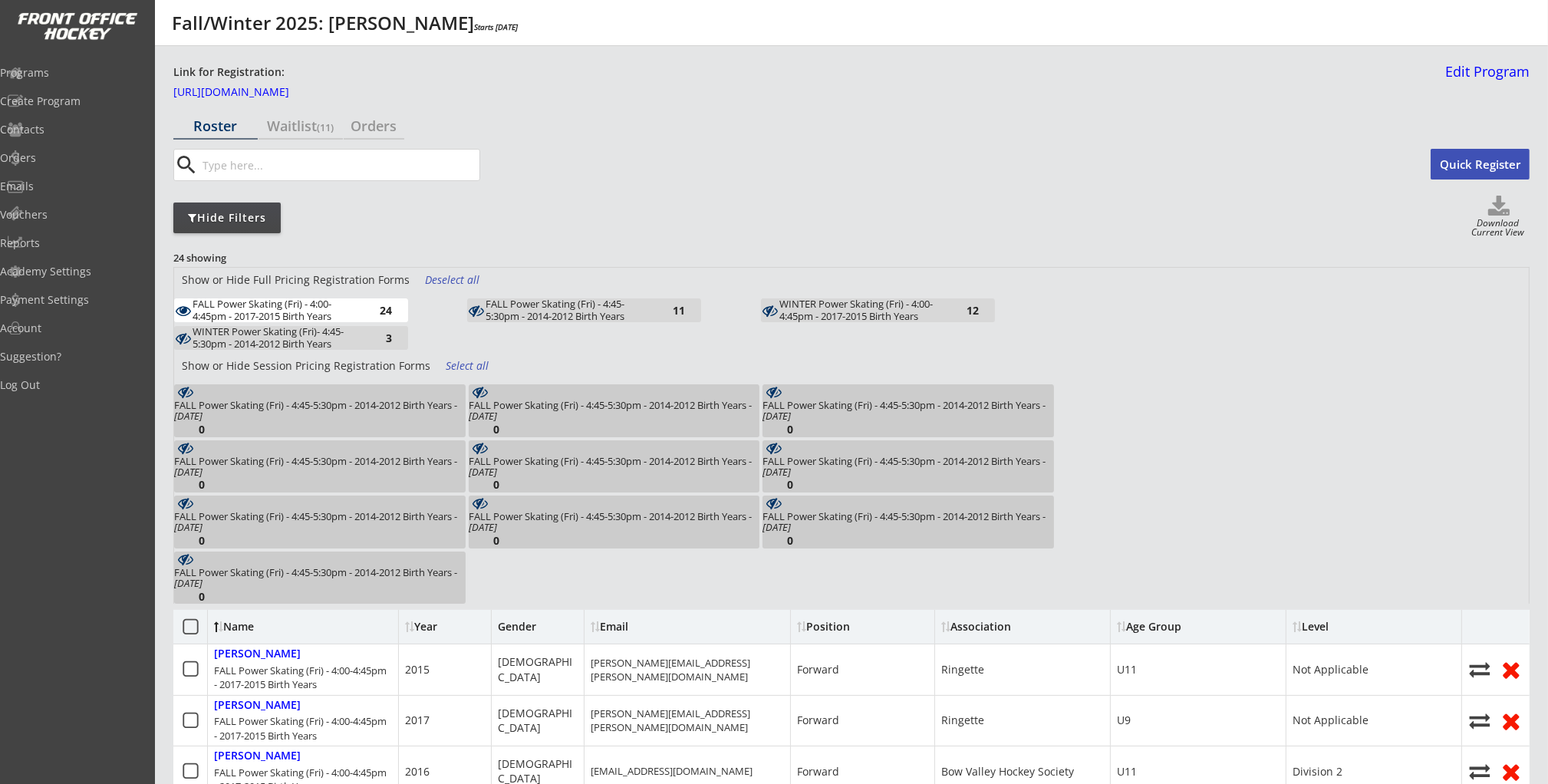
click at [642, 310] on div "FALL Power Skating (Fri) - 4:45-5:30pm - 2014-2012 Birth Years" at bounding box center [570, 310] width 169 height 24
drag, startPoint x: 371, startPoint y: 313, endPoint x: 522, endPoint y: 335, distance: 152.6
click at [371, 313] on div "24" at bounding box center [376, 310] width 30 height 12
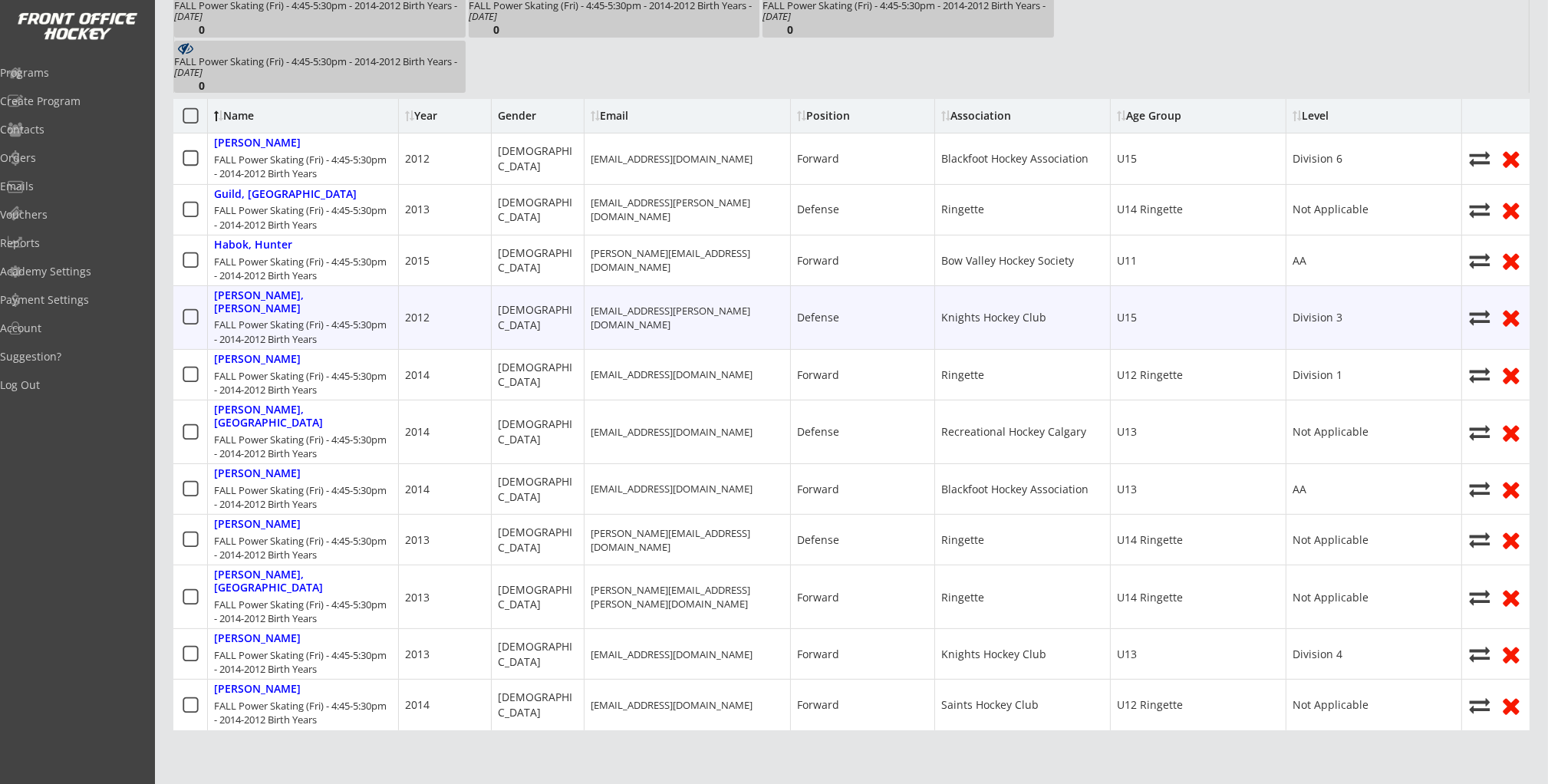
scroll to position [514, 0]
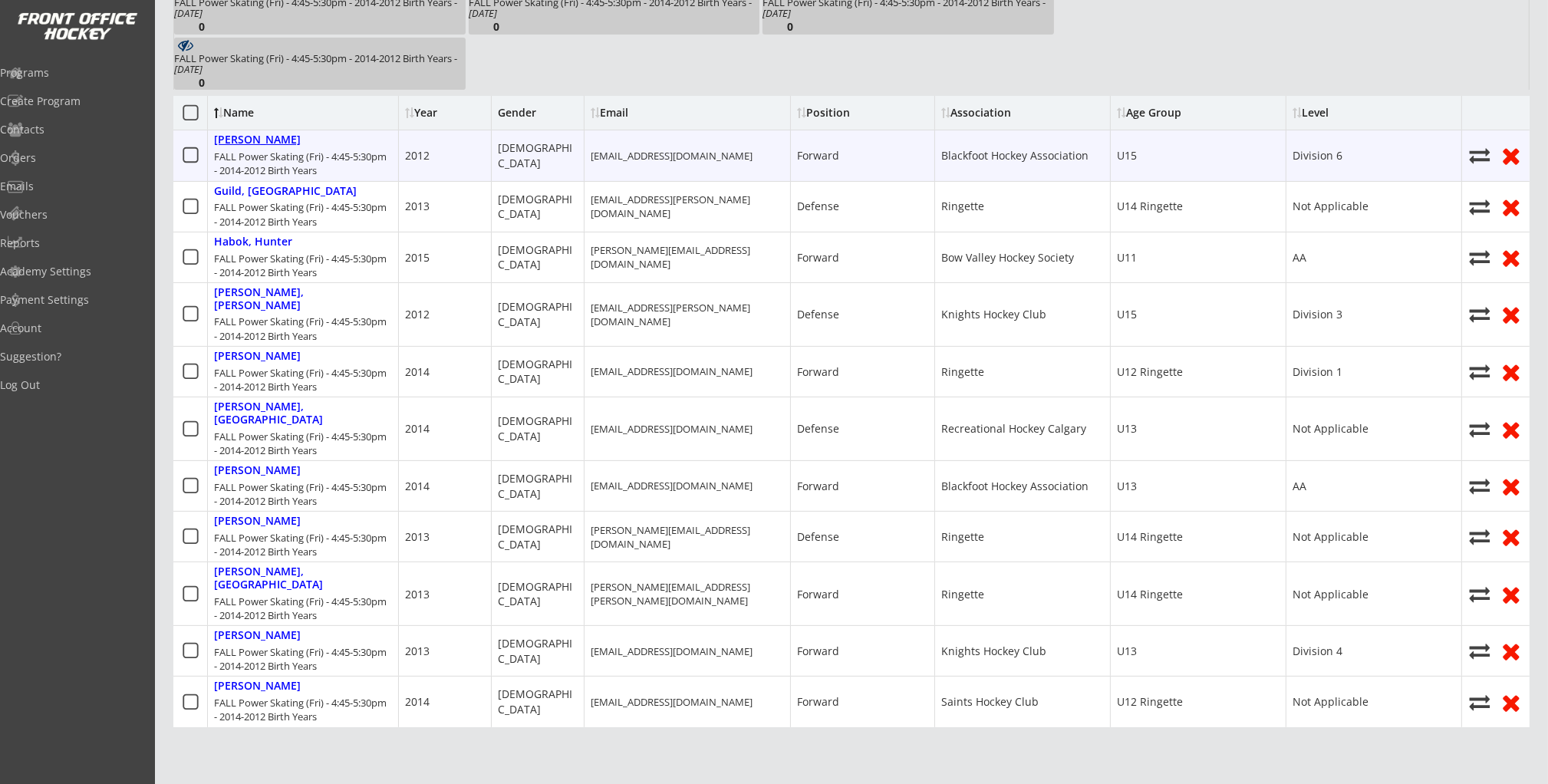
click at [246, 144] on div "Beatty, Weston" at bounding box center [257, 140] width 87 height 13
type input "Weston"
type input "Beatty"
type input "08/21/2012"
type input "Male"
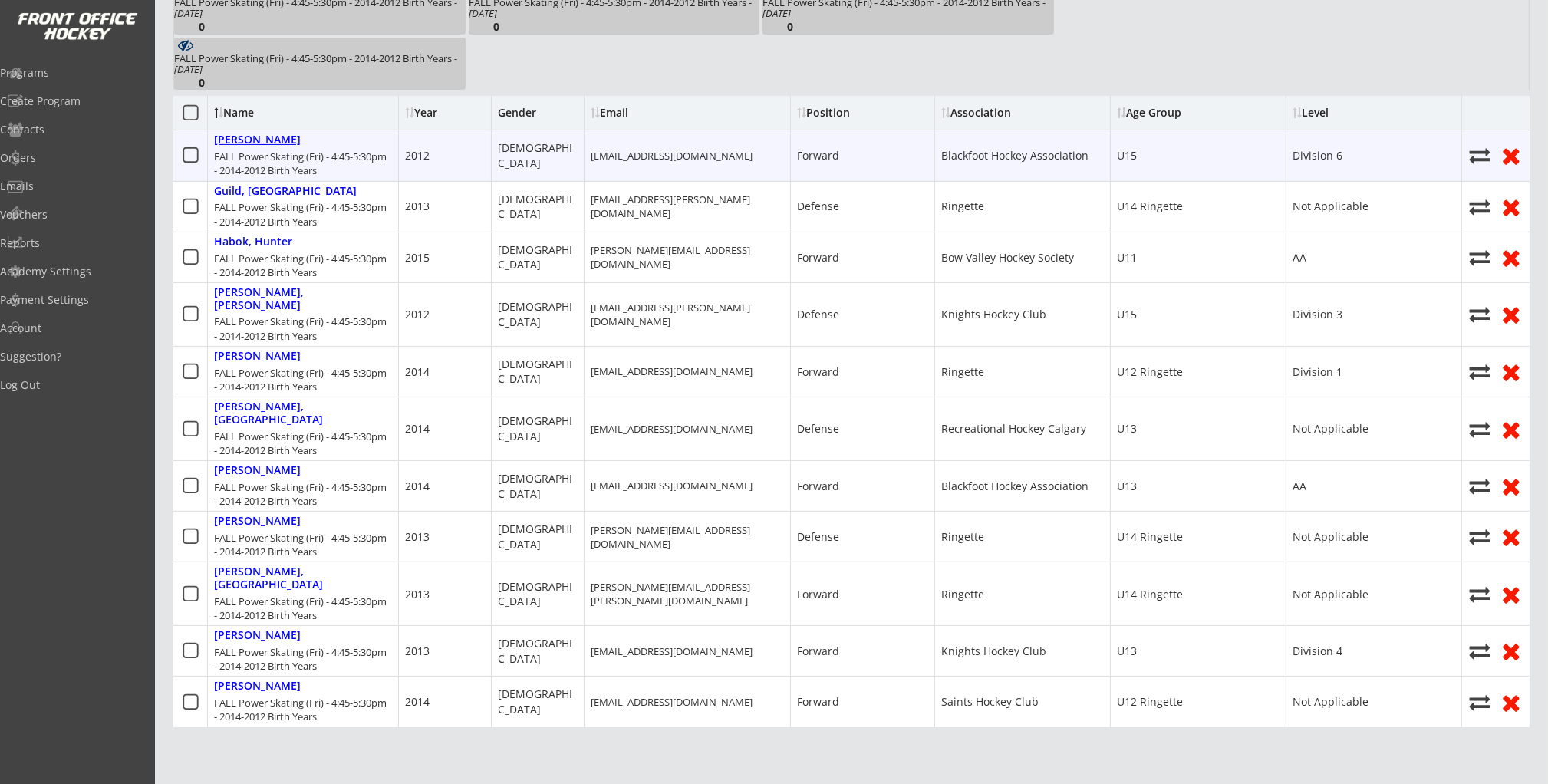
type input "10720 Willowfern Dr SE, Calgary, AB T2J 1R4, Canada"
select select ""Forward""
select select ""Youth M""
type input "N/A"
type input "Chris Beatty"
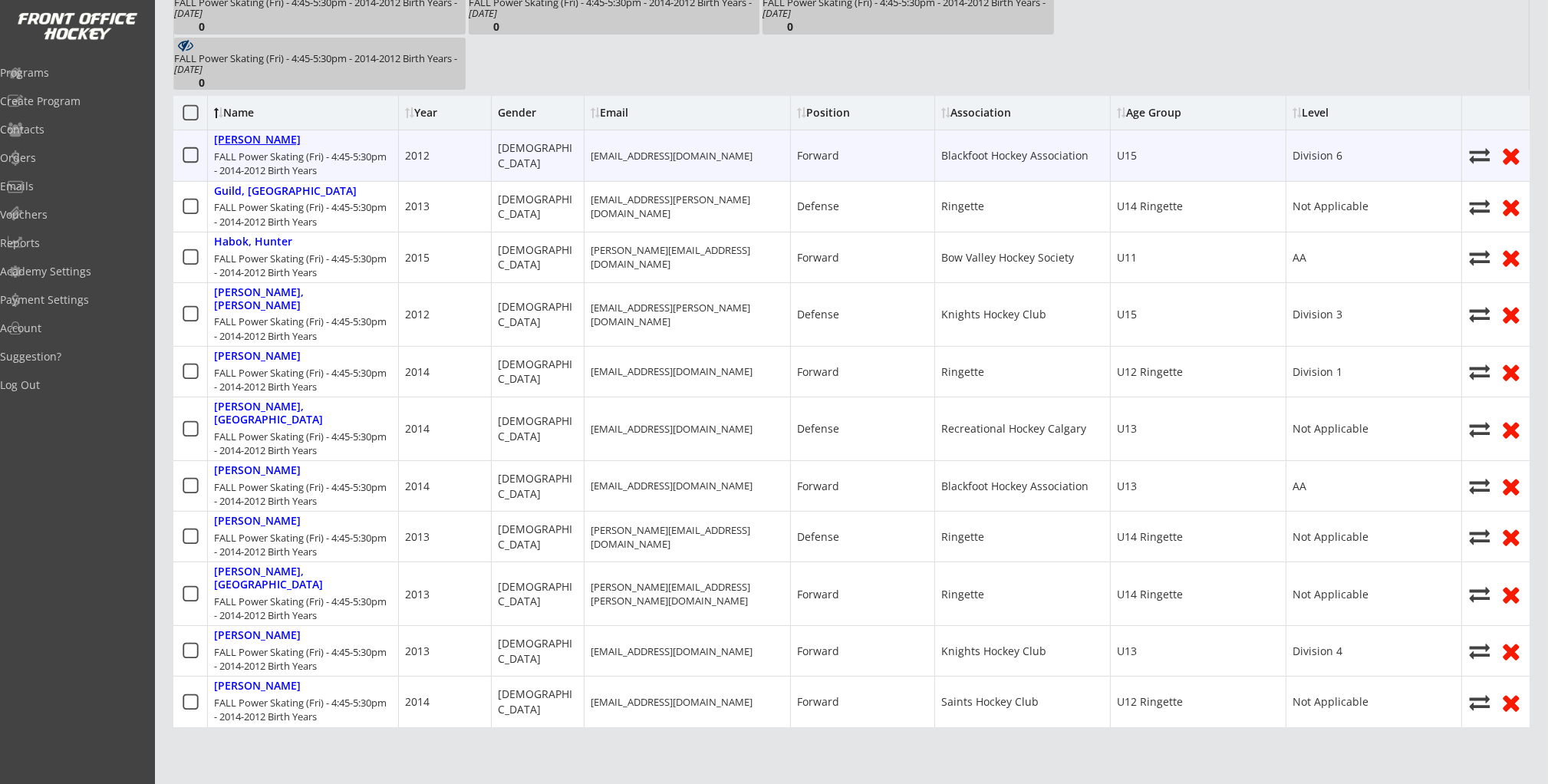
type input "(403) 585-8147"
type input "Blackfoot Hockey Association"
select select ""Blackfoot Hockey Association""
type input "U15"
select select ""U15""
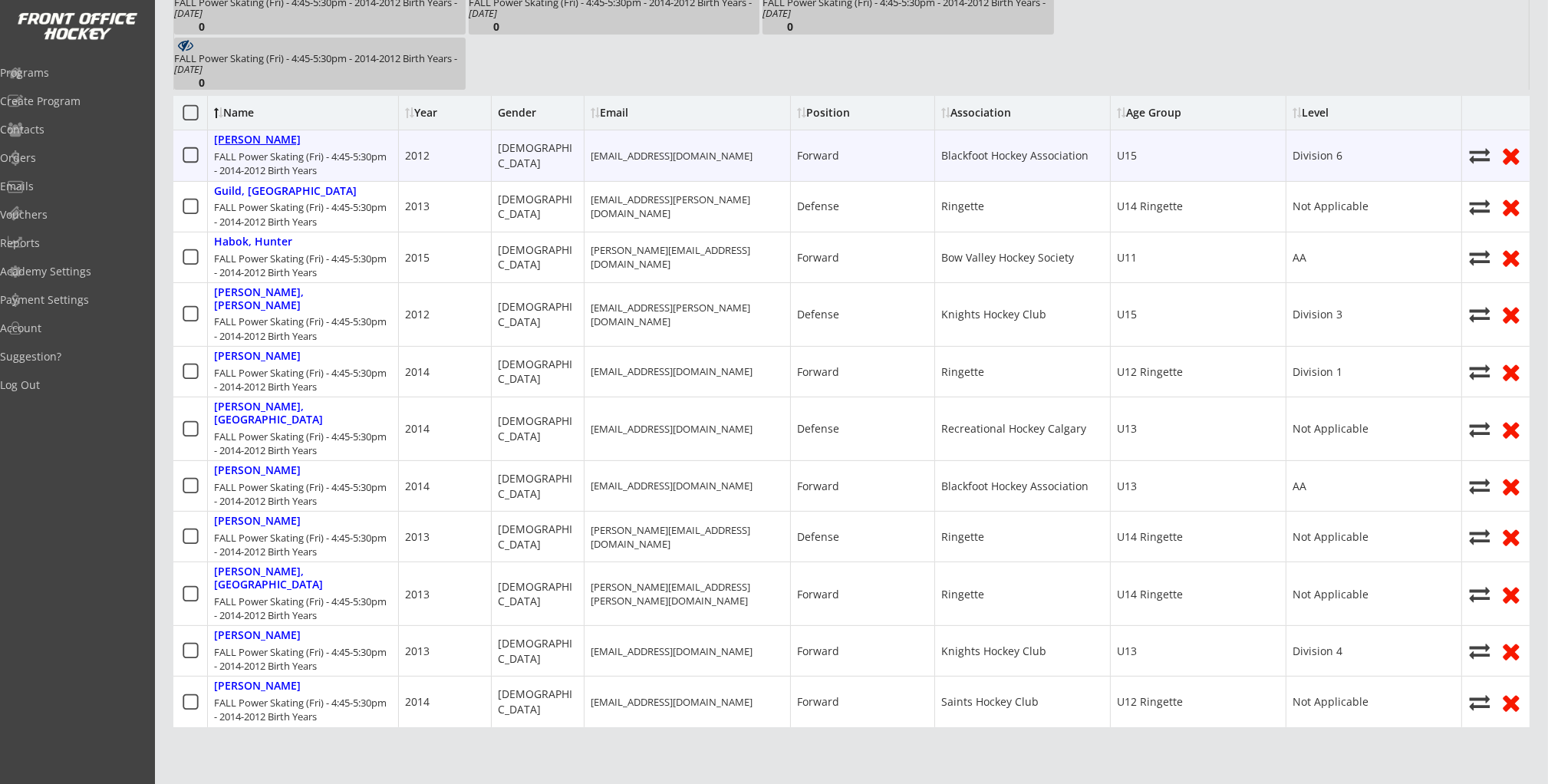
type input "Division 6"
select select ""Division 6""
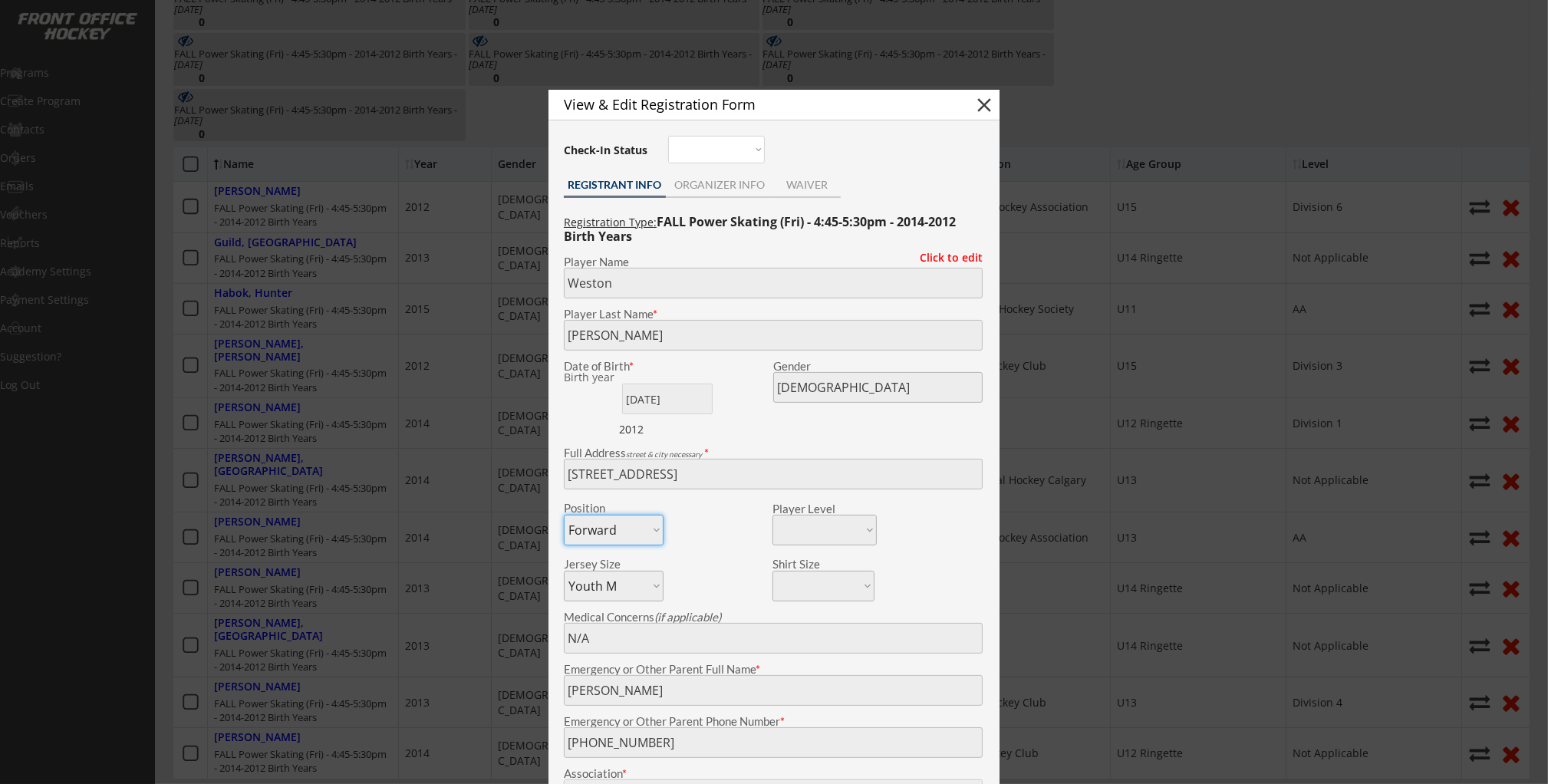
click at [307, 324] on div at bounding box center [774, 392] width 1548 height 784
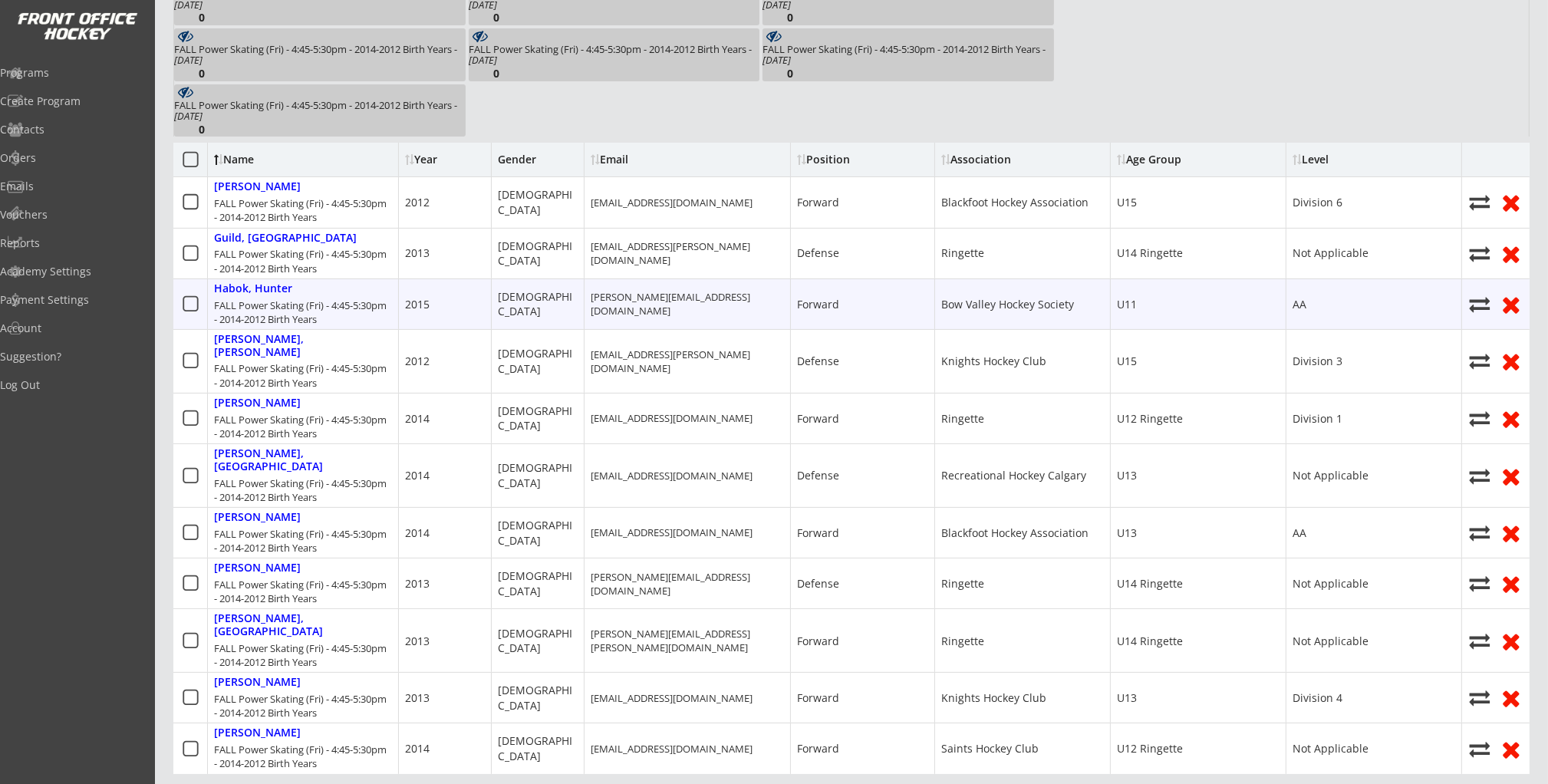
scroll to position [469, 0]
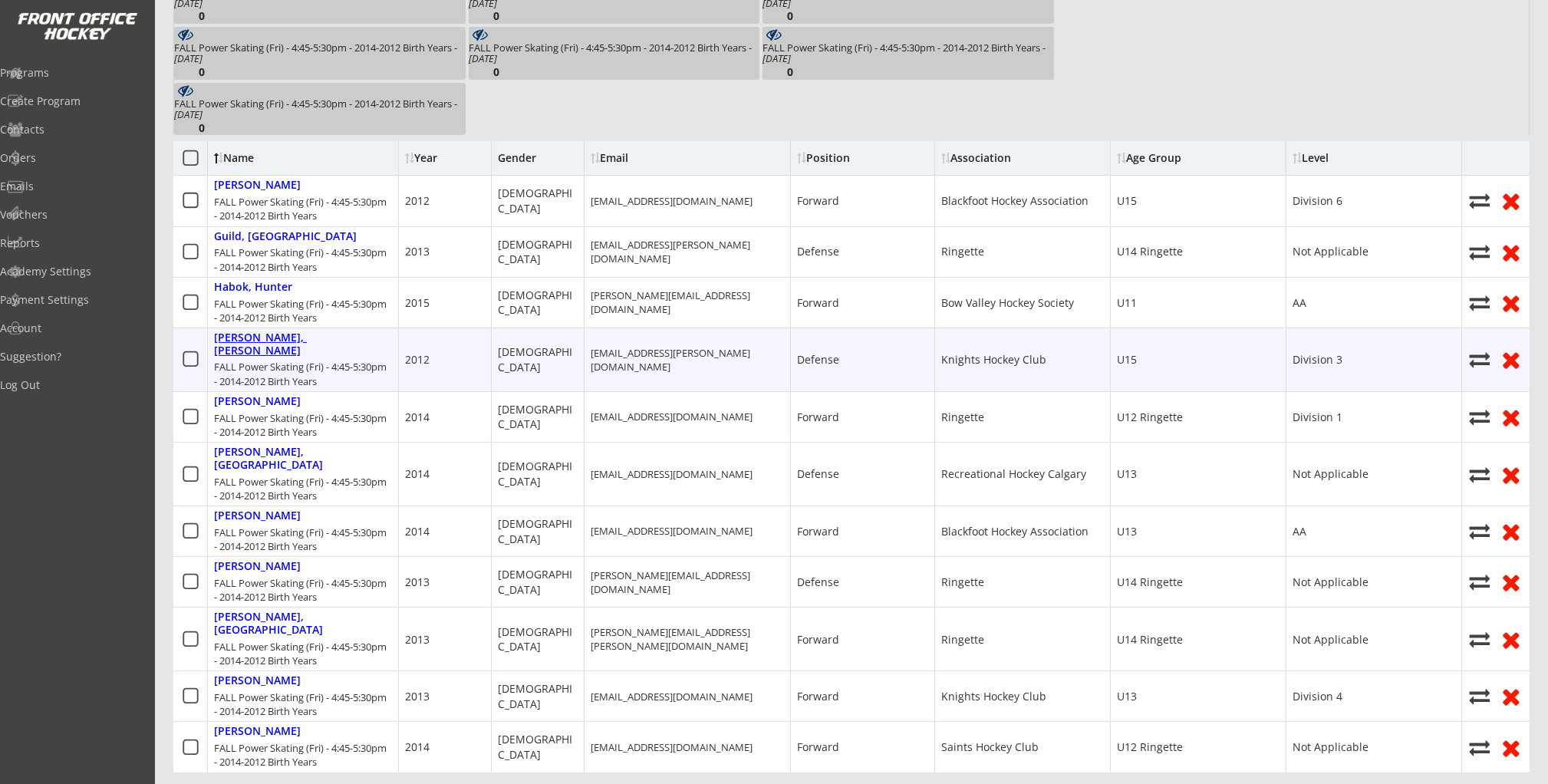
click at [245, 337] on div "Harrison, Beckett" at bounding box center [303, 344] width 178 height 26
type input "Beckett"
type input "Harrison"
type input "09/07/2012"
type input "13039 Lake Twintree Rd SE, Calgary, AB T2J 2X2, Canada"
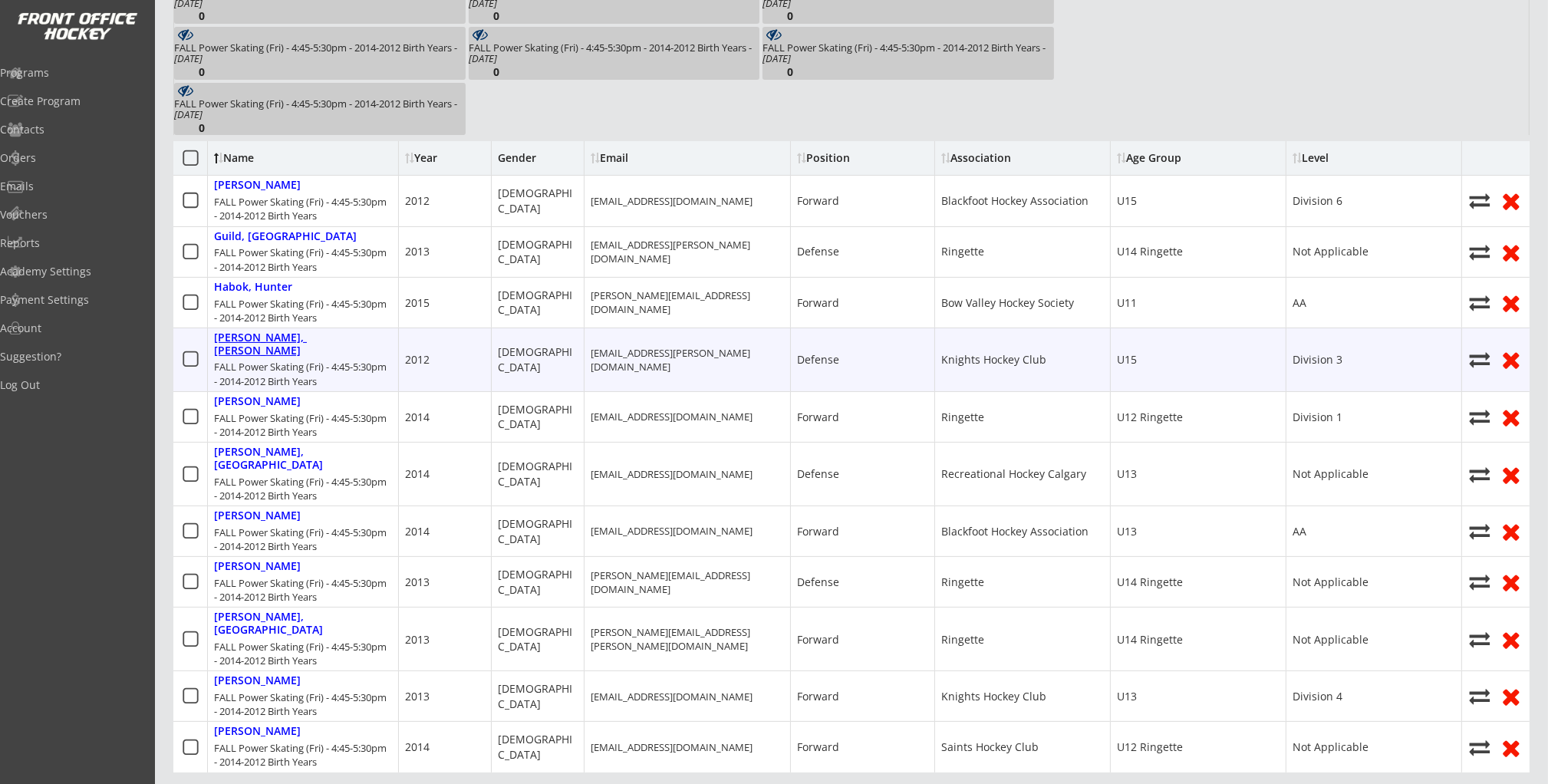
select select ""Defense""
select select ""Adult M""
type input "Linnaea Harrison"
type input "(403) 397-0007"
type input "Knights Hockey Club"
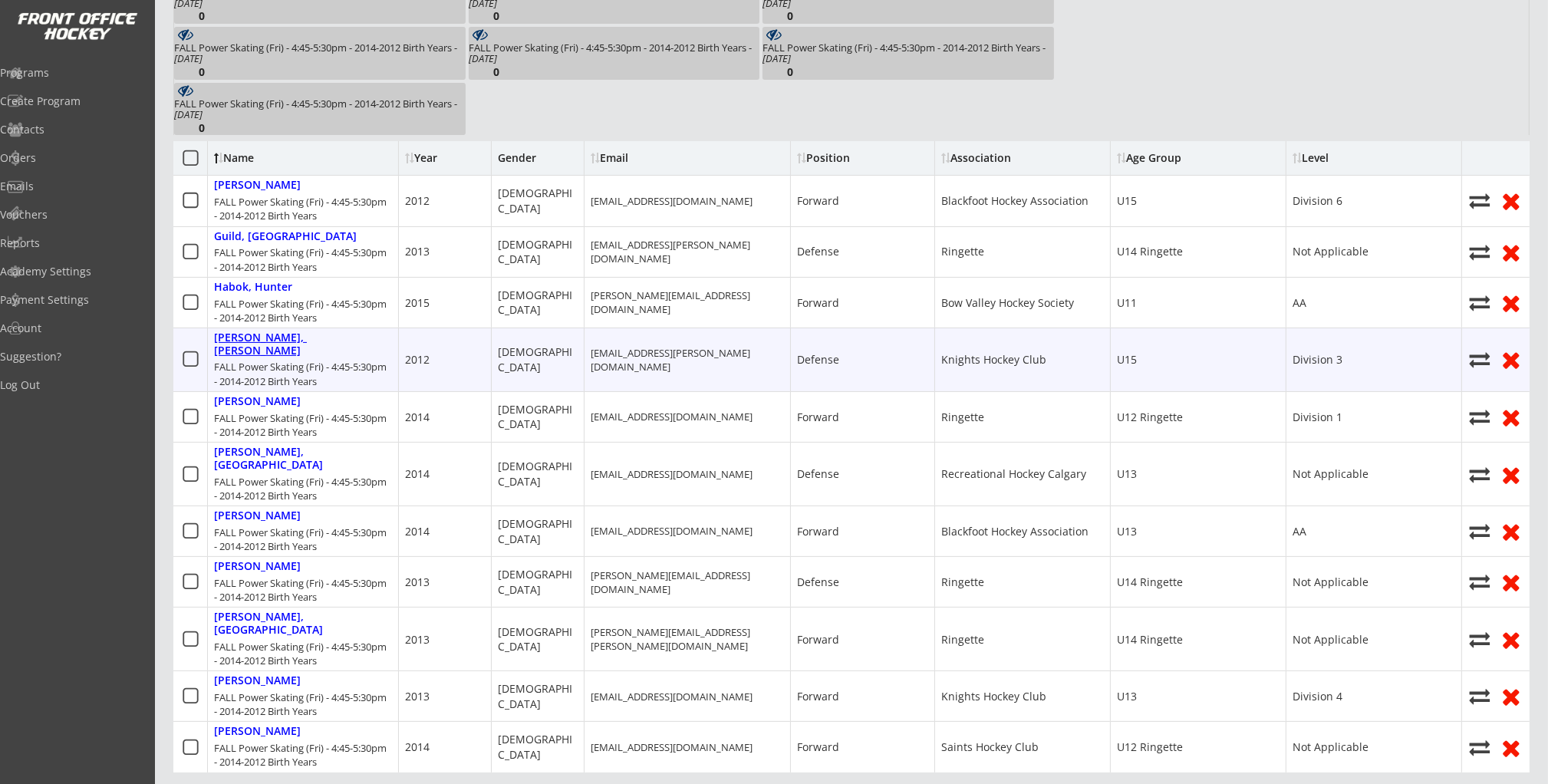
select select ""Knights Hockey Club""
type input "Division 3"
select select ""Division 3""
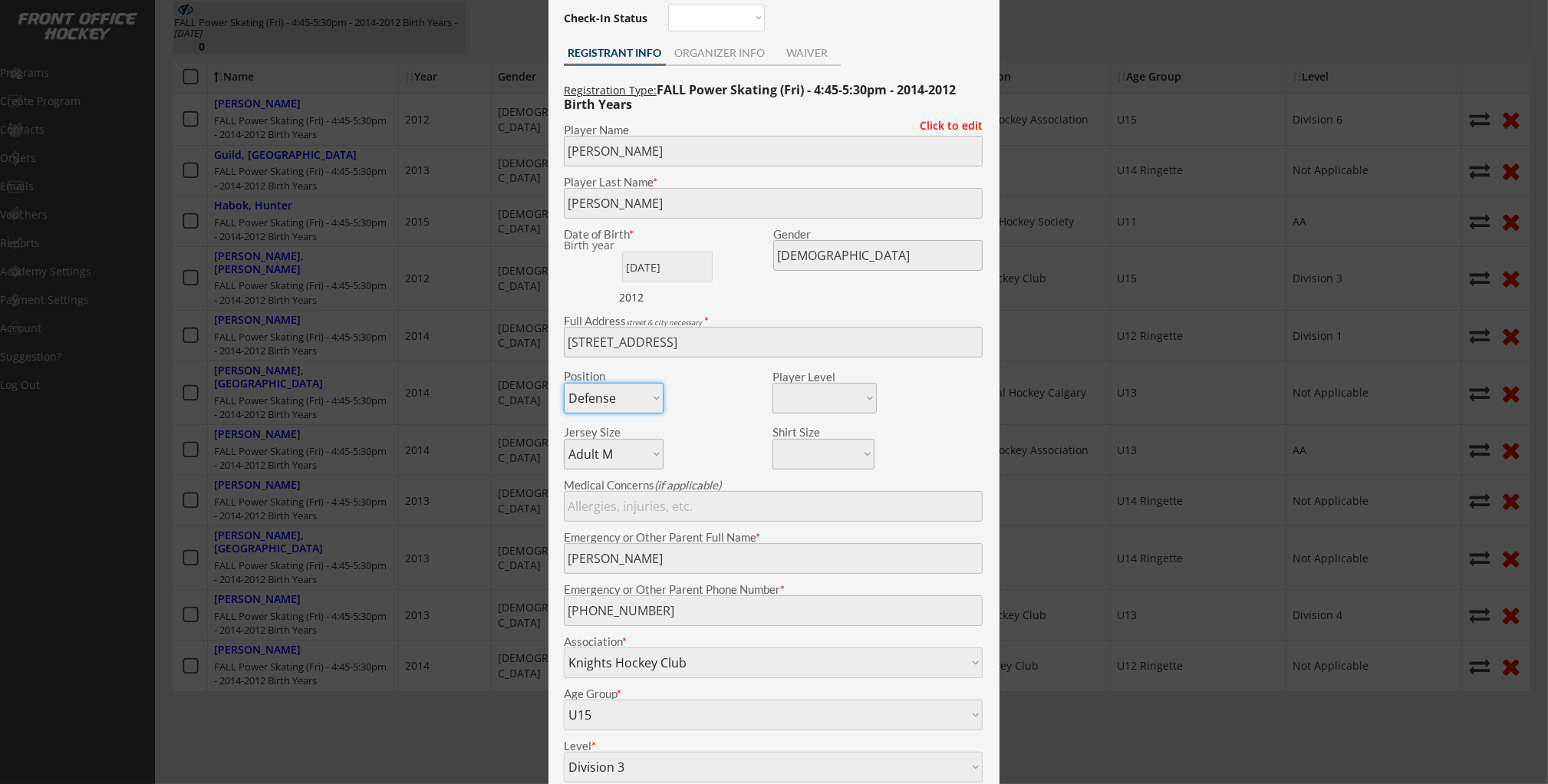
scroll to position [621, 0]
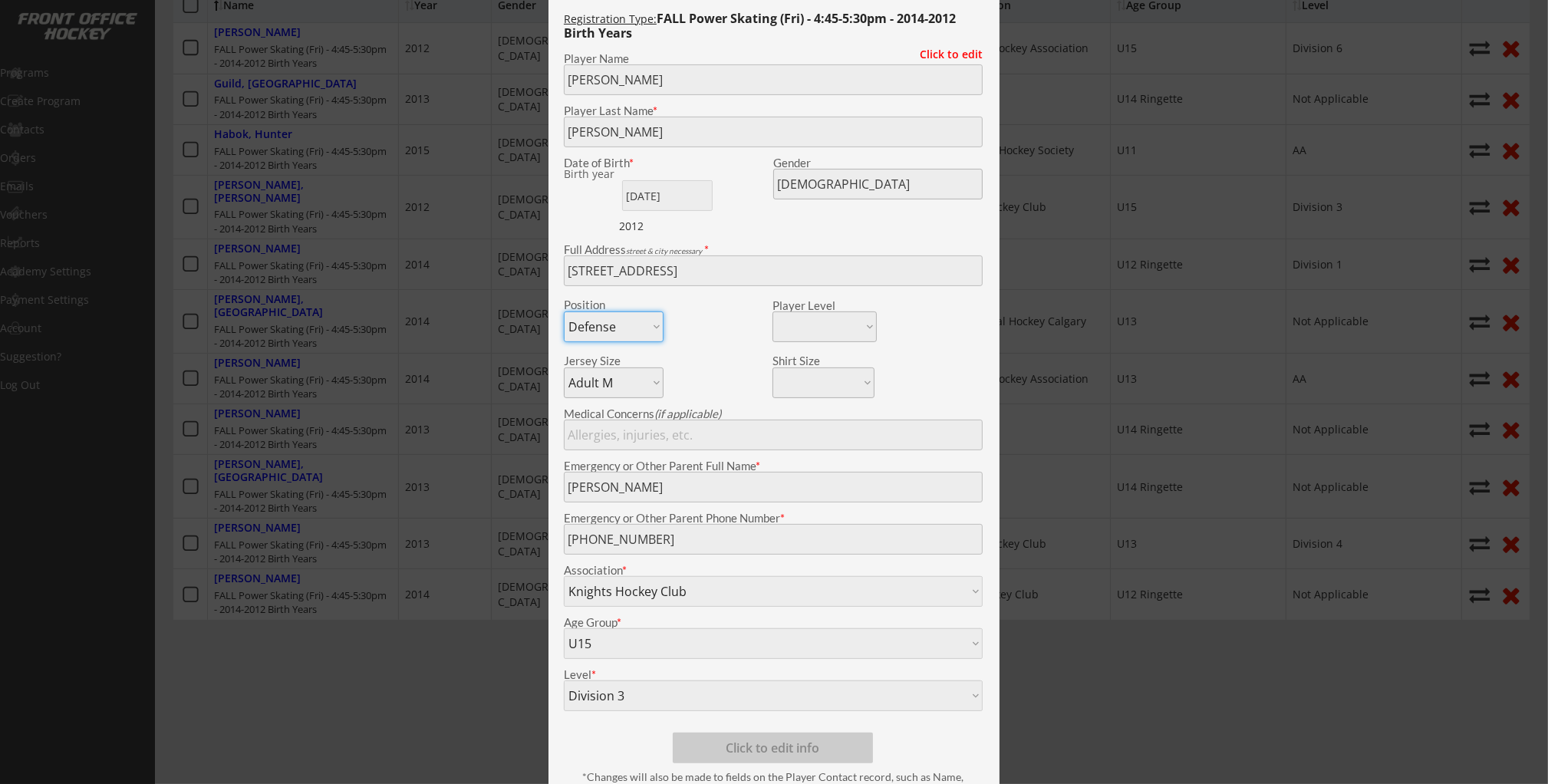
click at [376, 315] on div at bounding box center [774, 392] width 1548 height 784
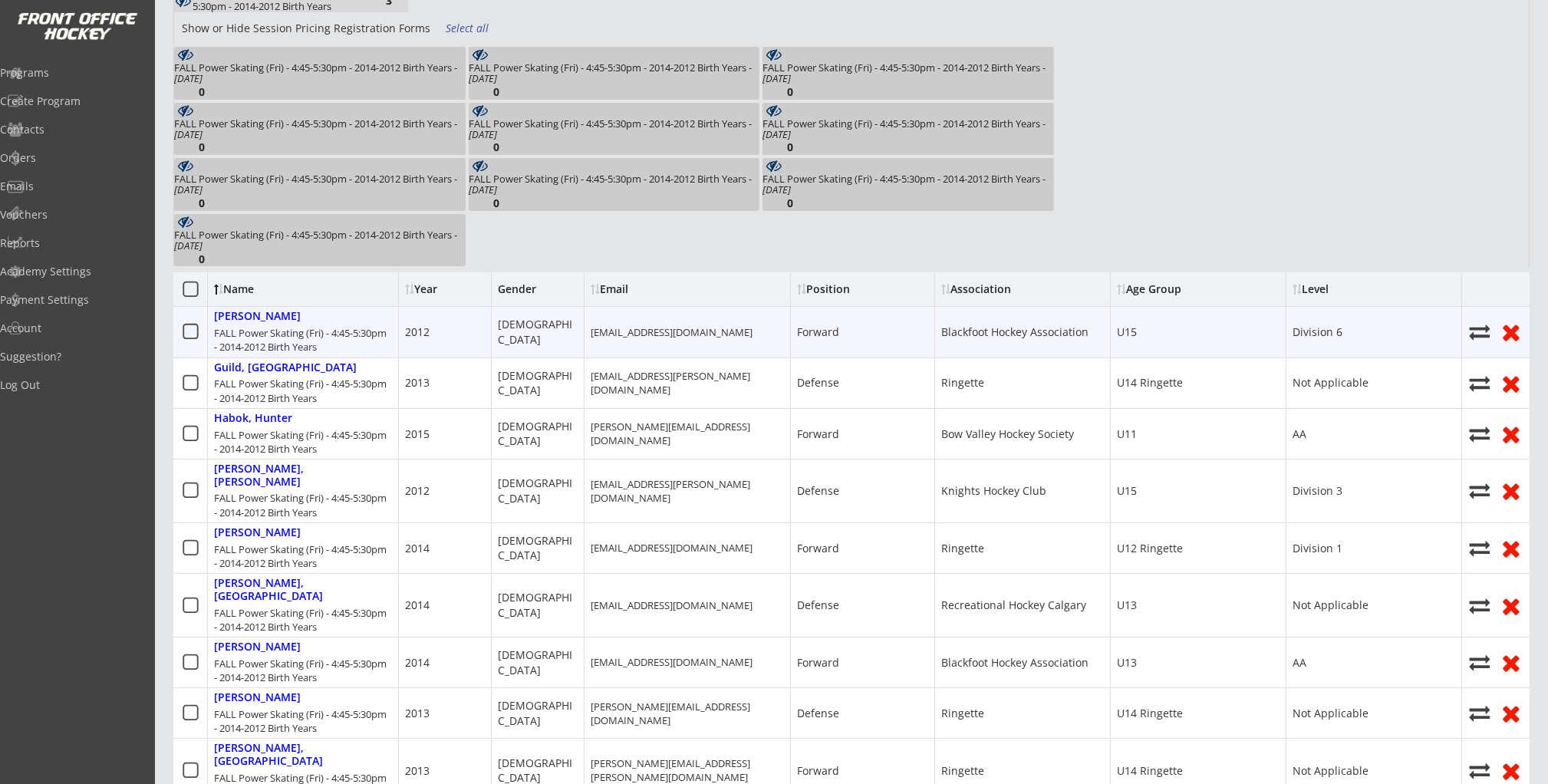
scroll to position [337, 0]
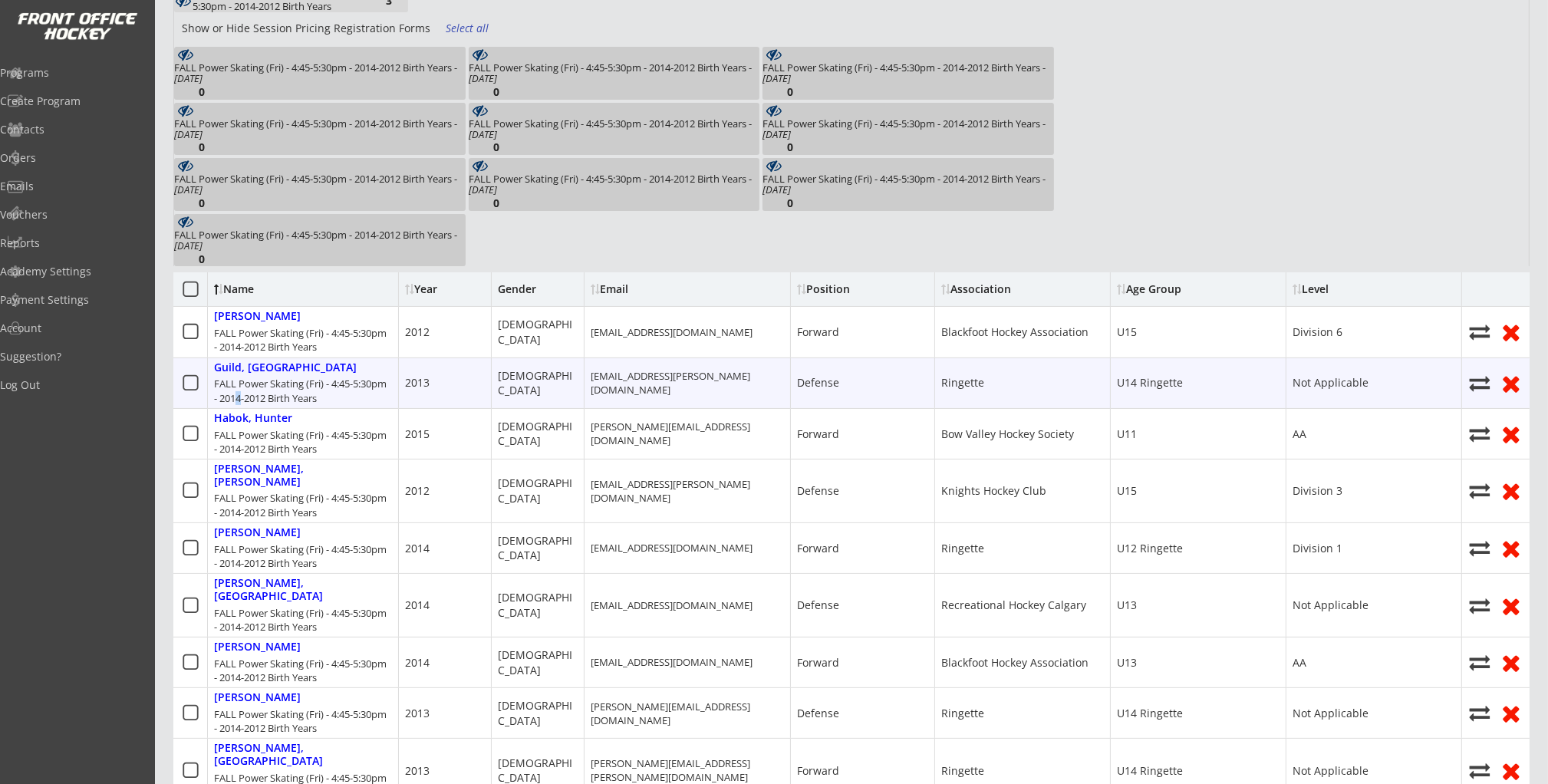
click at [235, 399] on div "FALL Power Skating (Fri) - 4:45-5:30pm - 2014-2012 Birth Years" at bounding box center [303, 390] width 178 height 27
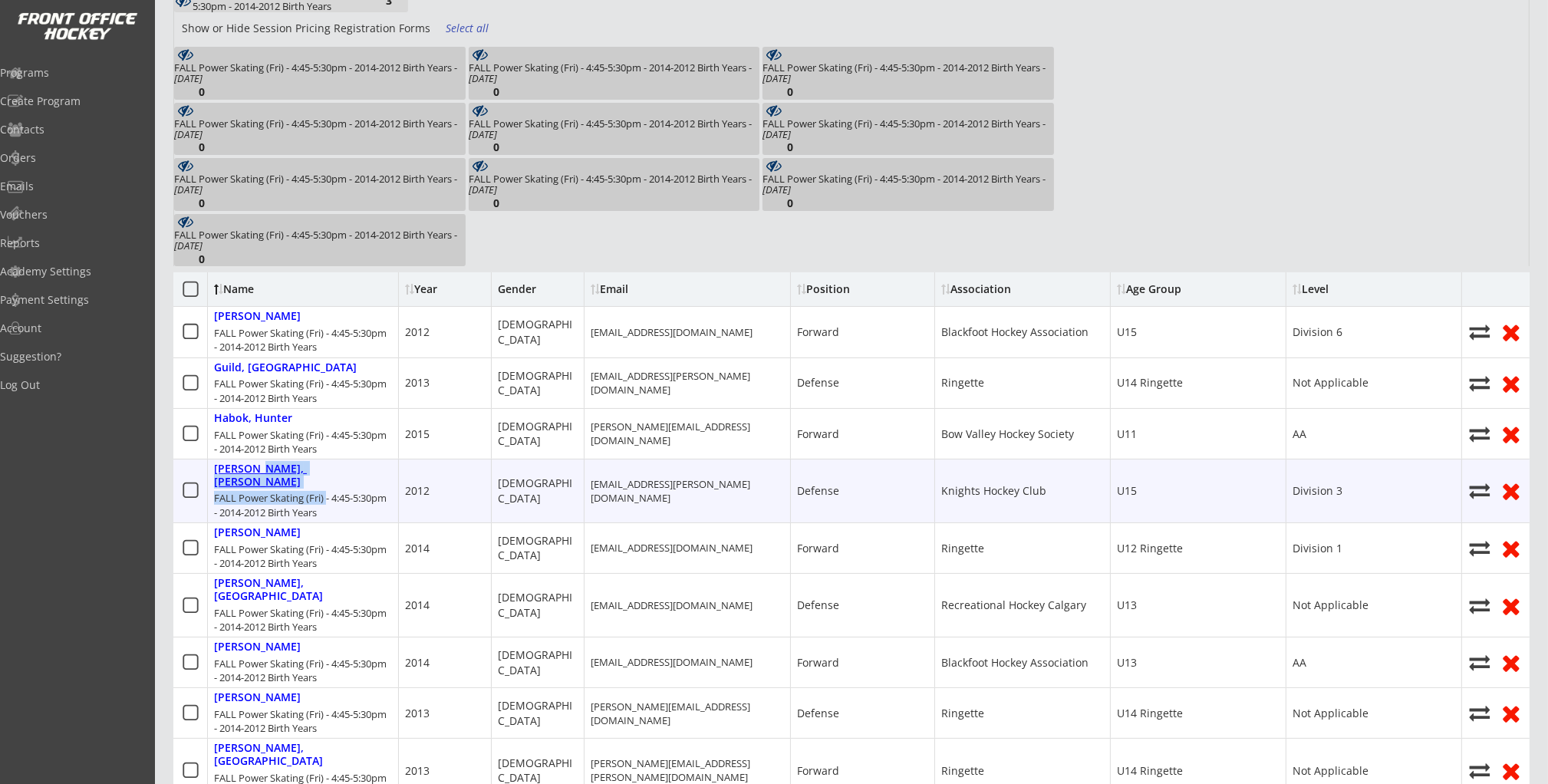
drag, startPoint x: 326, startPoint y: 491, endPoint x: 258, endPoint y: 464, distance: 73.2
click at [258, 464] on div "Harrison, Beckett FALL Power Skating (Fri) - 4:45-5:30pm - 2014-2012 Birth Years" at bounding box center [303, 491] width 191 height 63
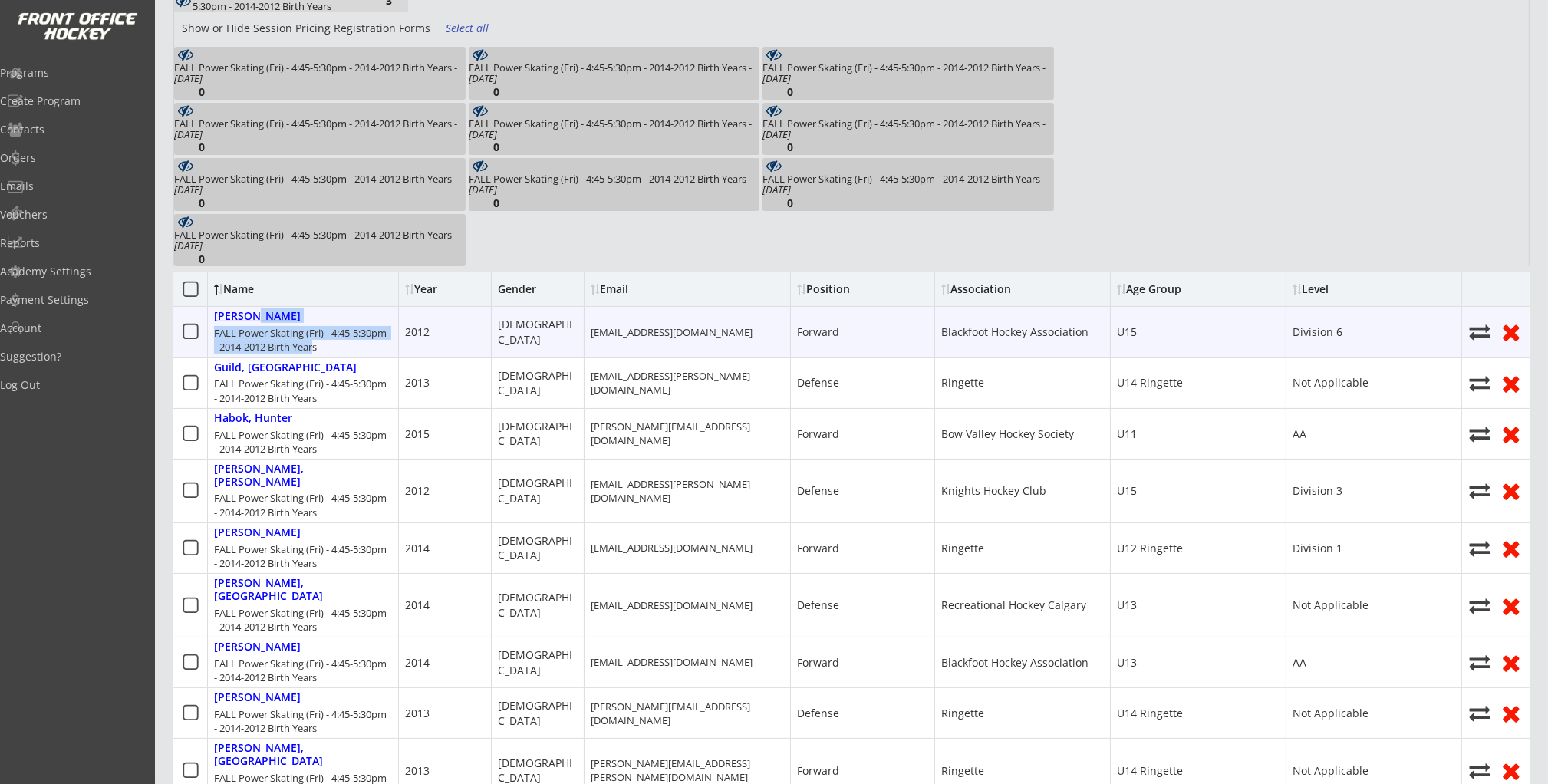
drag, startPoint x: 317, startPoint y: 343, endPoint x: 251, endPoint y: 309, distance: 74.2
click at [251, 309] on div "Beatty, Weston FALL Power Skating (Fri) - 4:45-5:30pm - 2014-2012 Birth Years" at bounding box center [303, 332] width 191 height 49
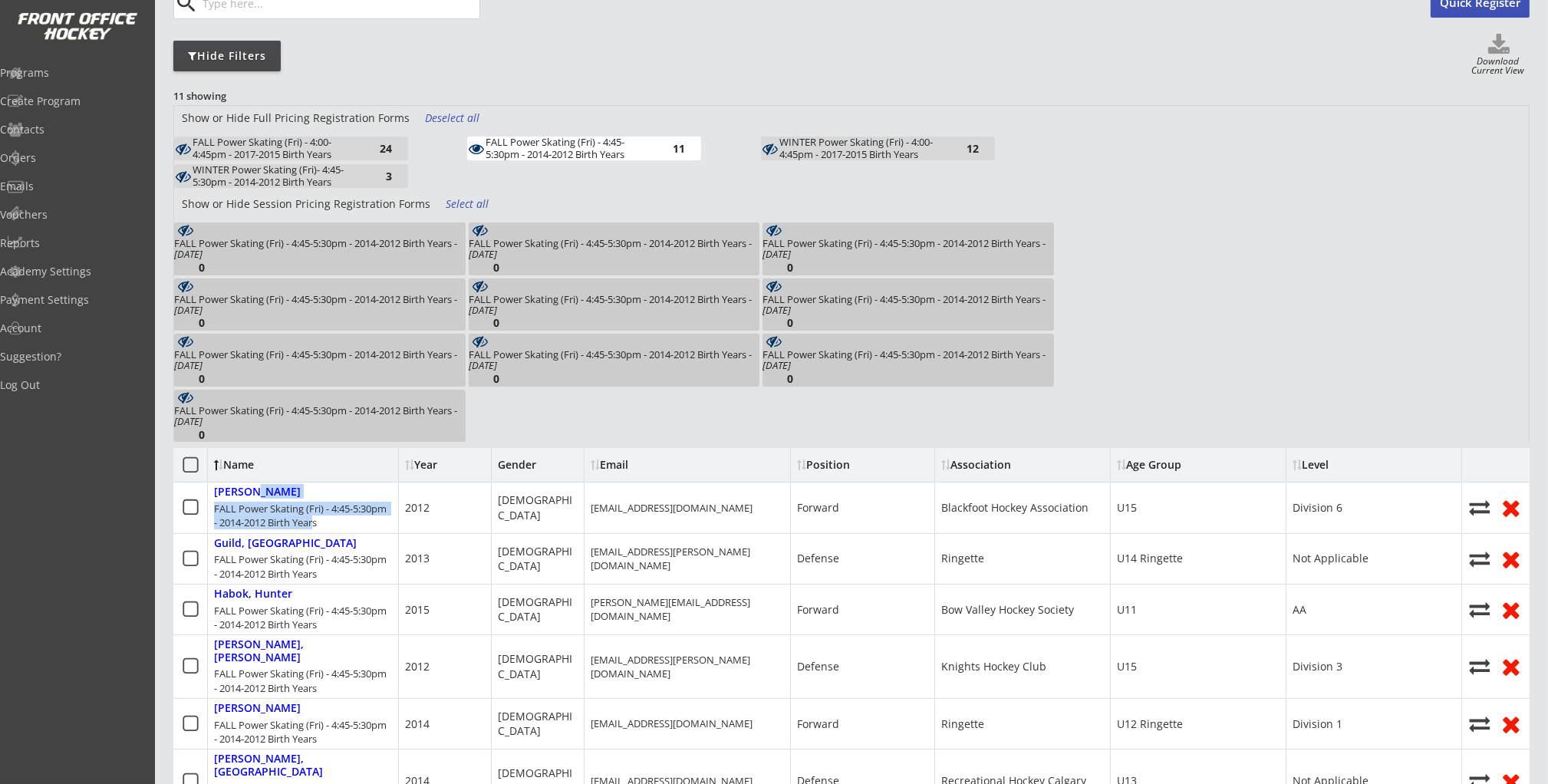
scroll to position [166, 0]
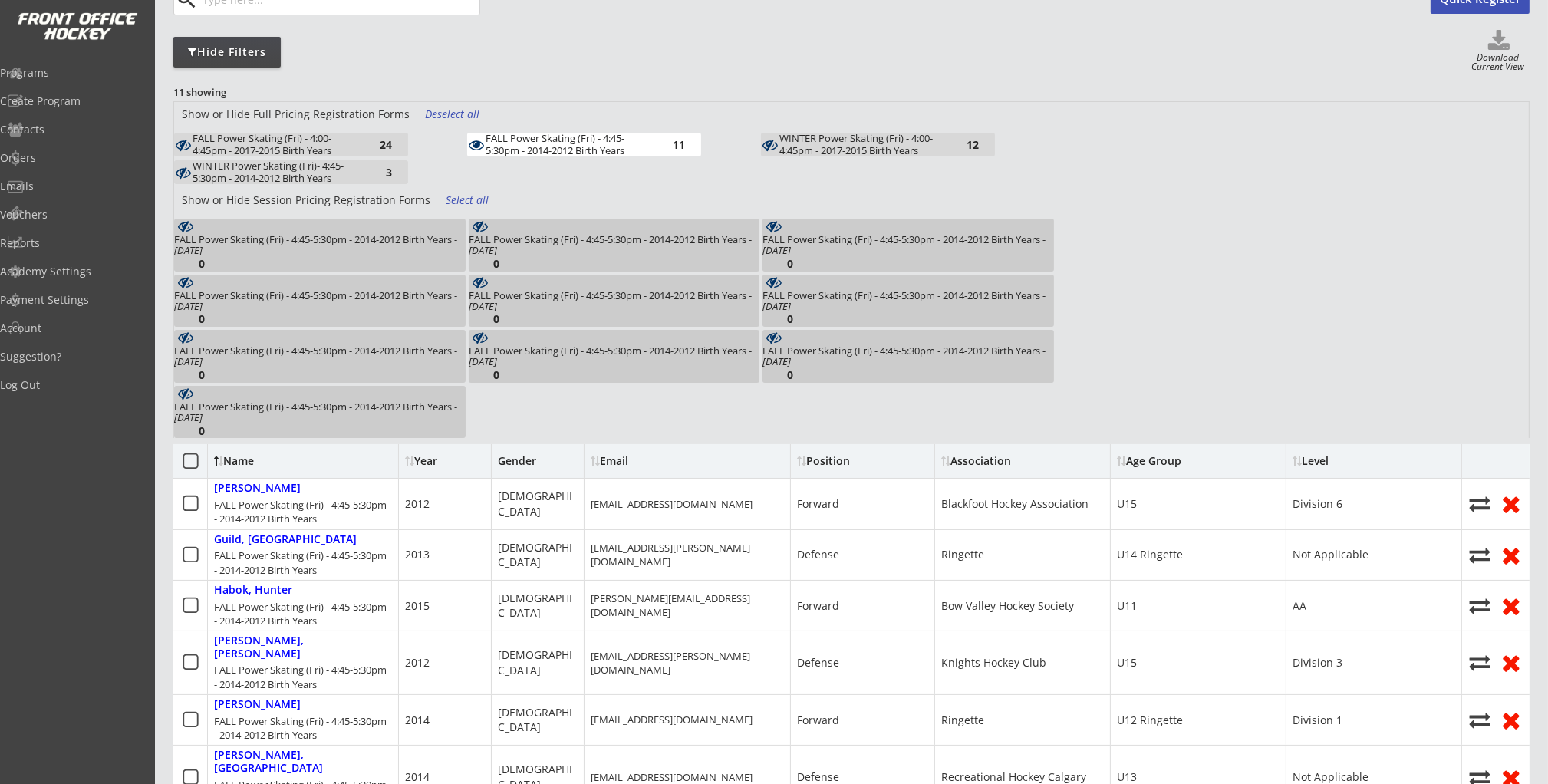
click at [609, 144] on div "FALL Power Skating (Fri) - 4:45-5:30pm - 2014-2012 Birth Years" at bounding box center [570, 145] width 169 height 24
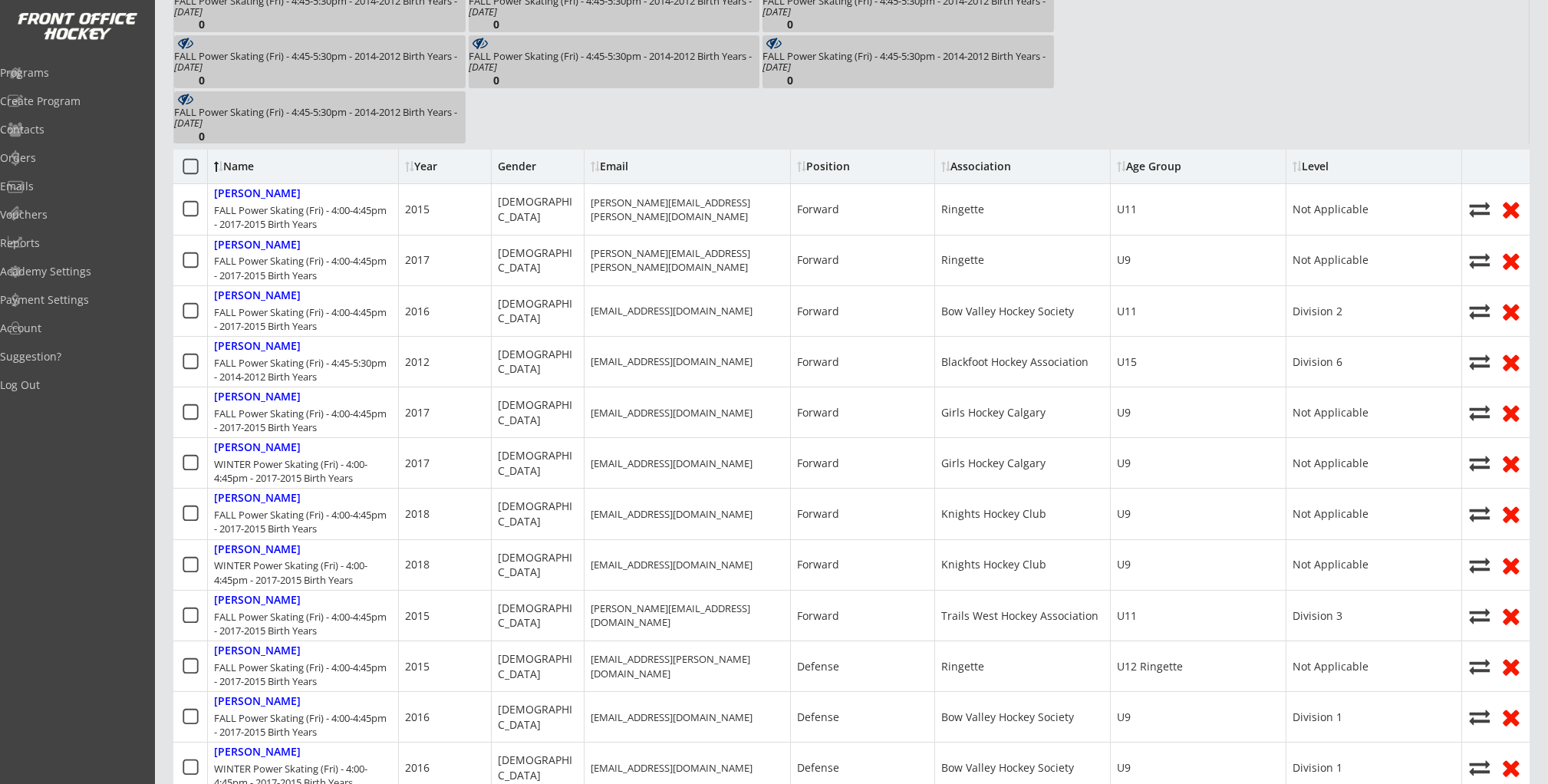
scroll to position [0, 0]
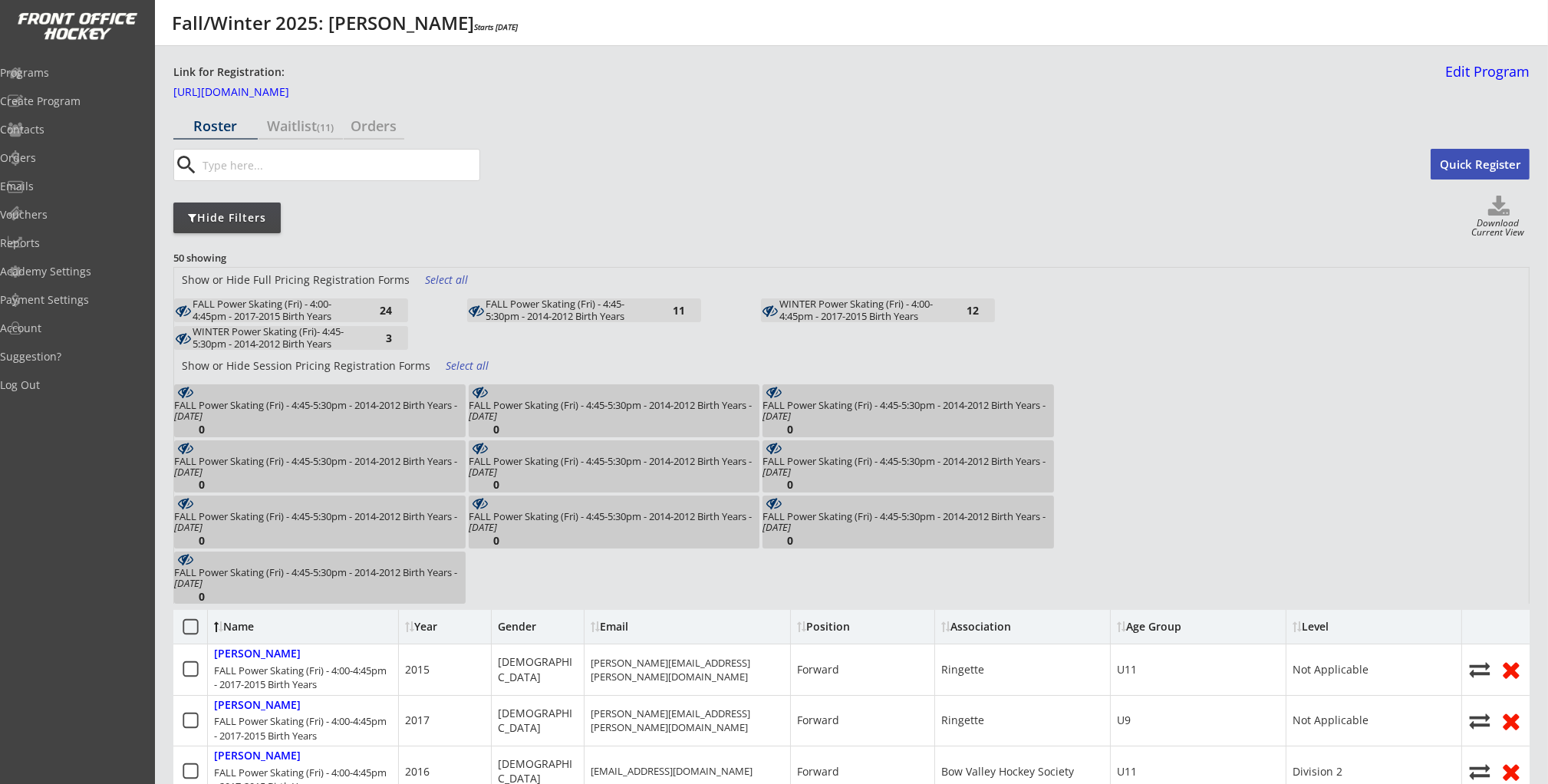
click at [332, 305] on div "FALL Power Skating (Fri) - 4:00-4:45pm - 2017-2015 Birth Years" at bounding box center [277, 310] width 169 height 24
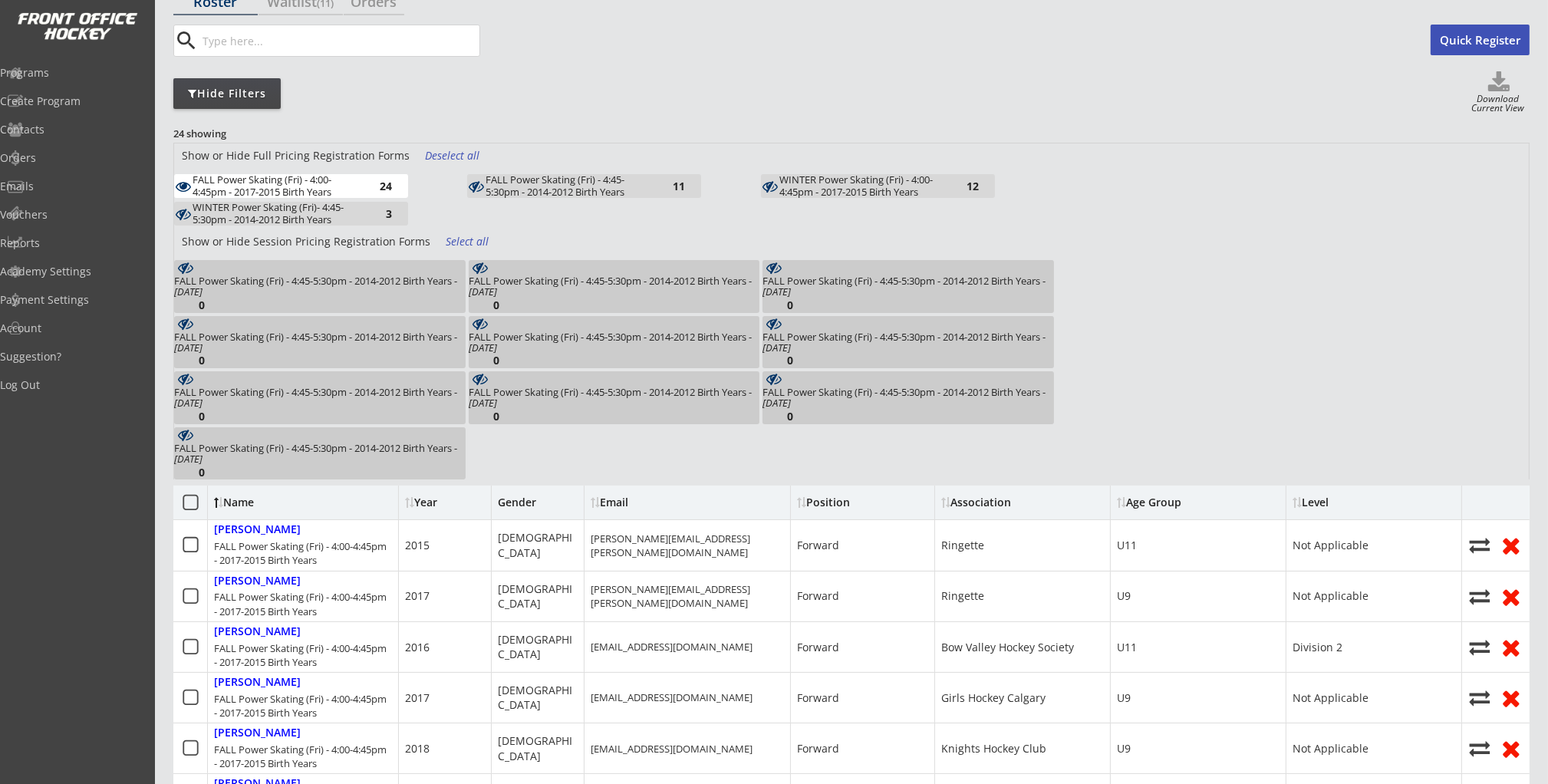
scroll to position [89, 0]
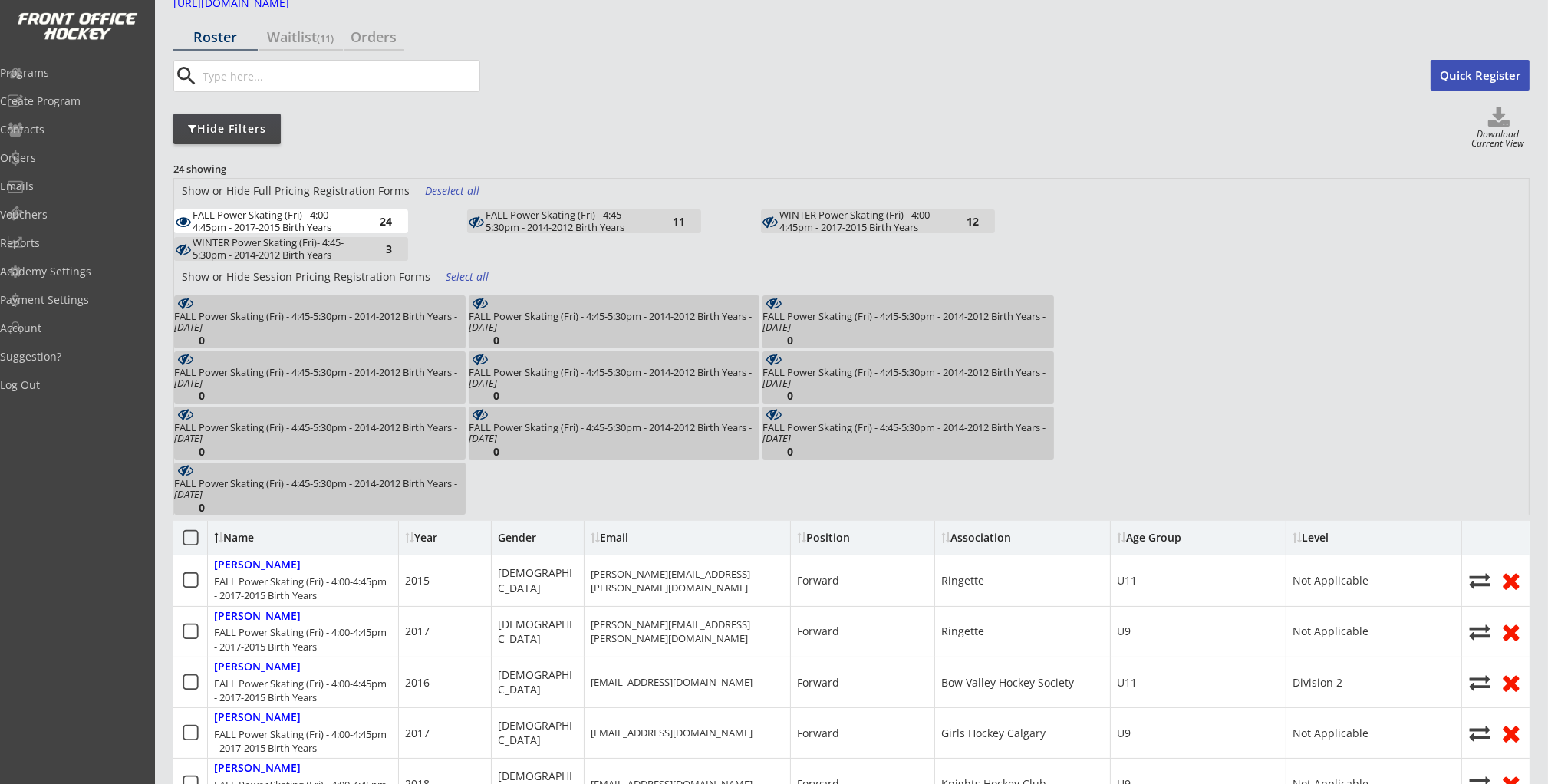
click at [379, 215] on div "24" at bounding box center [376, 221] width 30 height 12
click at [557, 216] on div "FALL Power Skating (Fri) - 4:45-5:30pm - 2014-2012 Birth Years" at bounding box center [570, 222] width 169 height 24
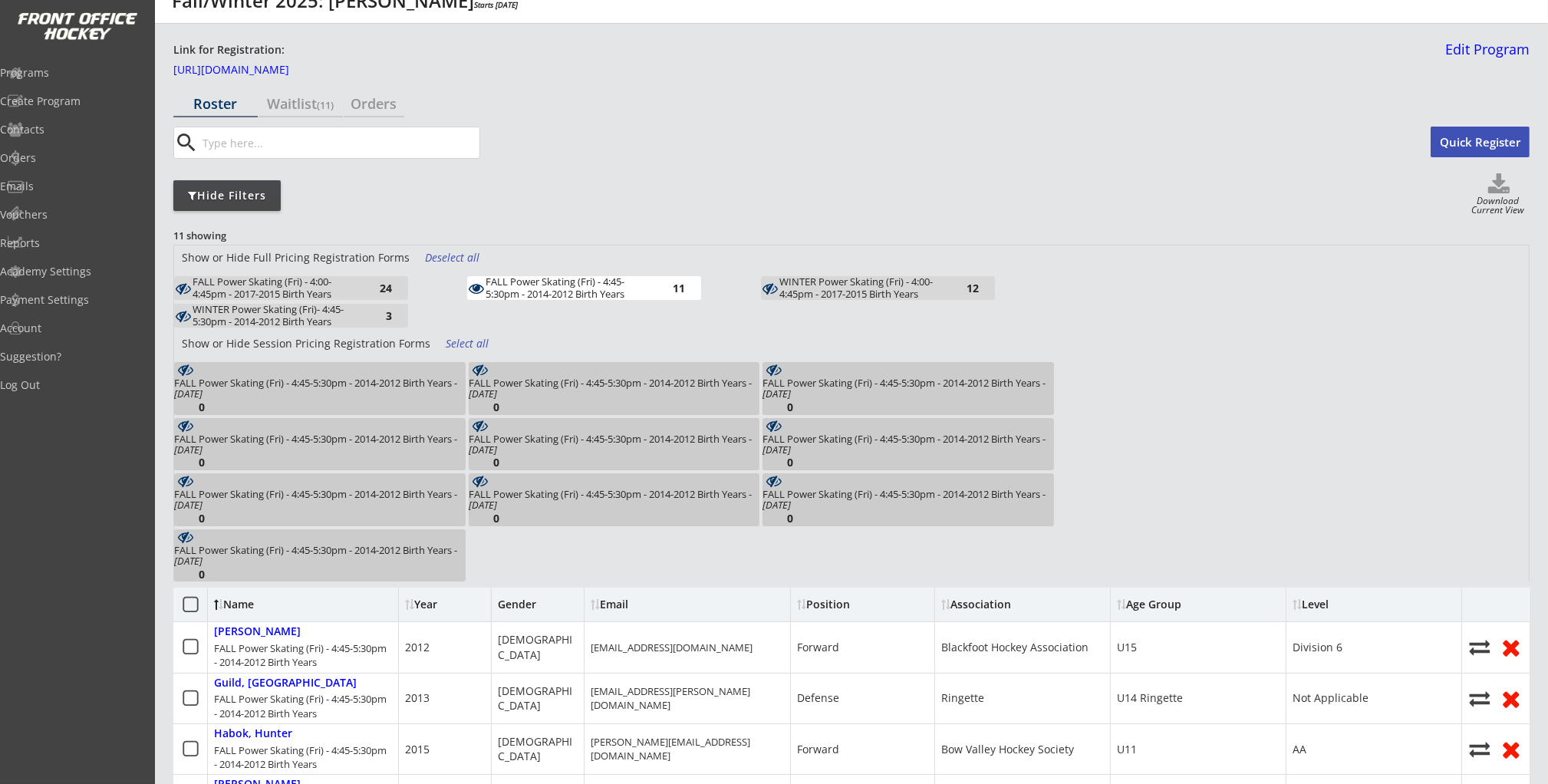
scroll to position [11, 0]
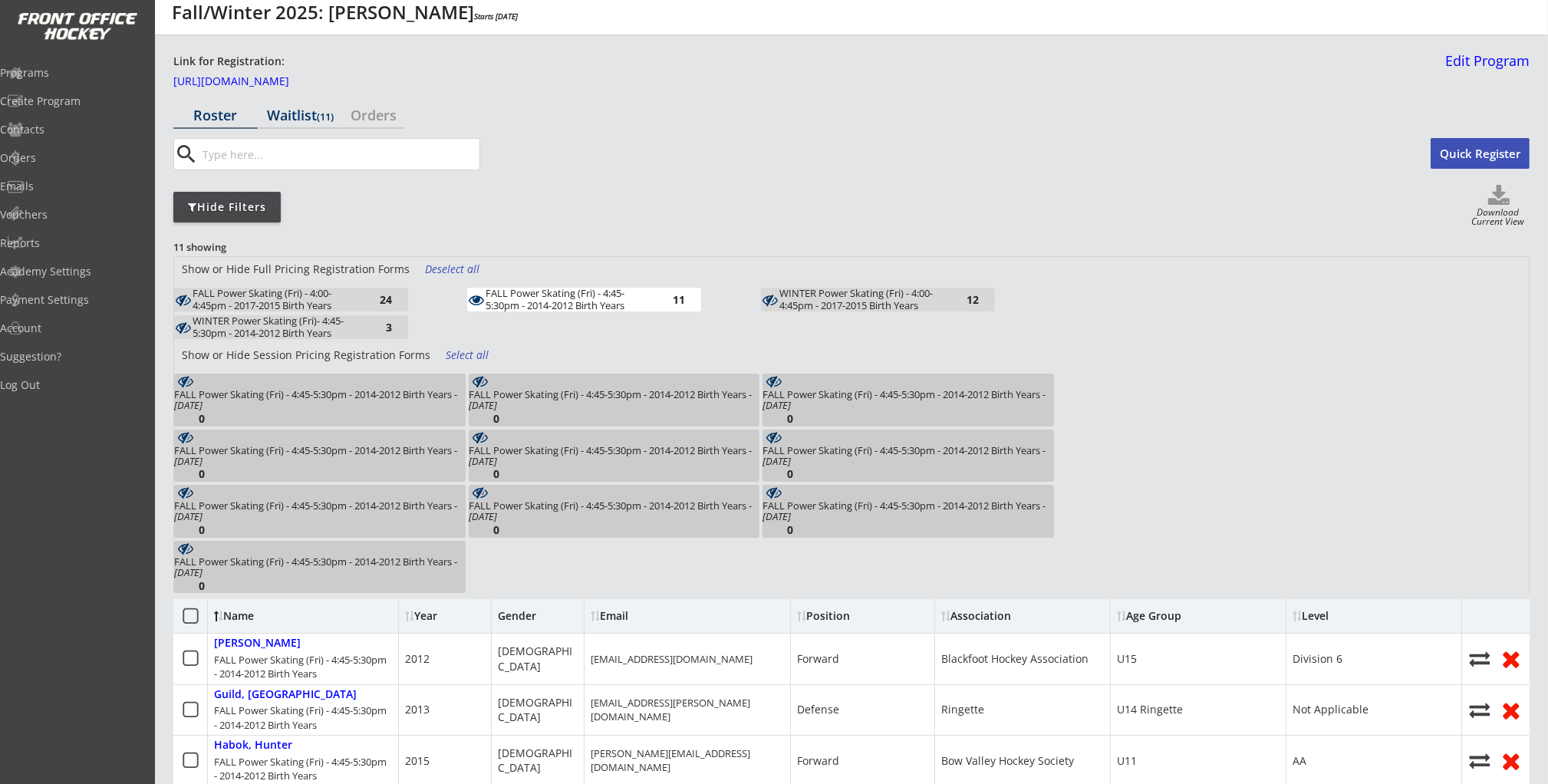
click at [303, 114] on div "Waitlist (11)" at bounding box center [300, 114] width 84 height 14
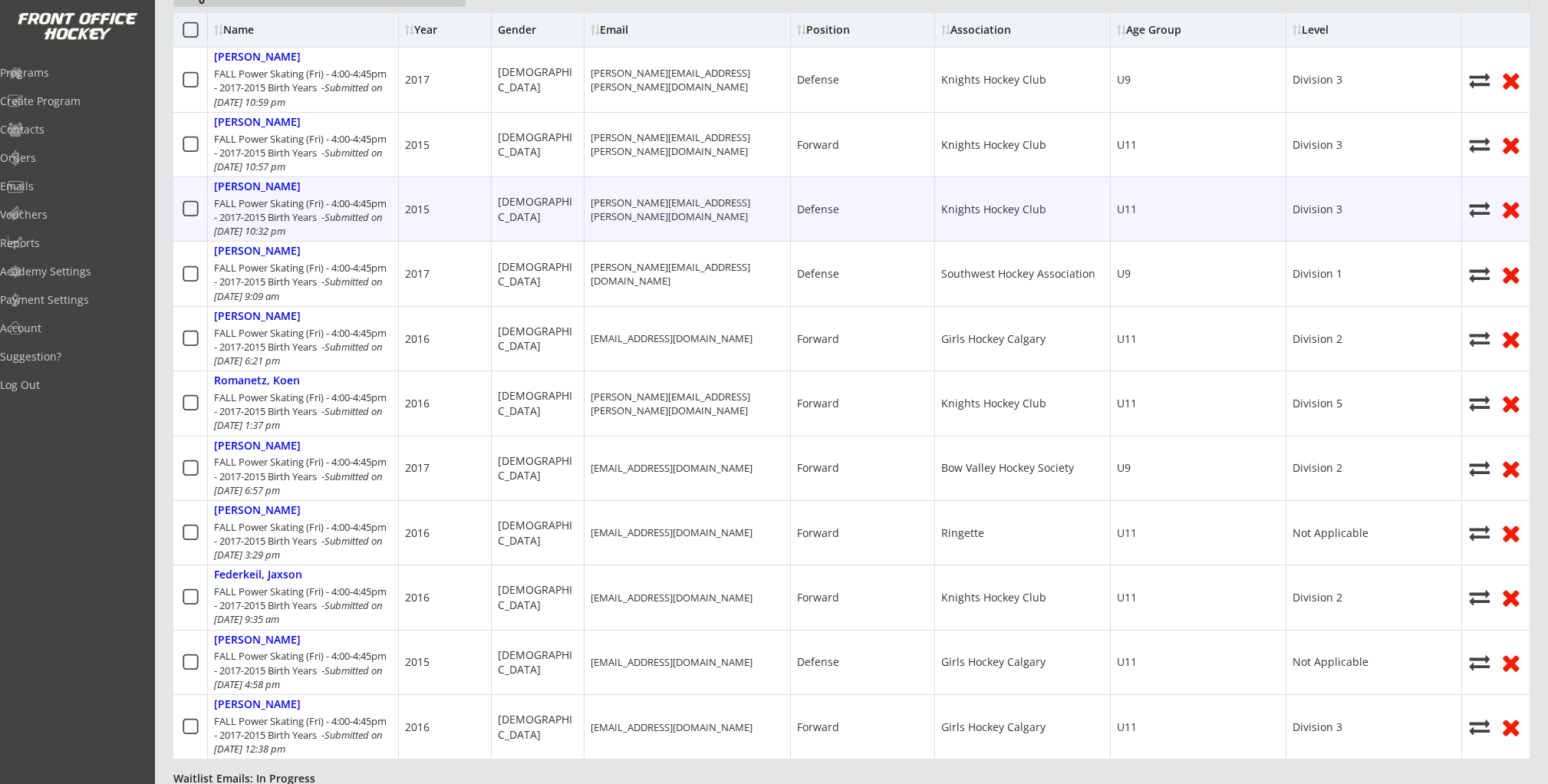
scroll to position [595, 0]
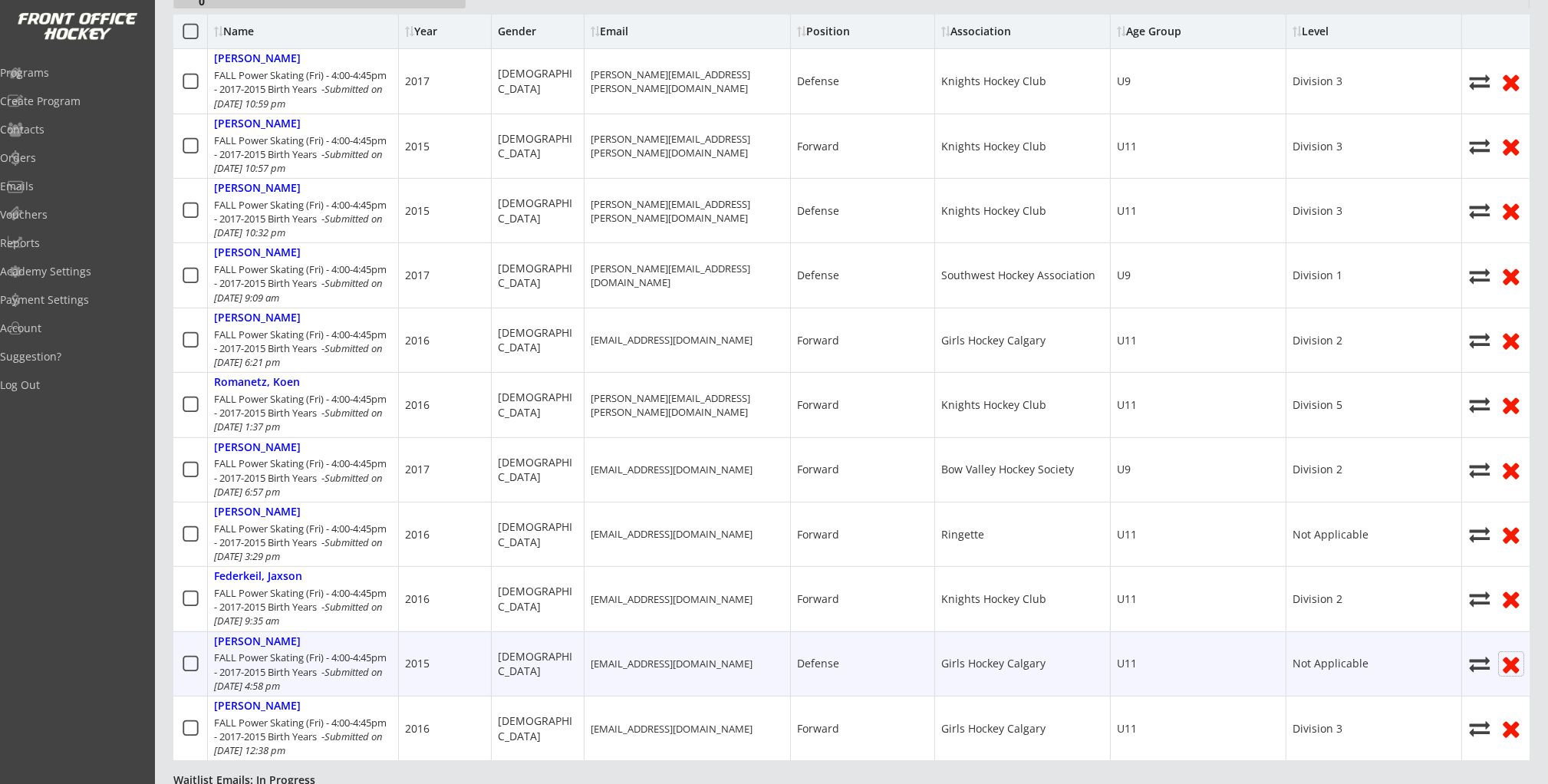
click at [1511, 663] on use at bounding box center [1510, 665] width 16 height 16
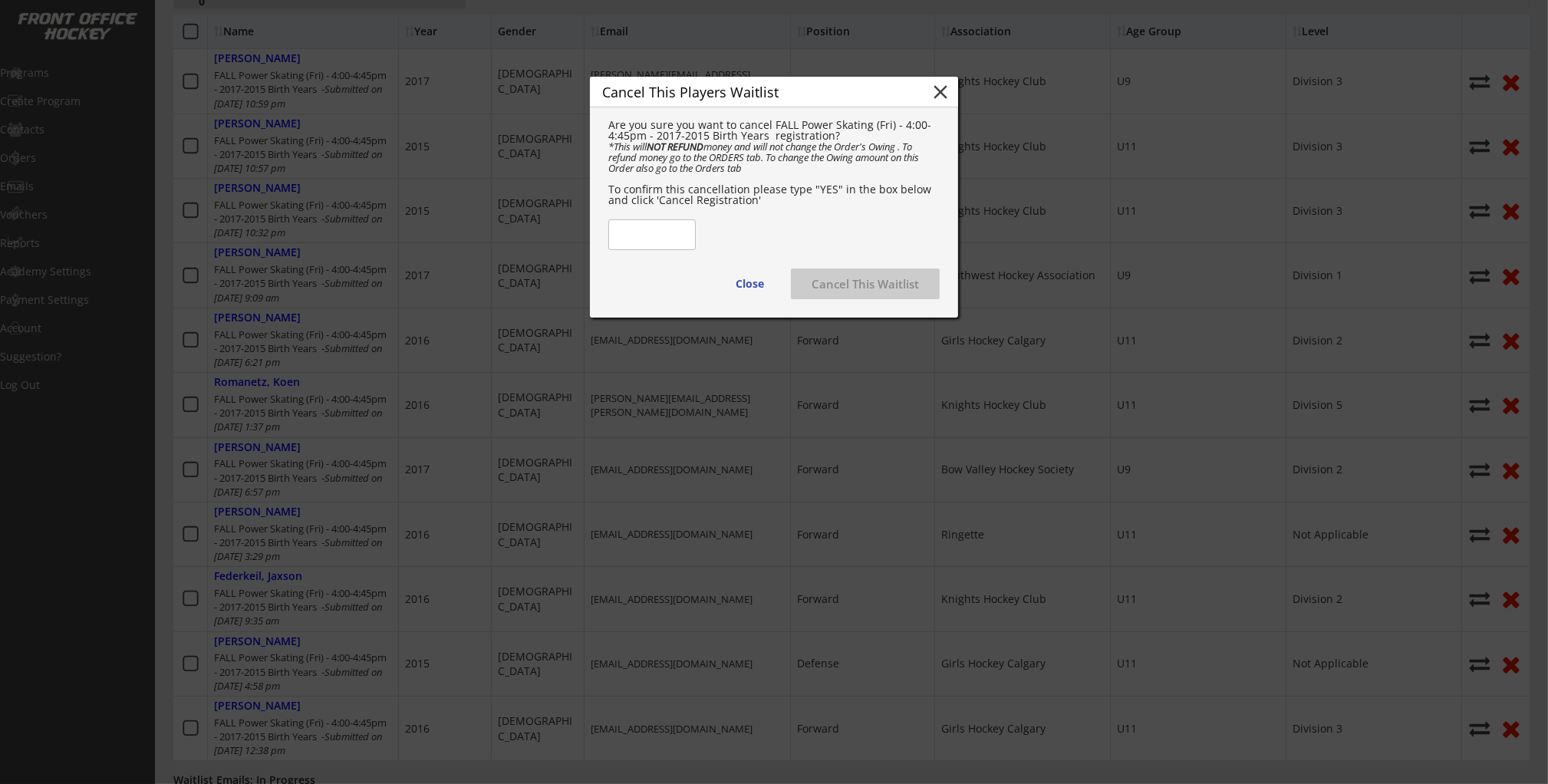
click at [646, 236] on input "input" at bounding box center [651, 234] width 87 height 30
type input "YES"
click at [711, 241] on div "Are you sure you want to cancel FALL Power Skating (Fri) - 4:00-4:45pm - 2017-2…" at bounding box center [774, 202] width 368 height 191
click at [840, 299] on button "Cancel This Waitlist" at bounding box center [865, 283] width 148 height 30
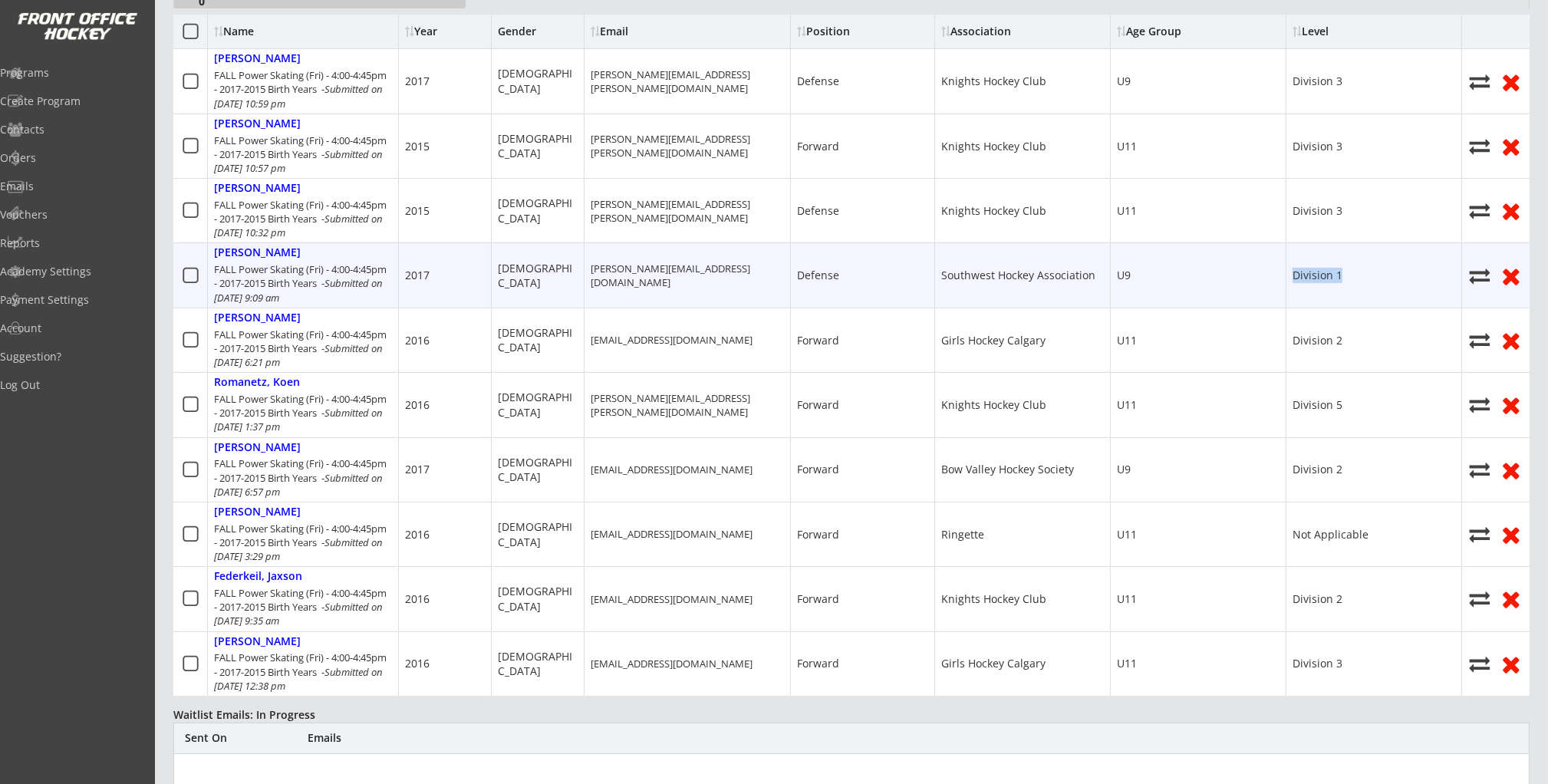
drag, startPoint x: 1355, startPoint y: 276, endPoint x: 1280, endPoint y: 278, distance: 75.0
click at [1280, 278] on div "Farrar, Owen FALL Power Skating (Fri) - 4:00-4:45pm - 2017-2015 Birth Years - S…" at bounding box center [851, 275] width 1356 height 64
click at [256, 254] on div "Farrar, Owen" at bounding box center [257, 253] width 87 height 13
type input "Owen"
type input "Farrar"
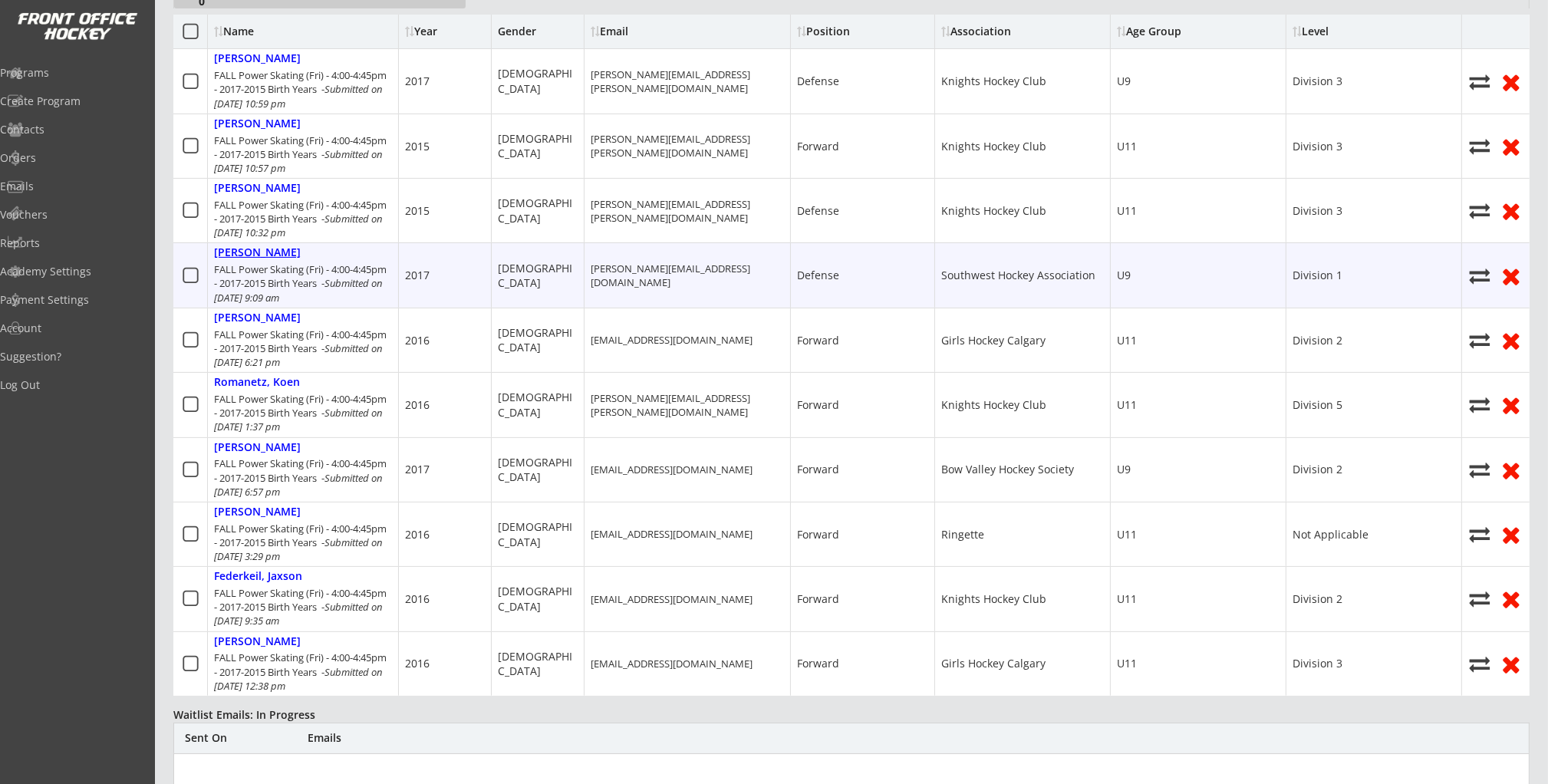
type input "09/29/2017"
type input "119 Oakside Cir SW, Calgary, AB T2V 4H3, Canada"
select select ""Youth S""
type input "Brett Farrar"
type input "(587) 229-0643"
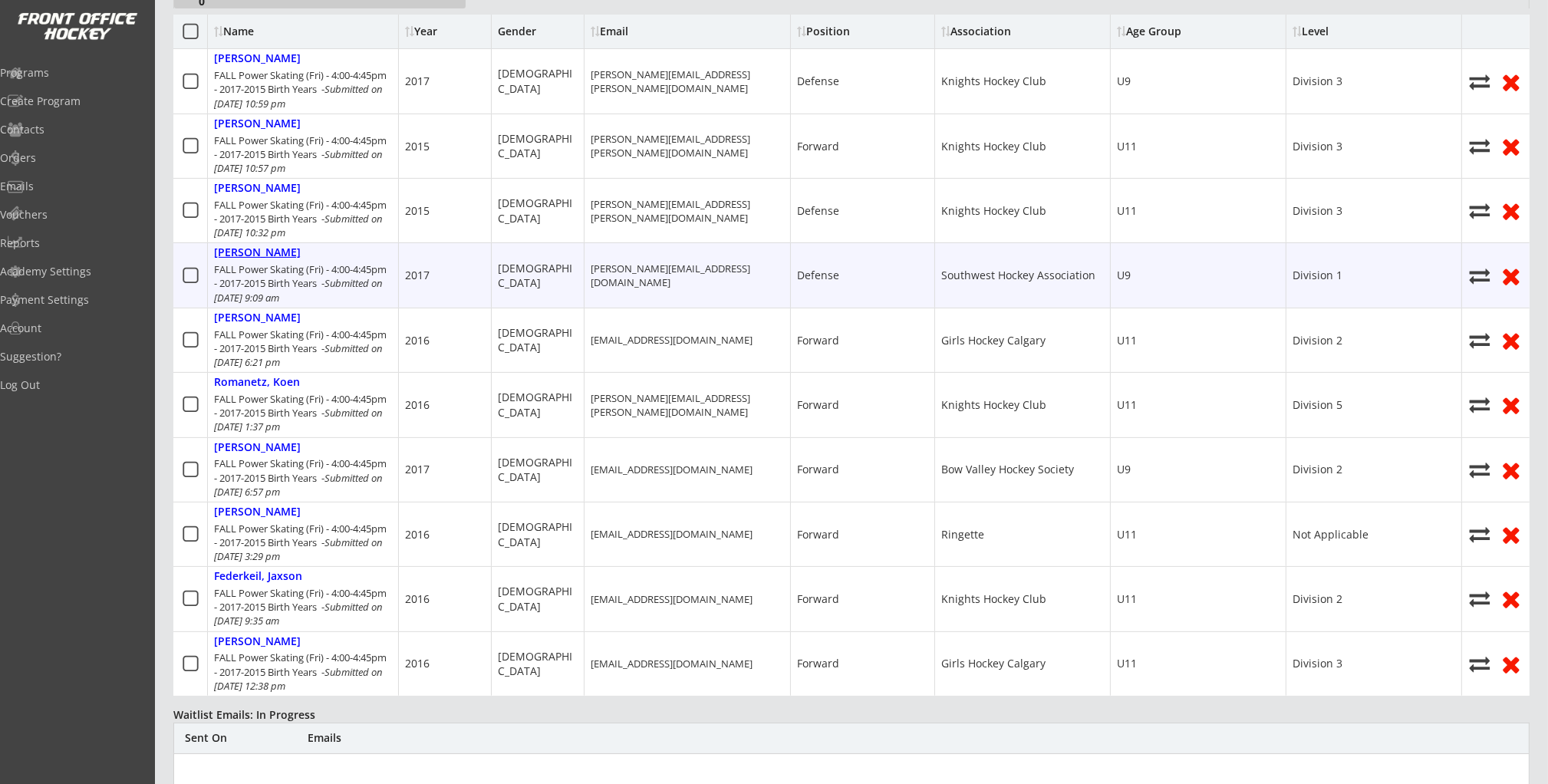
type input "Southwest Hockey Association"
select select ""Southwest Hockey Association ""
type input "U9"
select select ""U9""
type input "Division 1"
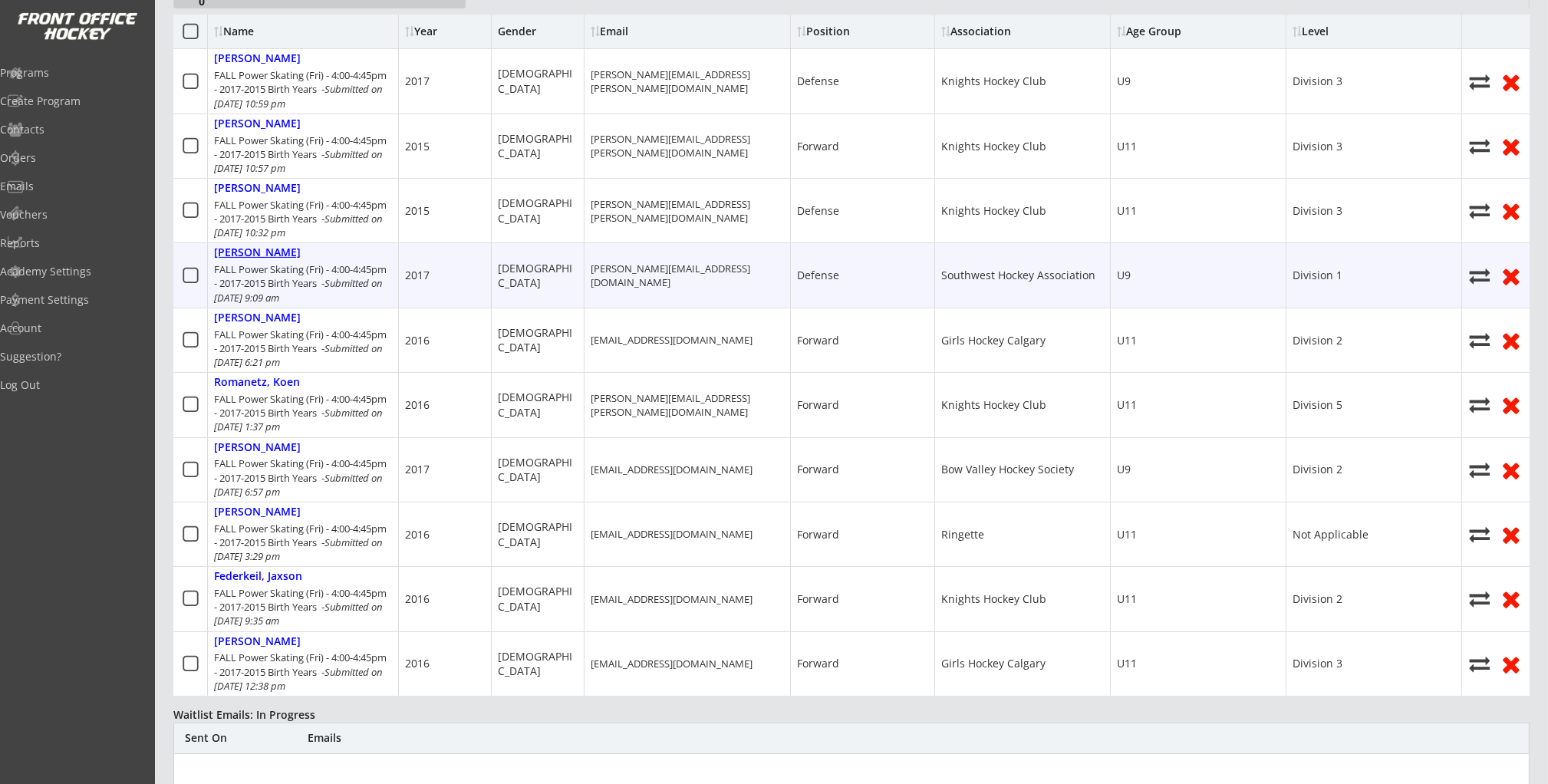
select select ""Division 1""
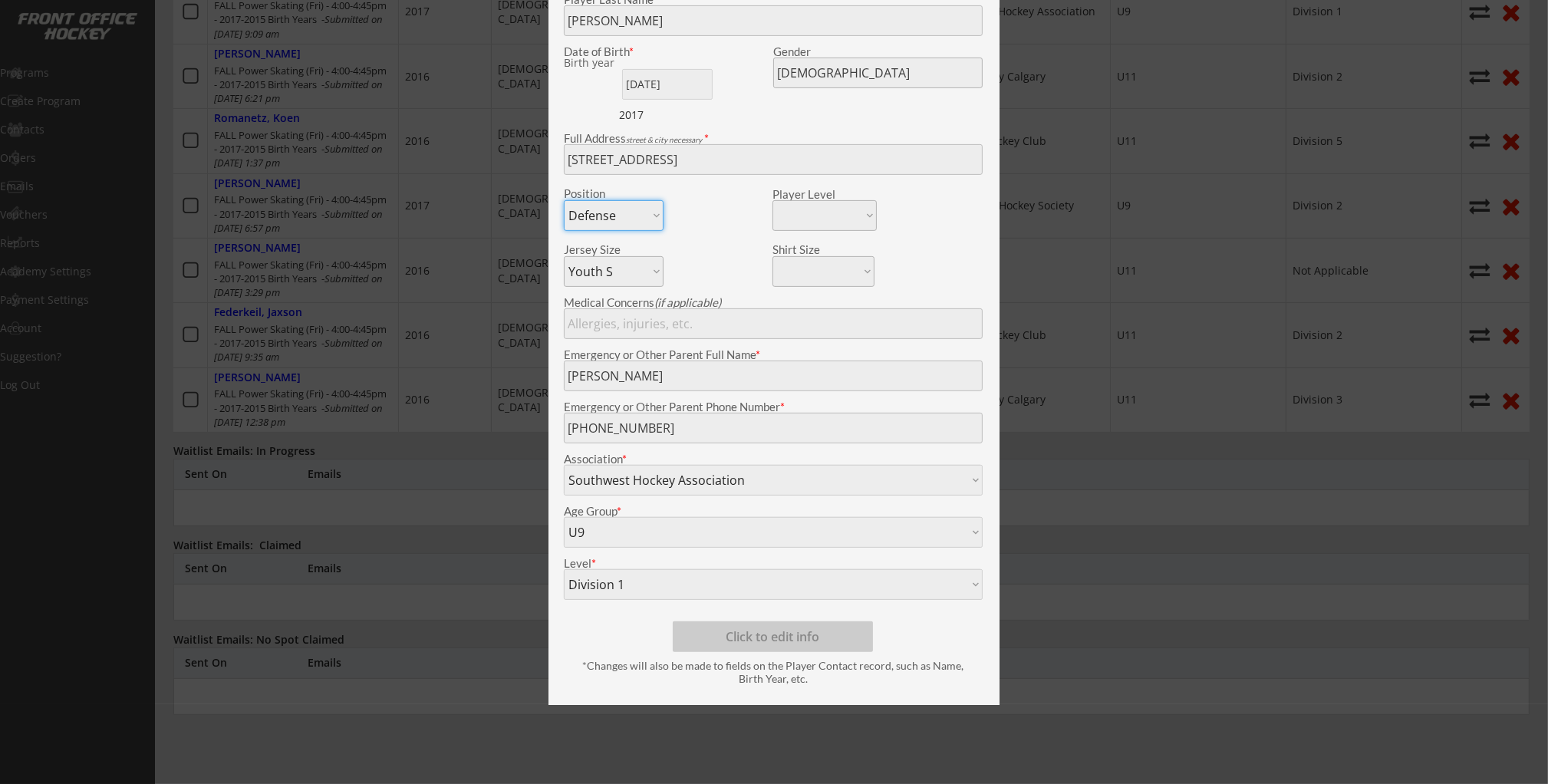
scroll to position [861, 0]
click at [1222, 441] on div at bounding box center [774, 392] width 1548 height 784
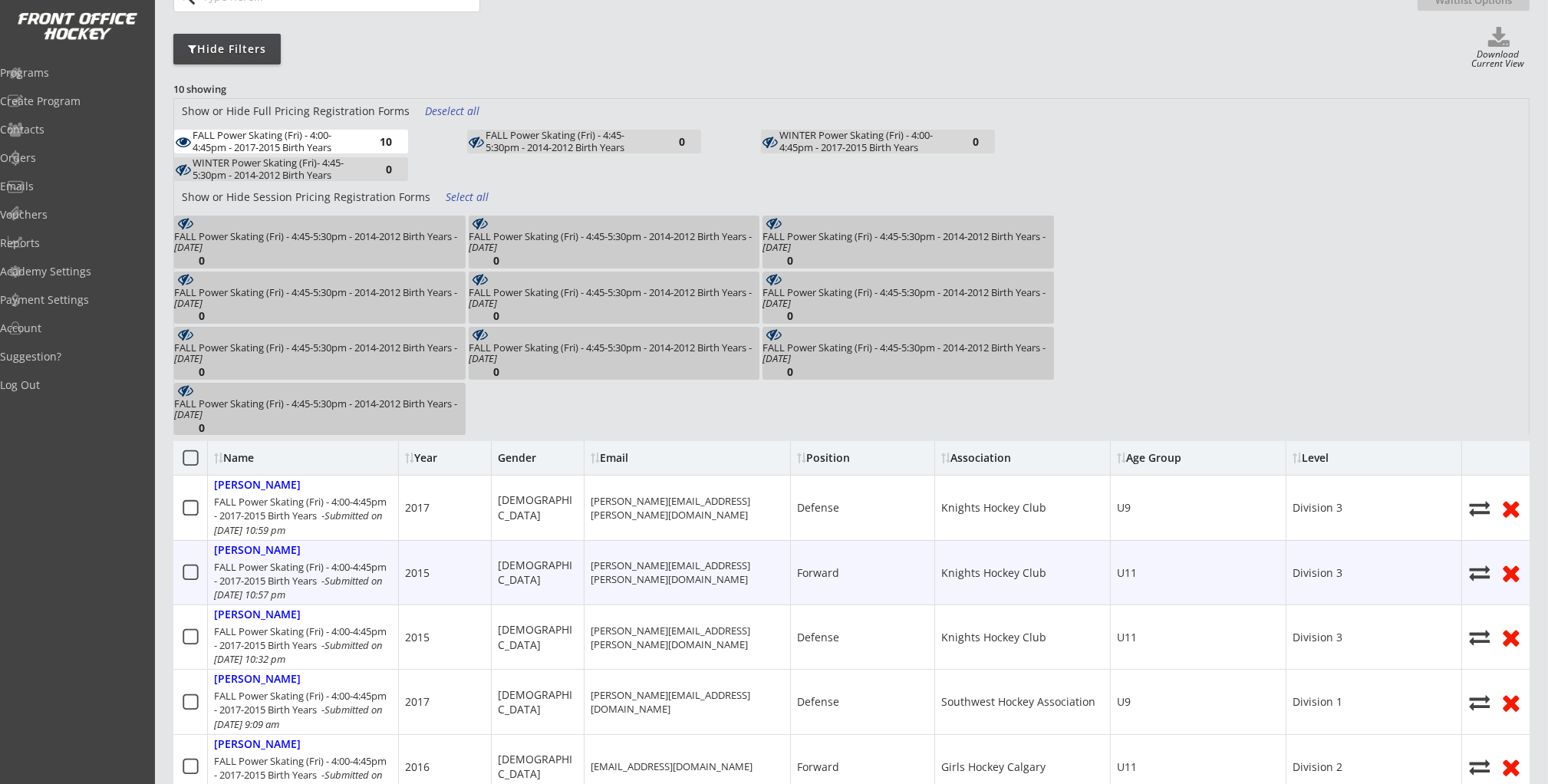
scroll to position [134, 0]
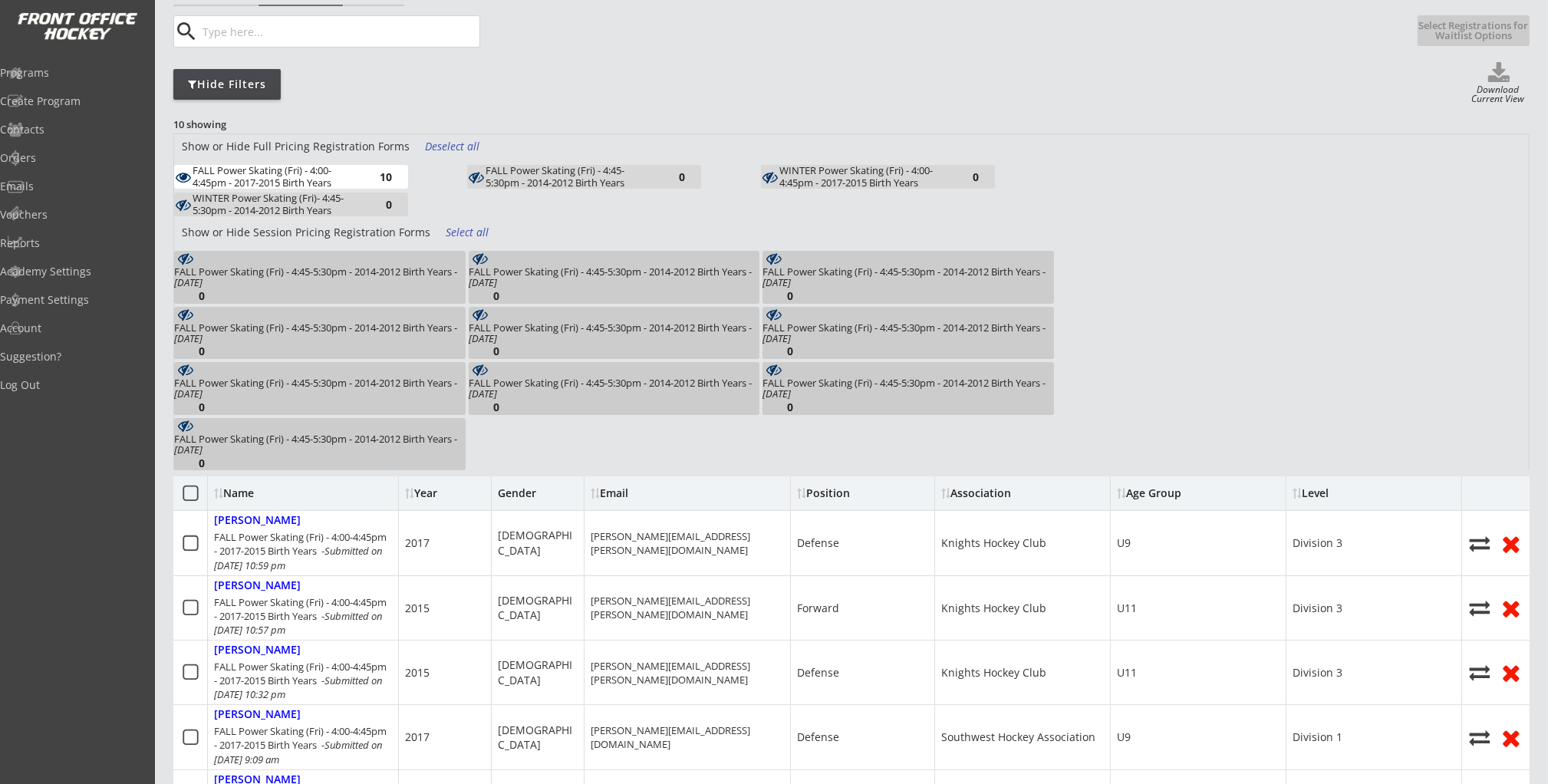
click at [354, 168] on div "FALL Power Skating (Fri) - 4:00-4:45pm - 2017-2015 Birth Years" at bounding box center [277, 177] width 169 height 24
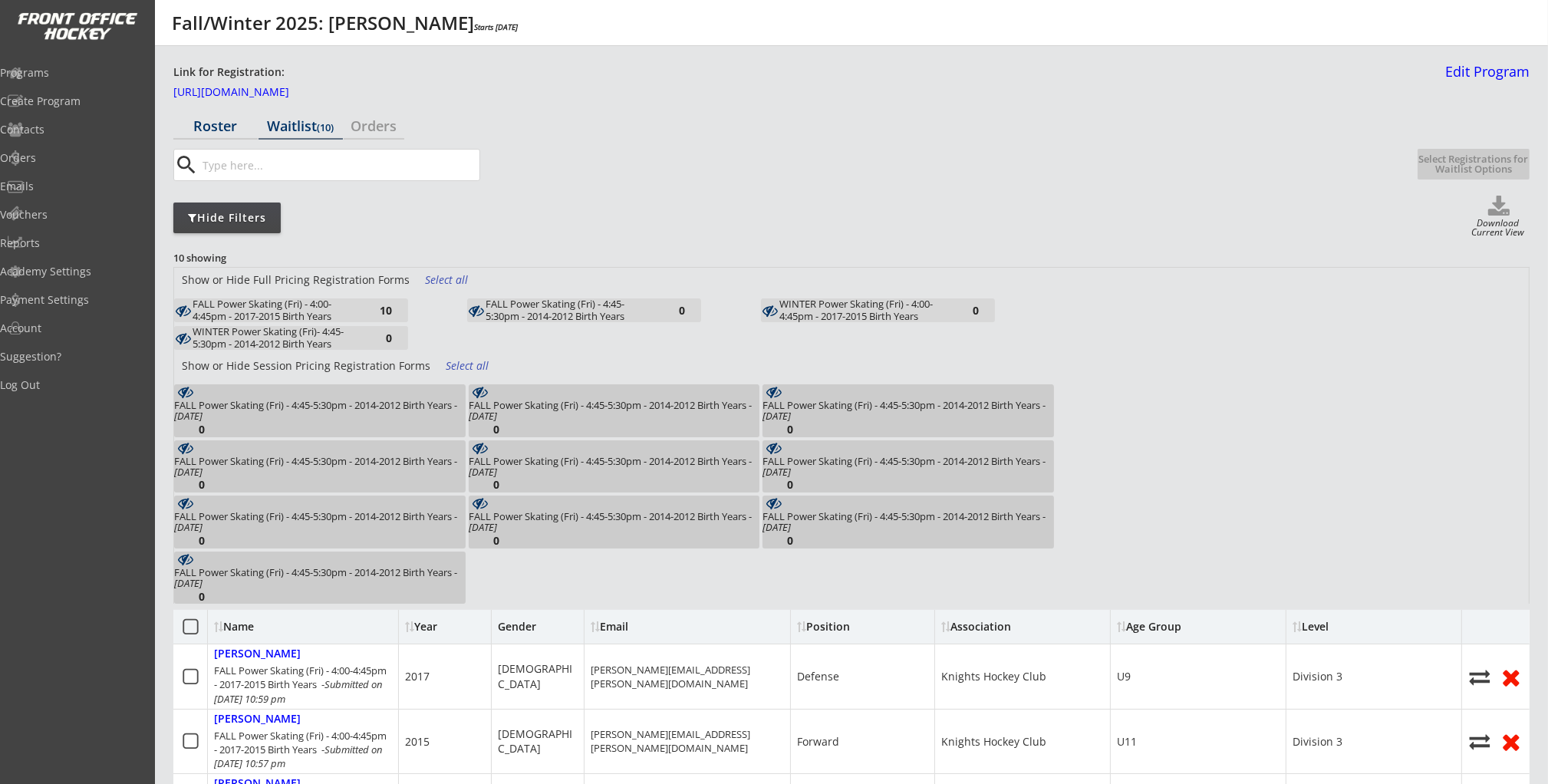
click at [226, 130] on div "Roster" at bounding box center [215, 125] width 84 height 14
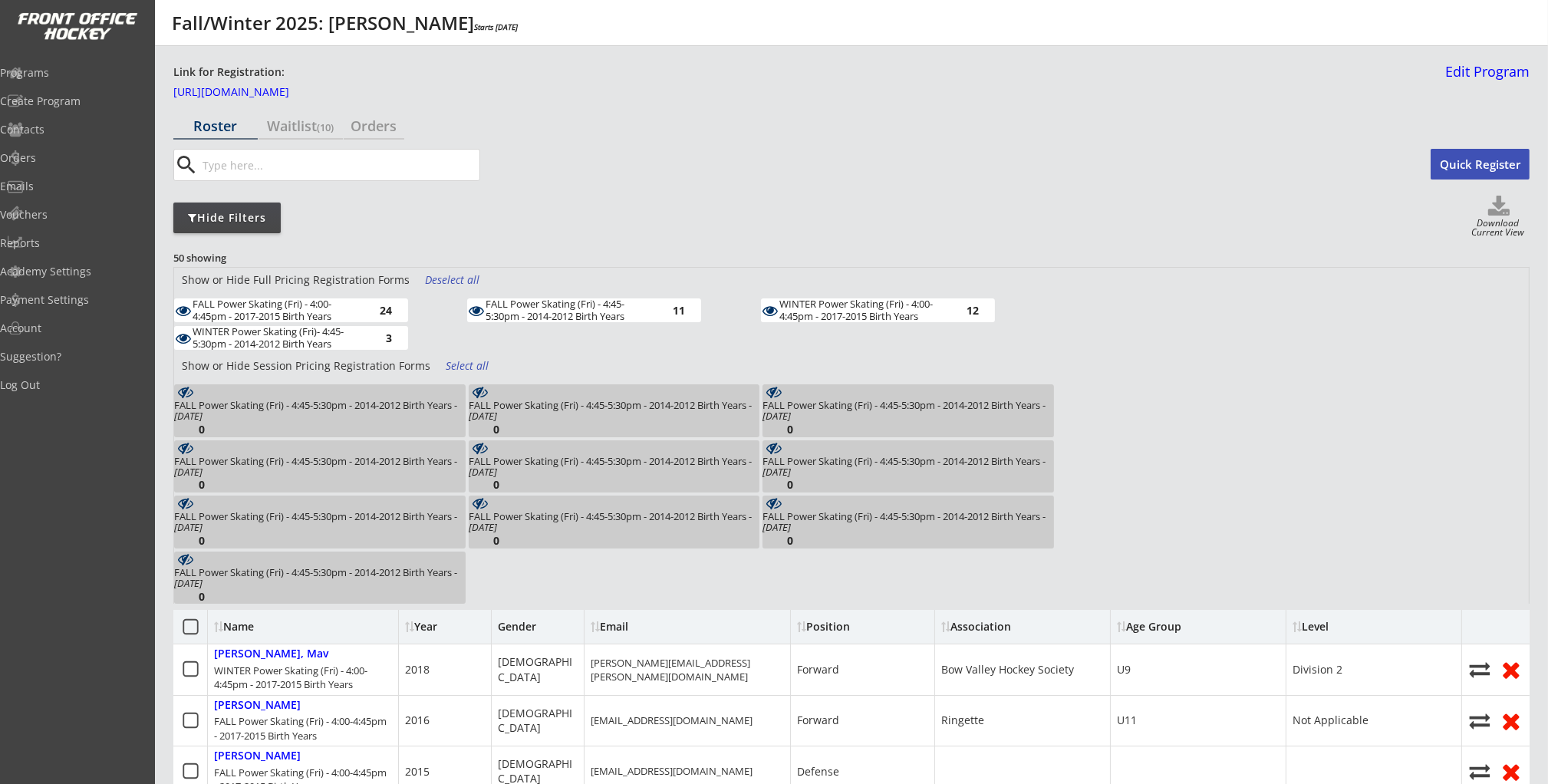
drag, startPoint x: 350, startPoint y: 342, endPoint x: 525, endPoint y: 340, distance: 175.0
click at [376, 337] on div "WINTER Power Skating (Fri)- 4:45-5:30pm - 2014-2012 Birth Years 3" at bounding box center [290, 338] width 234 height 24
click at [559, 328] on div "FALL Power Skating (Fri) - 4:00-4:45pm - 2017-2015 Birth Years 24 FALL Power Sk…" at bounding box center [614, 326] width 879 height 55
click at [656, 310] on div "11" at bounding box center [669, 310] width 30 height 12
click at [823, 310] on div "WINTER Power Skating (Fri) - 4:00-4:45pm - 2017-2015 Birth Years" at bounding box center [864, 310] width 169 height 24
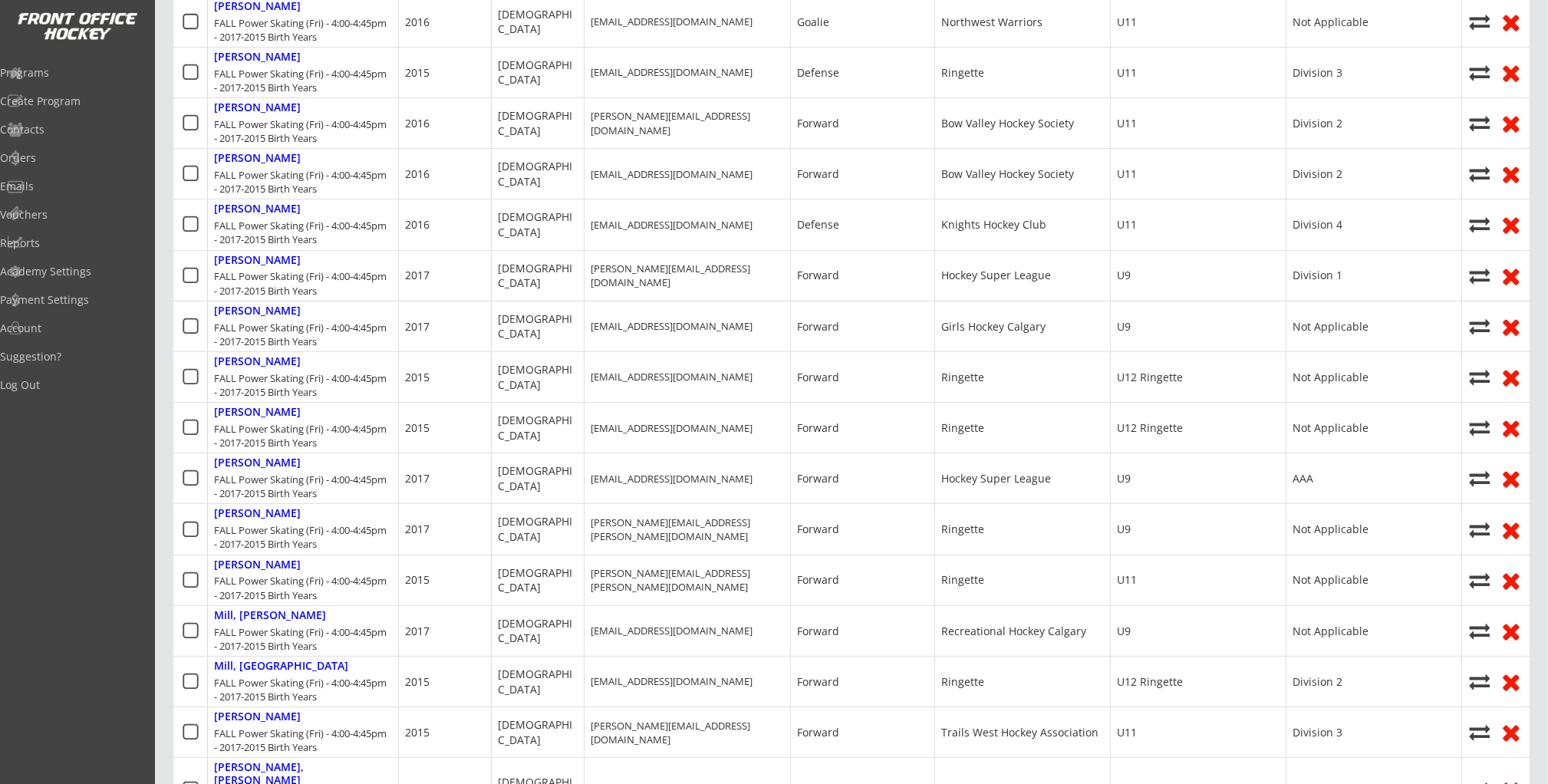
scroll to position [745, 0]
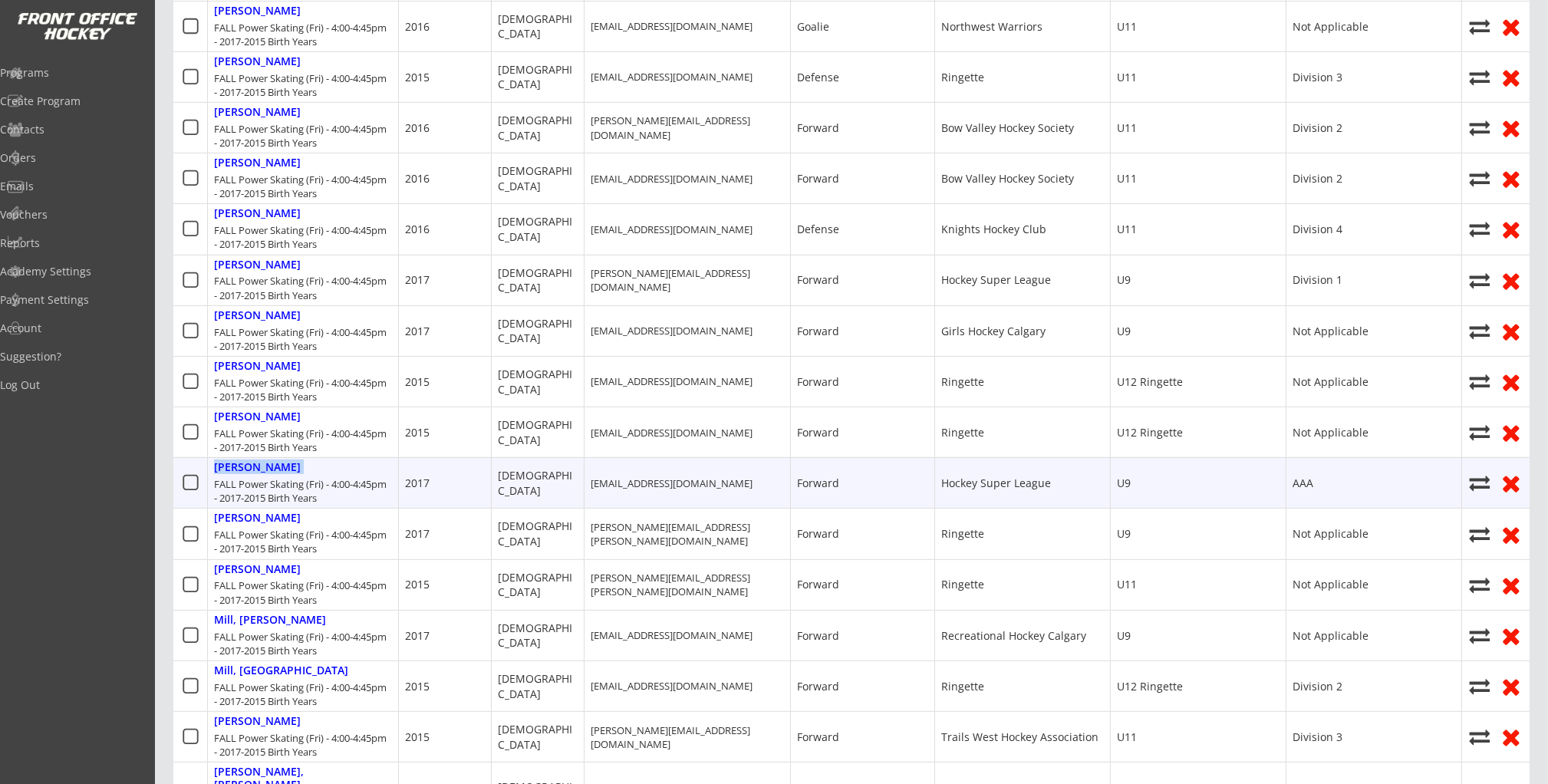
drag, startPoint x: 277, startPoint y: 470, endPoint x: 190, endPoint y: 462, distance: 87.4
click at [190, 462] on div "Reid, Jack FALL Power Skating (Fri) - 4:00-4:45pm - 2017-2015 Birth Years 2017 …" at bounding box center [851, 482] width 1356 height 50
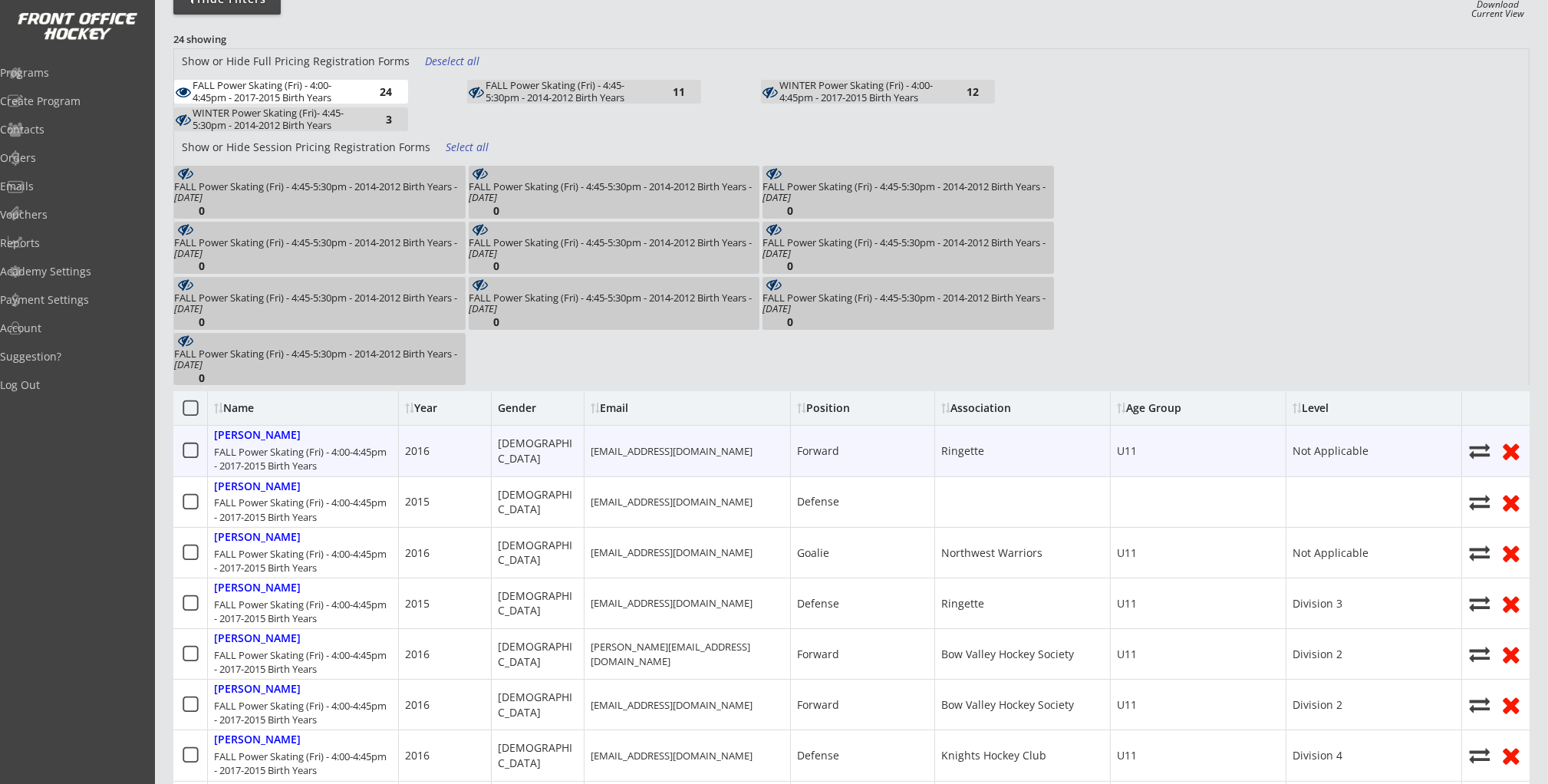
scroll to position [215, 0]
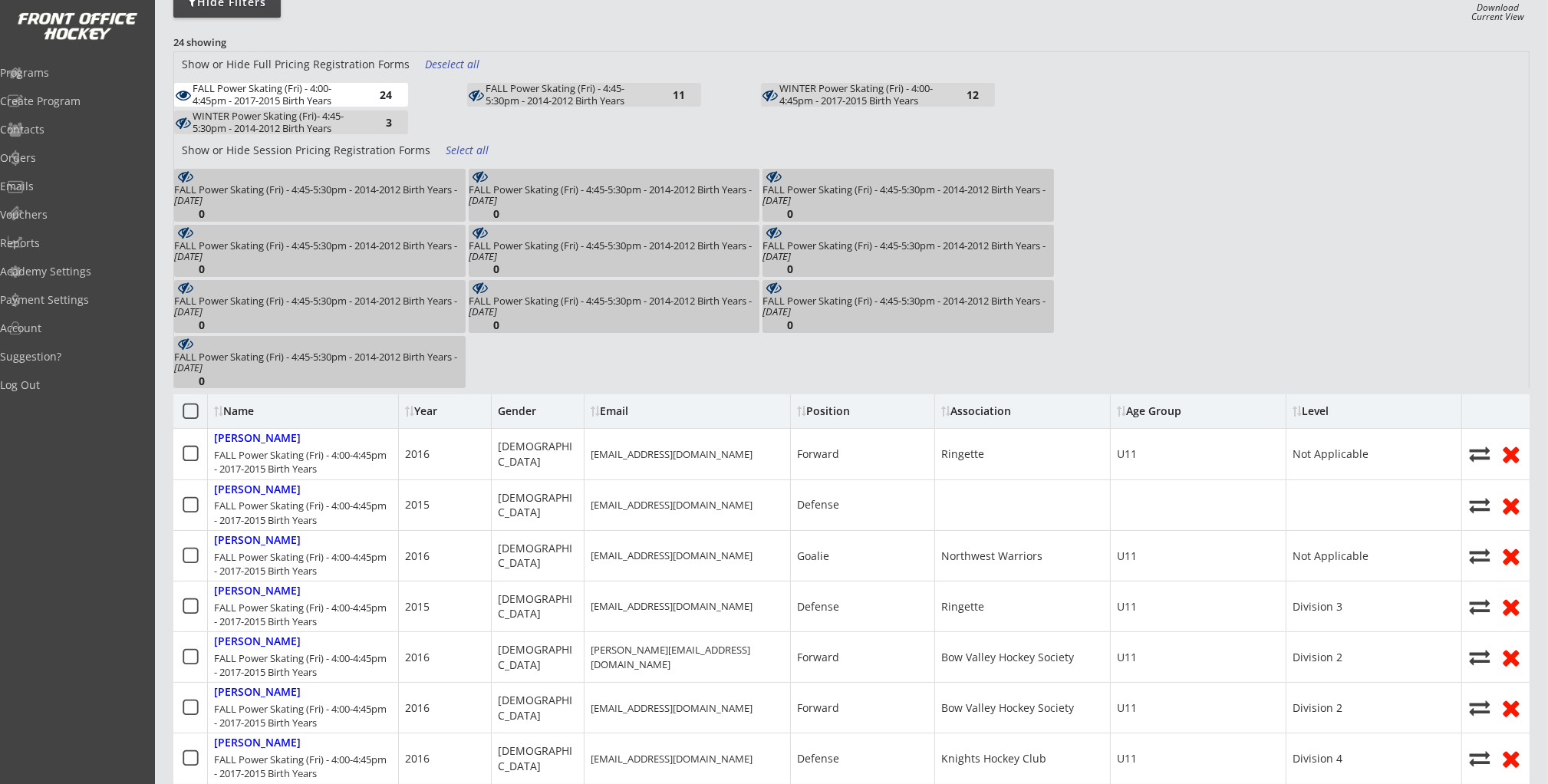
click at [1476, 196] on div "Show or Hide Session Pricing Registration Forms Select all FALL Power Skating (…" at bounding box center [851, 263] width 1355 height 250
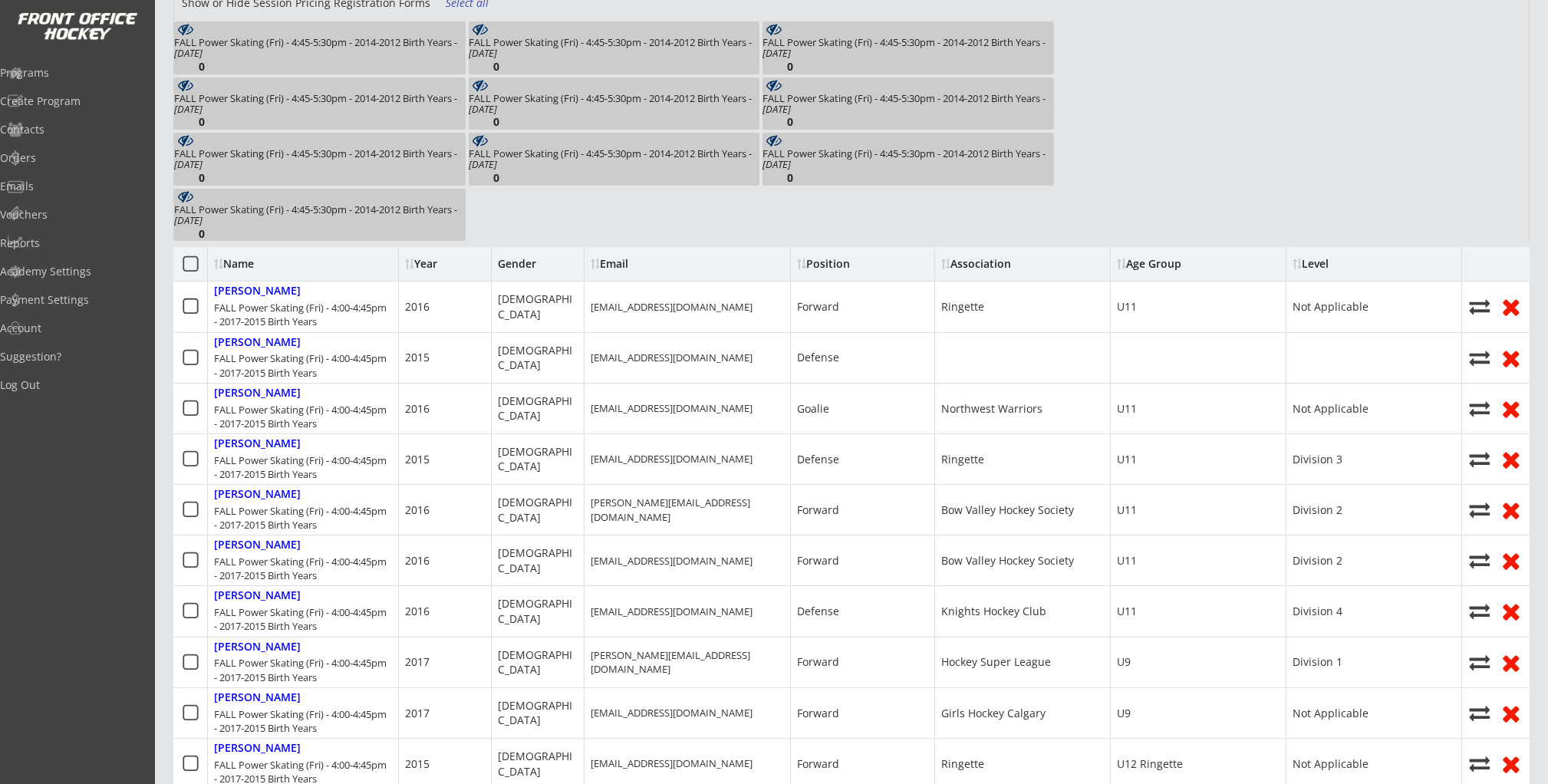
scroll to position [365, 0]
click at [409, 262] on div at bounding box center [411, 261] width 5 height 11
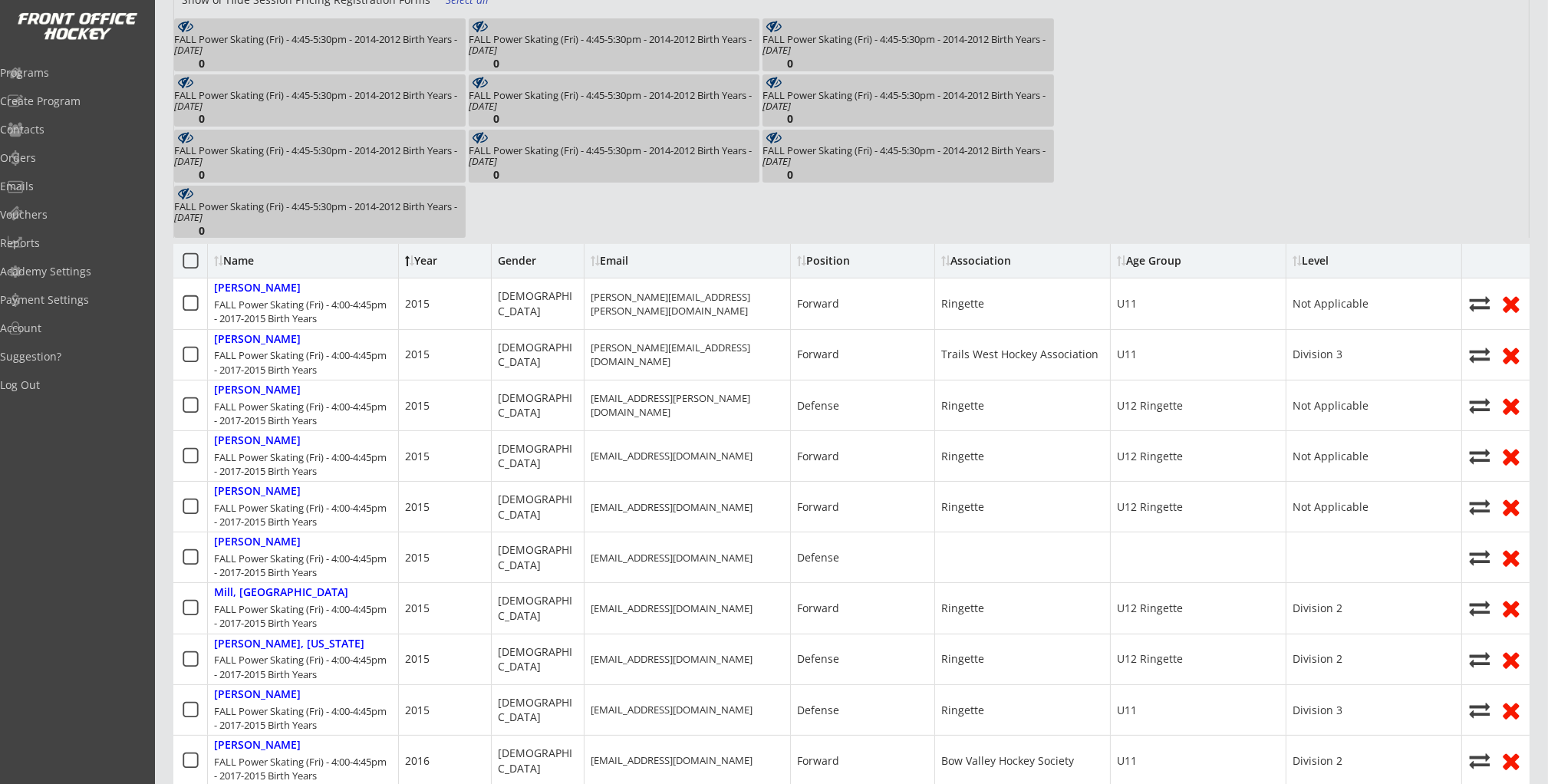
click at [409, 260] on div at bounding box center [411, 261] width 5 height 11
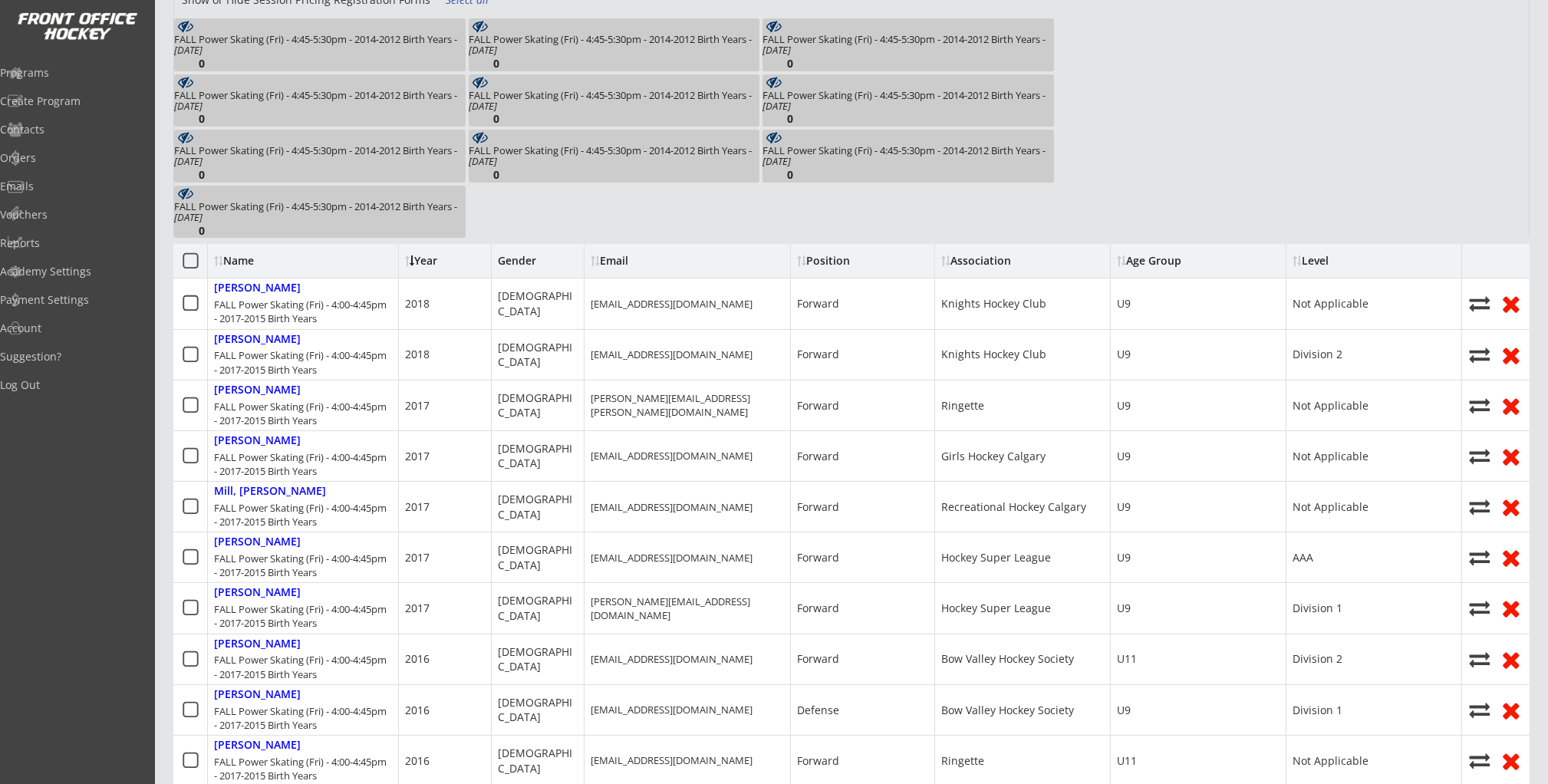
click at [410, 259] on div at bounding box center [411, 261] width 5 height 11
